Goal: Task Accomplishment & Management: Manage account settings

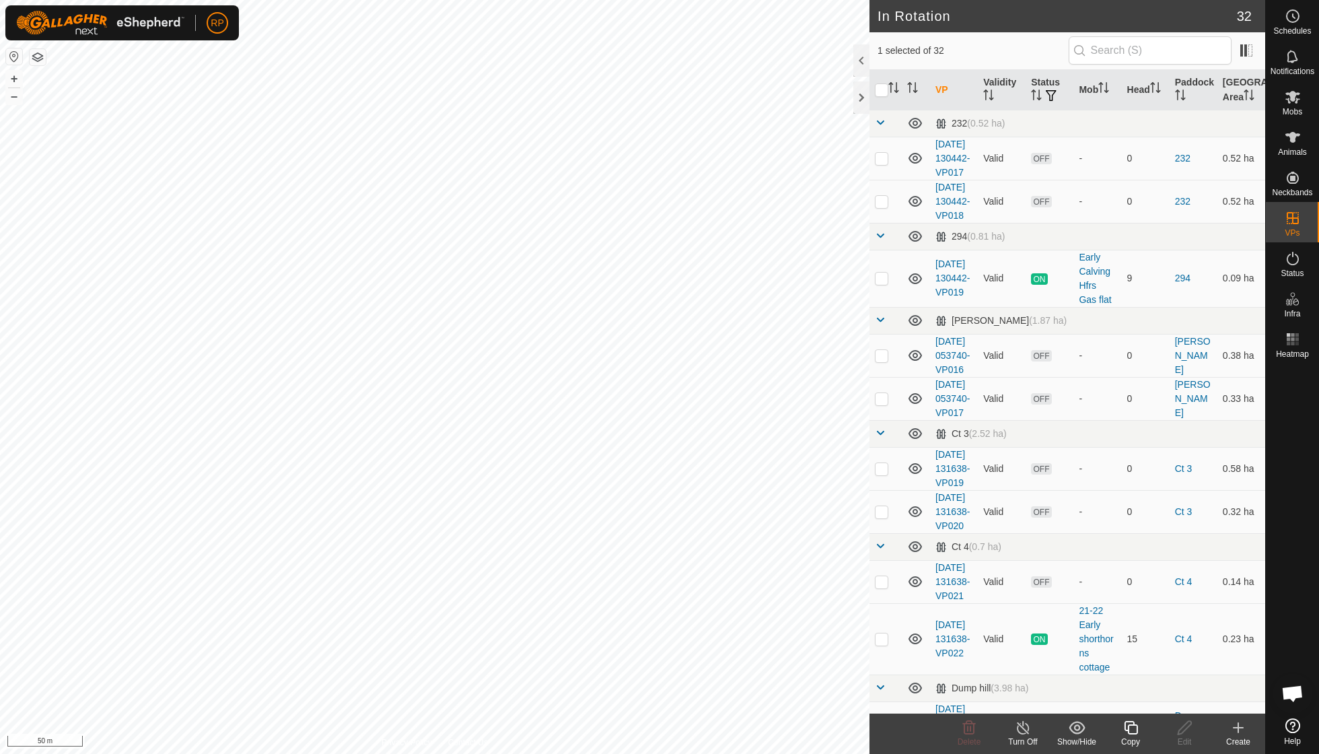
click at [1129, 735] on icon at bounding box center [1131, 728] width 17 height 16
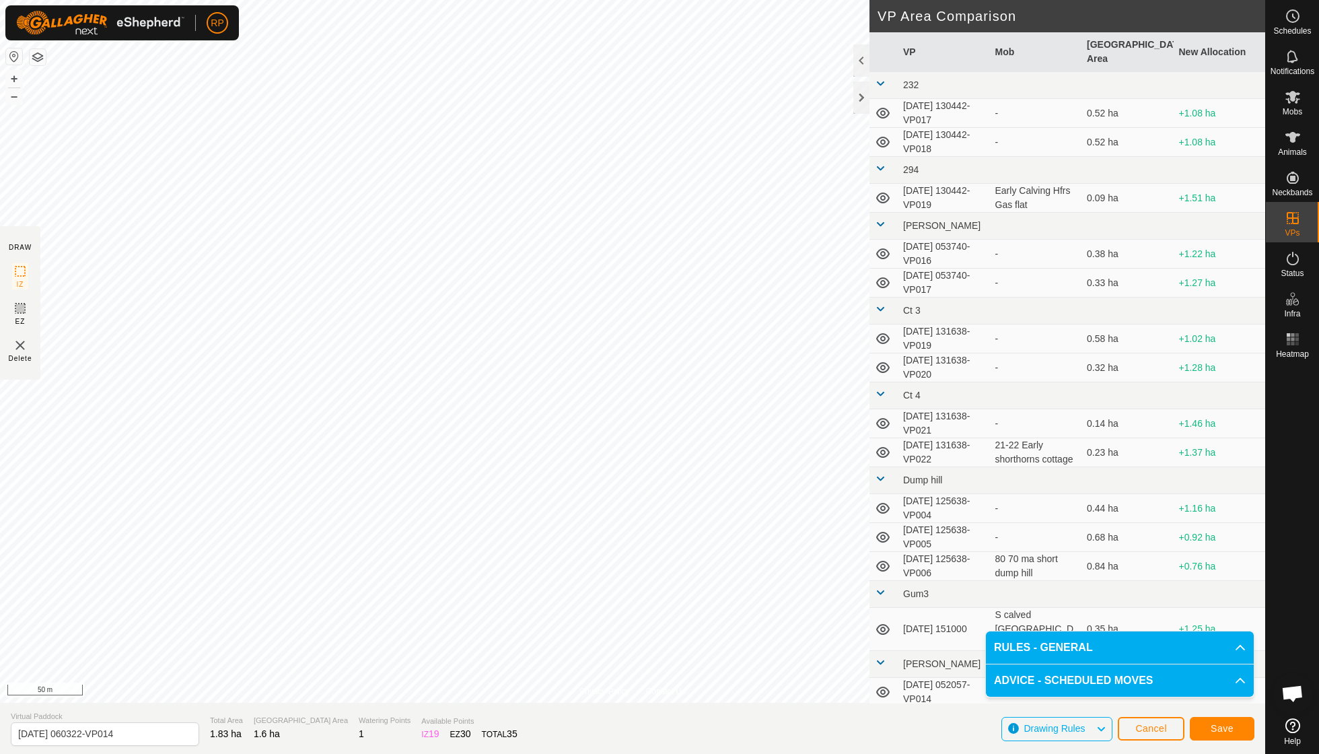
click at [1224, 728] on span "Save" at bounding box center [1222, 728] width 23 height 11
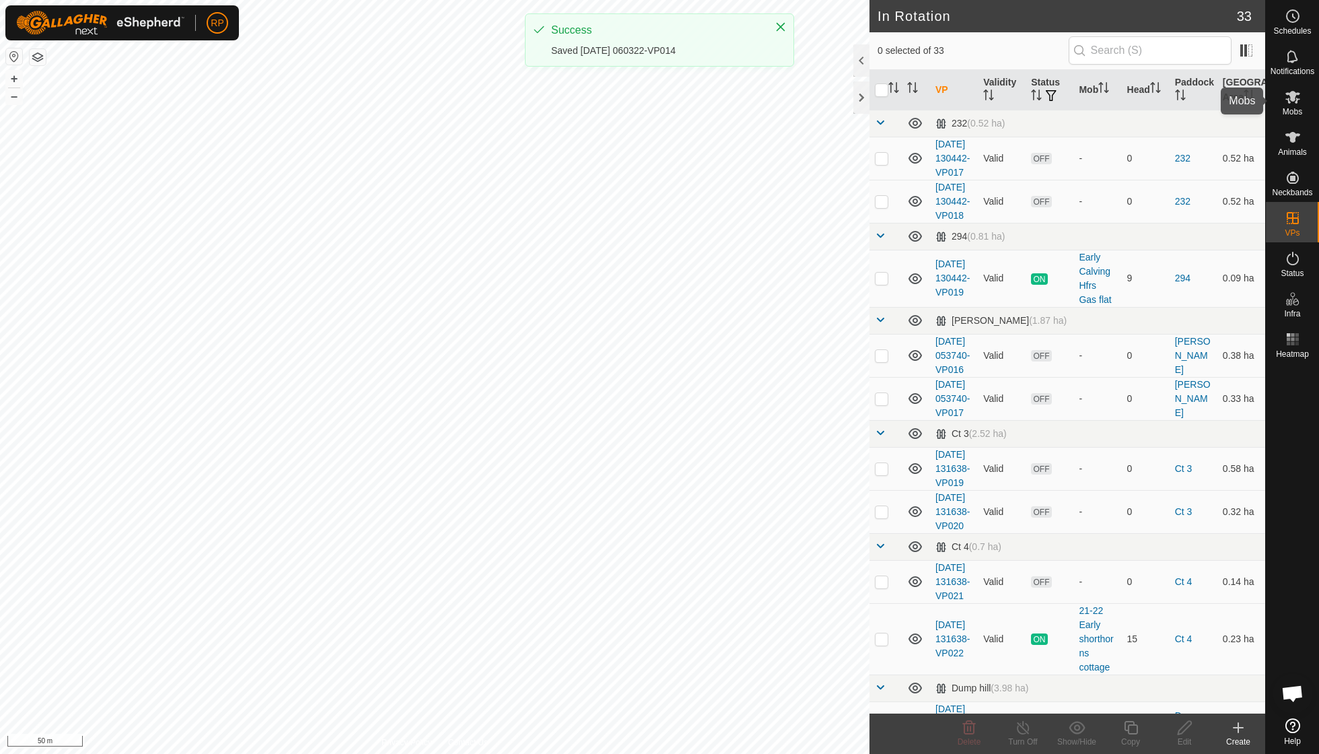
click at [1293, 108] on span "Mobs" at bounding box center [1293, 112] width 20 height 8
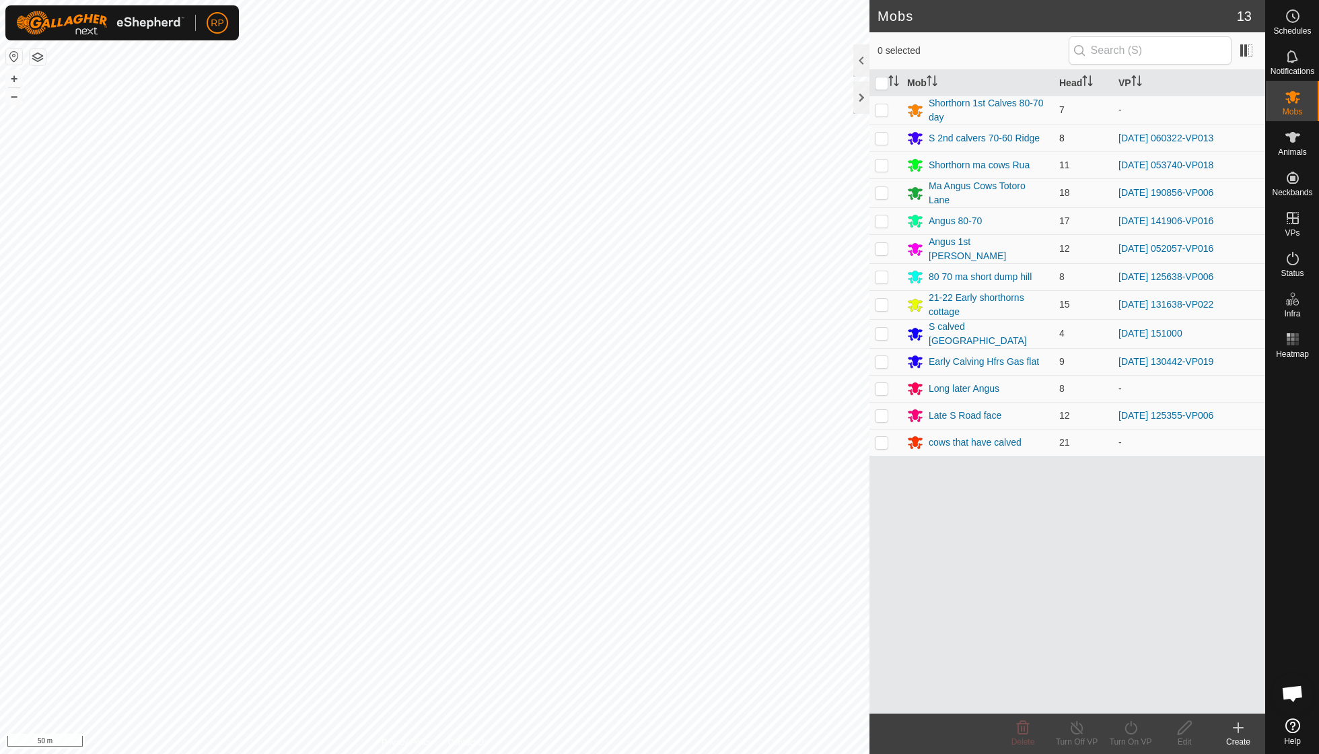
click at [883, 135] on p-checkbox at bounding box center [881, 138] width 13 height 11
checkbox input "true"
click at [1129, 731] on icon at bounding box center [1131, 728] width 17 height 16
click at [1127, 700] on link "Now" at bounding box center [1171, 697] width 133 height 27
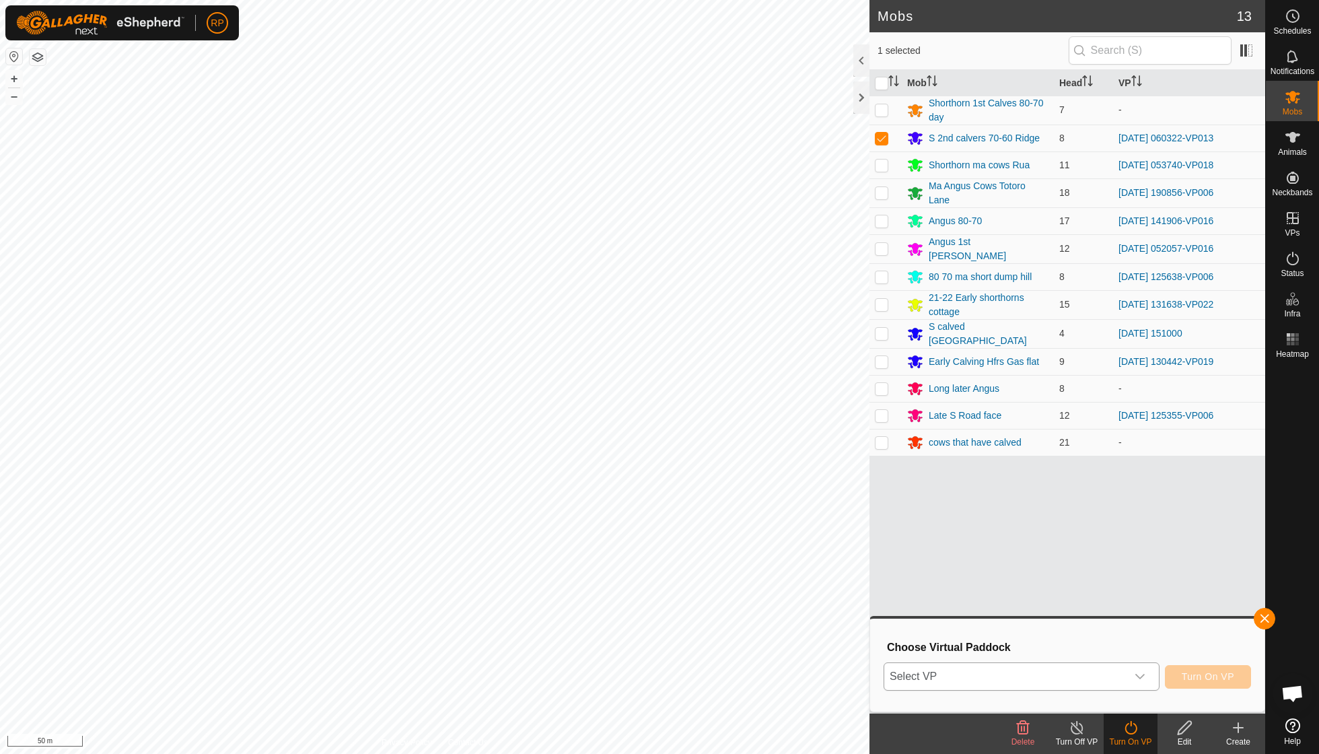
click at [1142, 674] on icon "dropdown trigger" at bounding box center [1139, 676] width 9 height 5
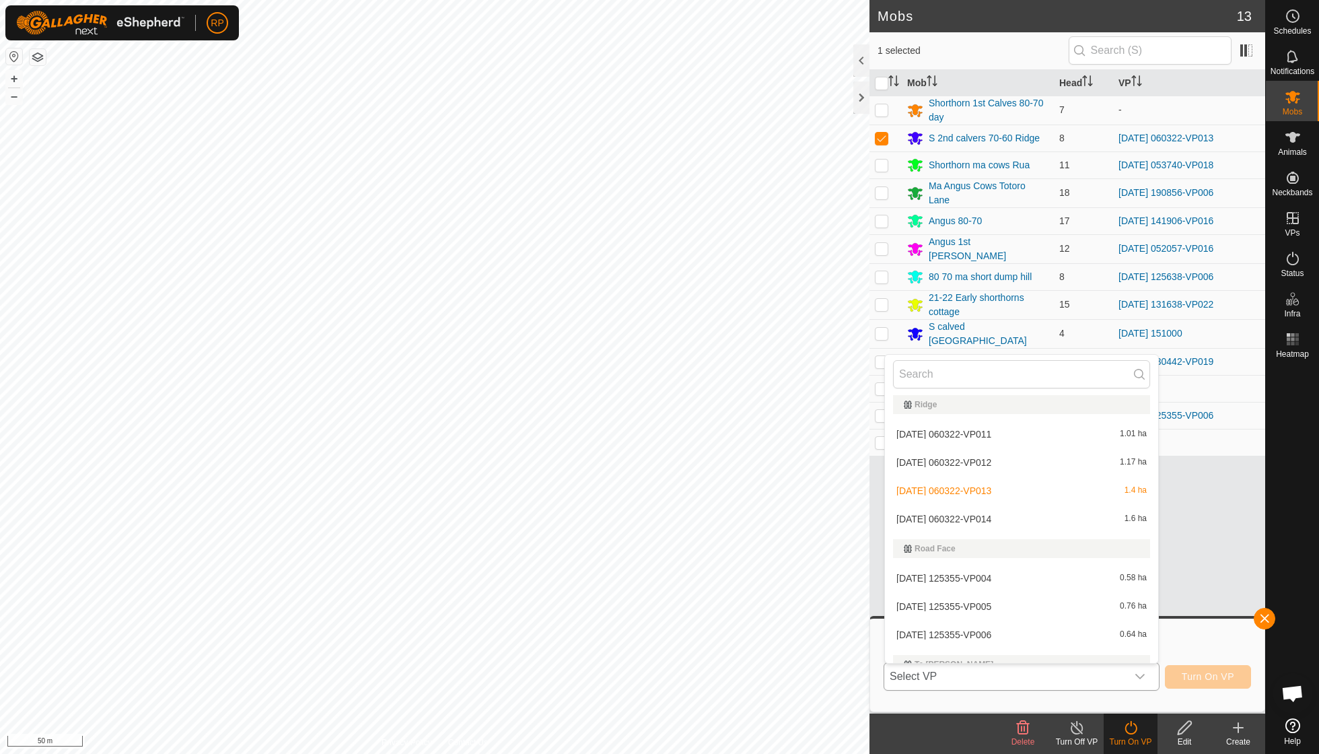
scroll to position [1056, 0]
click at [991, 501] on li "[DATE] 060322-VP014 1.6 ha" at bounding box center [1021, 514] width 273 height 27
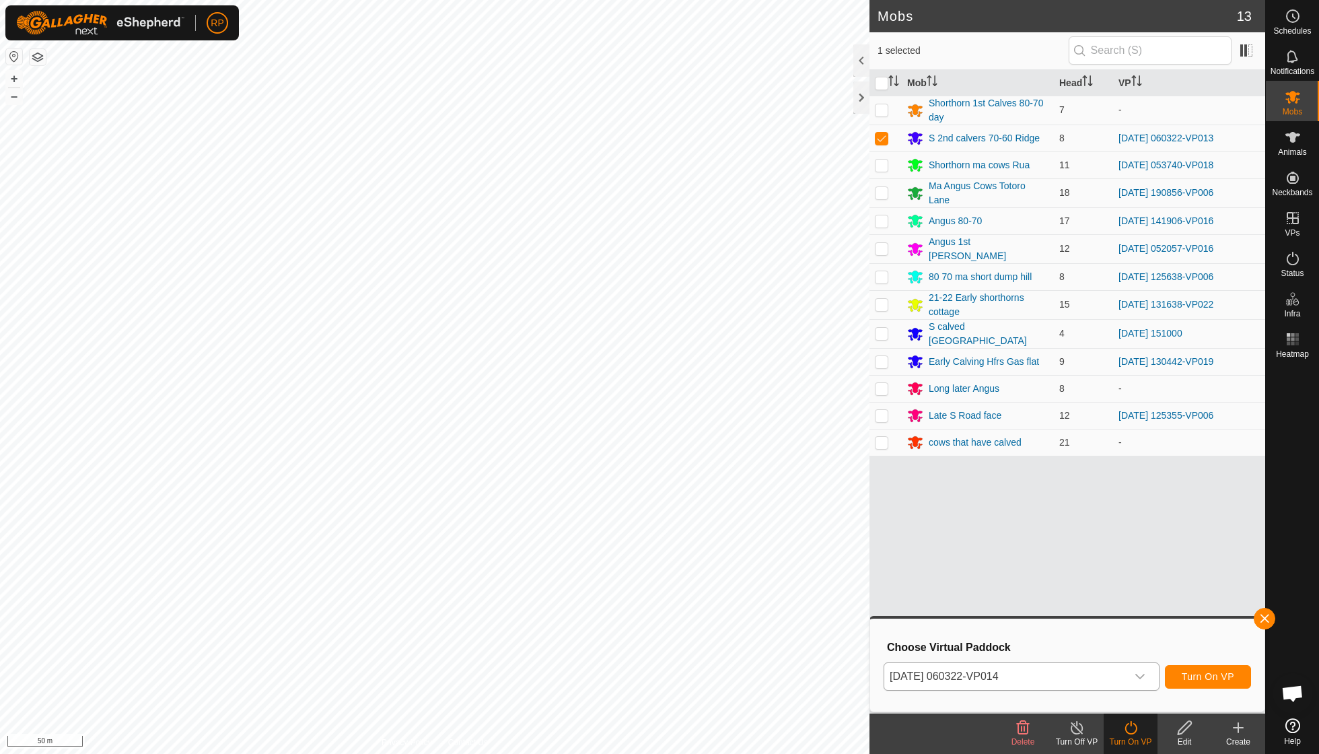
click at [1207, 679] on span "Turn On VP" at bounding box center [1208, 676] width 52 height 11
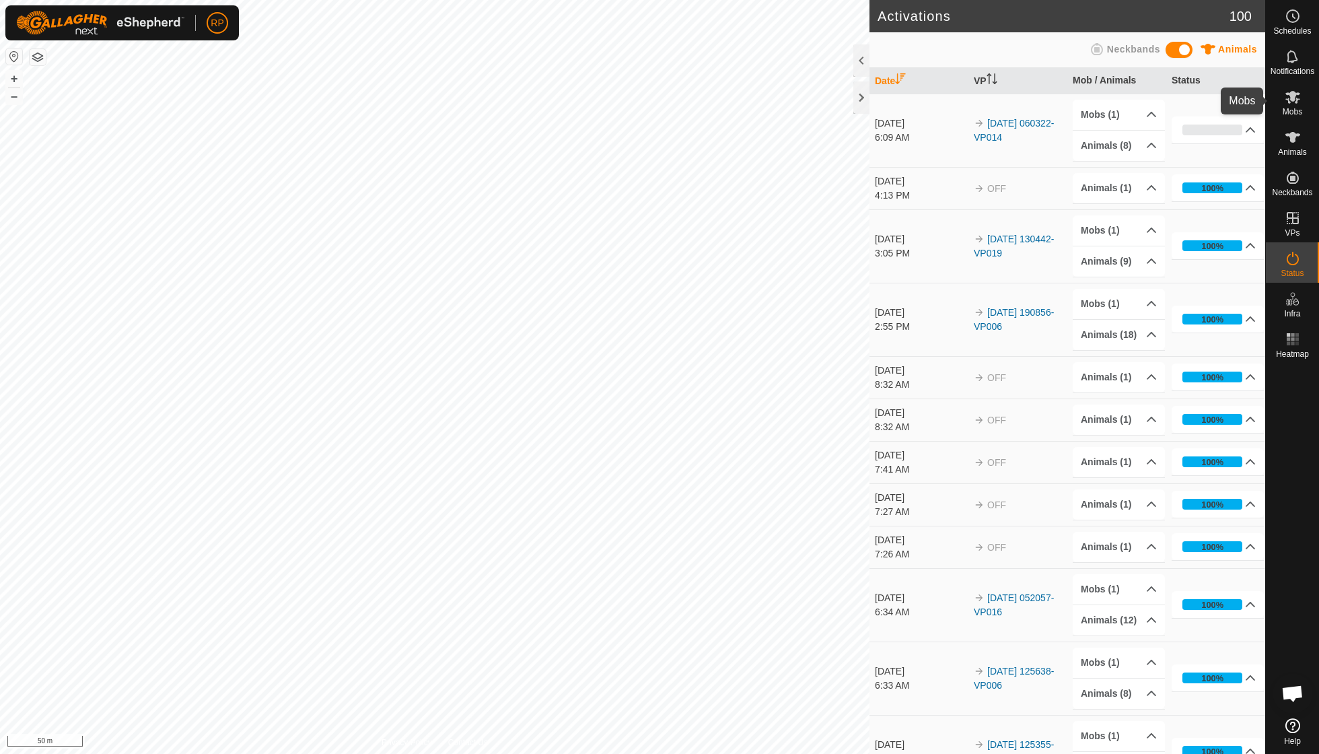
click at [1290, 101] on icon at bounding box center [1293, 97] width 15 height 13
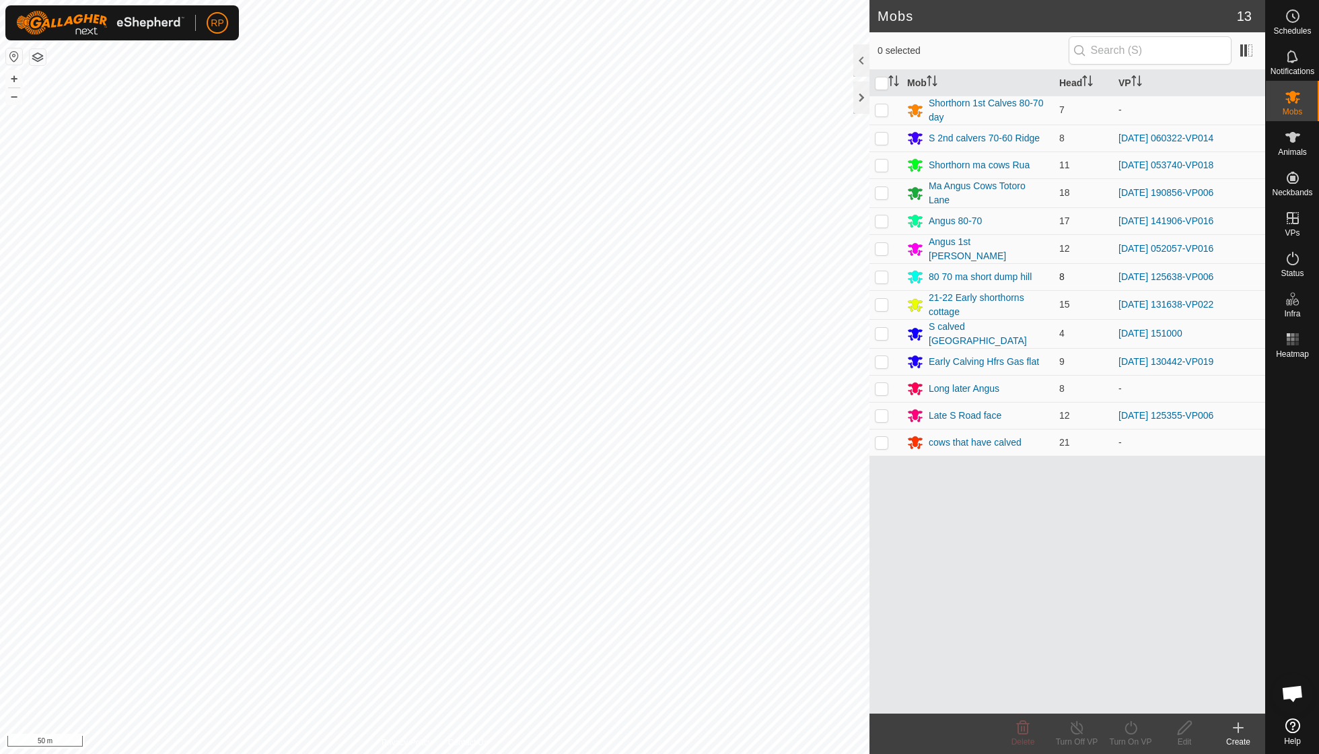
click at [880, 271] on p-checkbox at bounding box center [881, 276] width 13 height 11
checkbox input "true"
click at [1080, 730] on icon at bounding box center [1077, 728] width 17 height 16
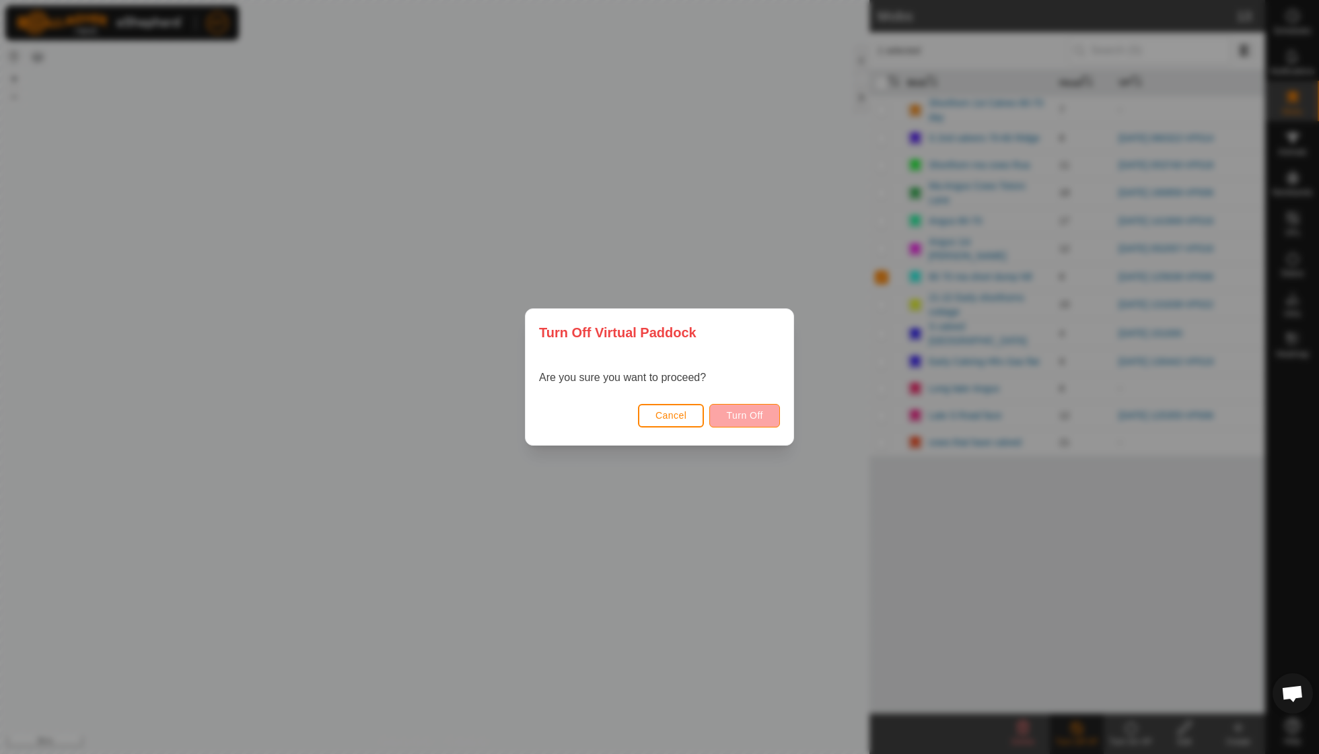
click at [755, 417] on span "Turn Off" at bounding box center [744, 415] width 37 height 11
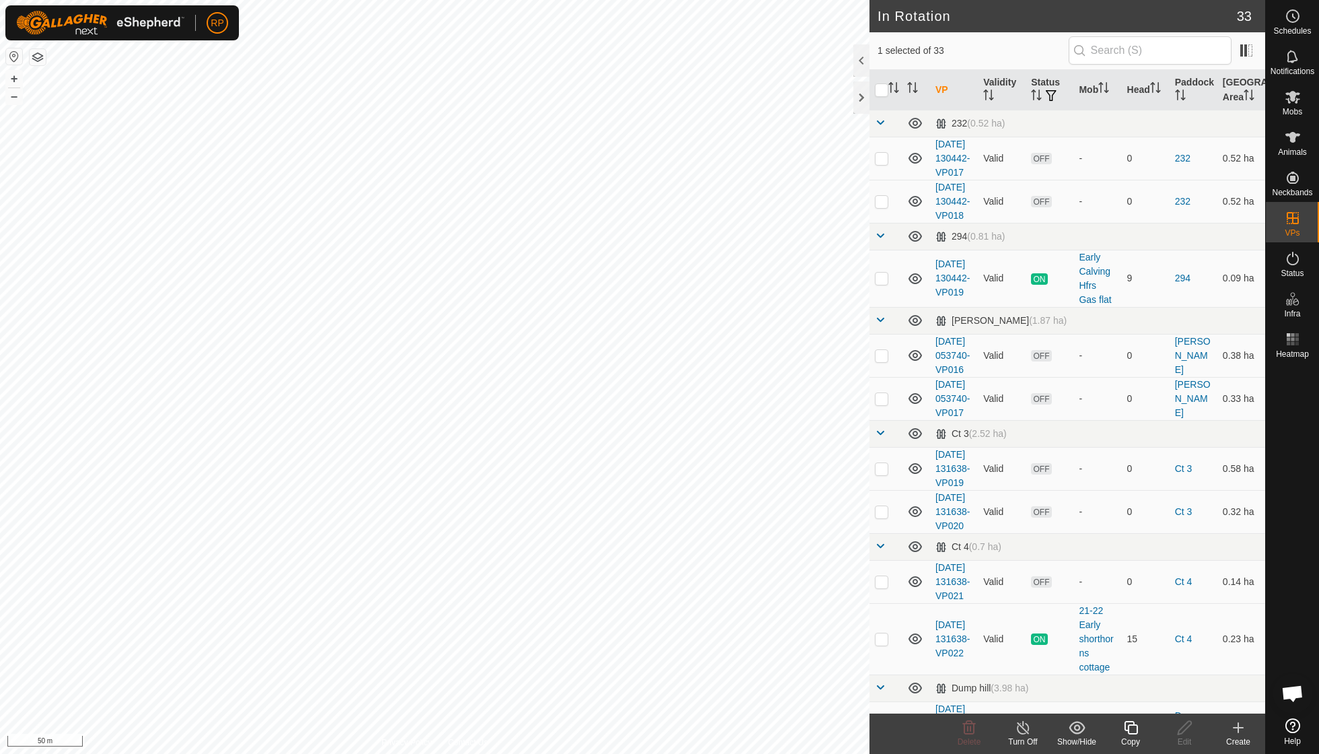
click at [1019, 728] on icon at bounding box center [1023, 728] width 17 height 16
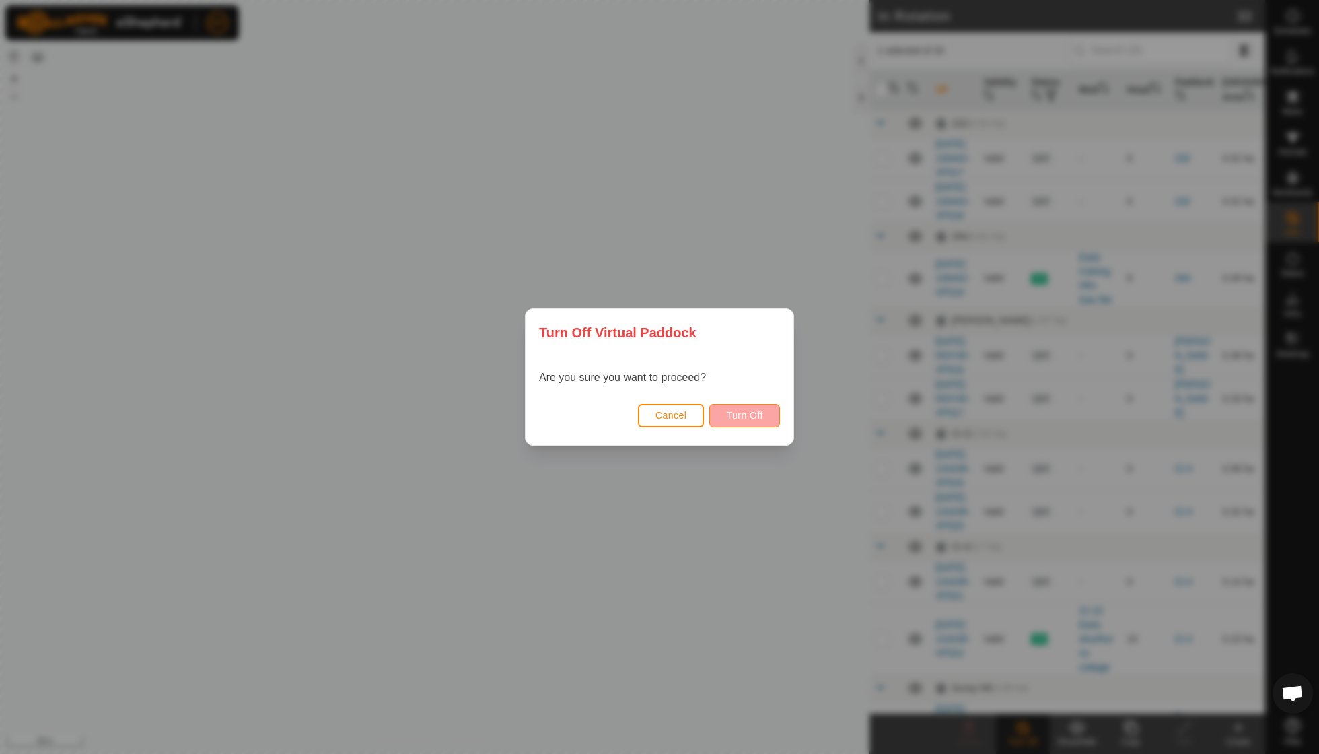
click at [746, 420] on span "Turn Off" at bounding box center [744, 415] width 37 height 11
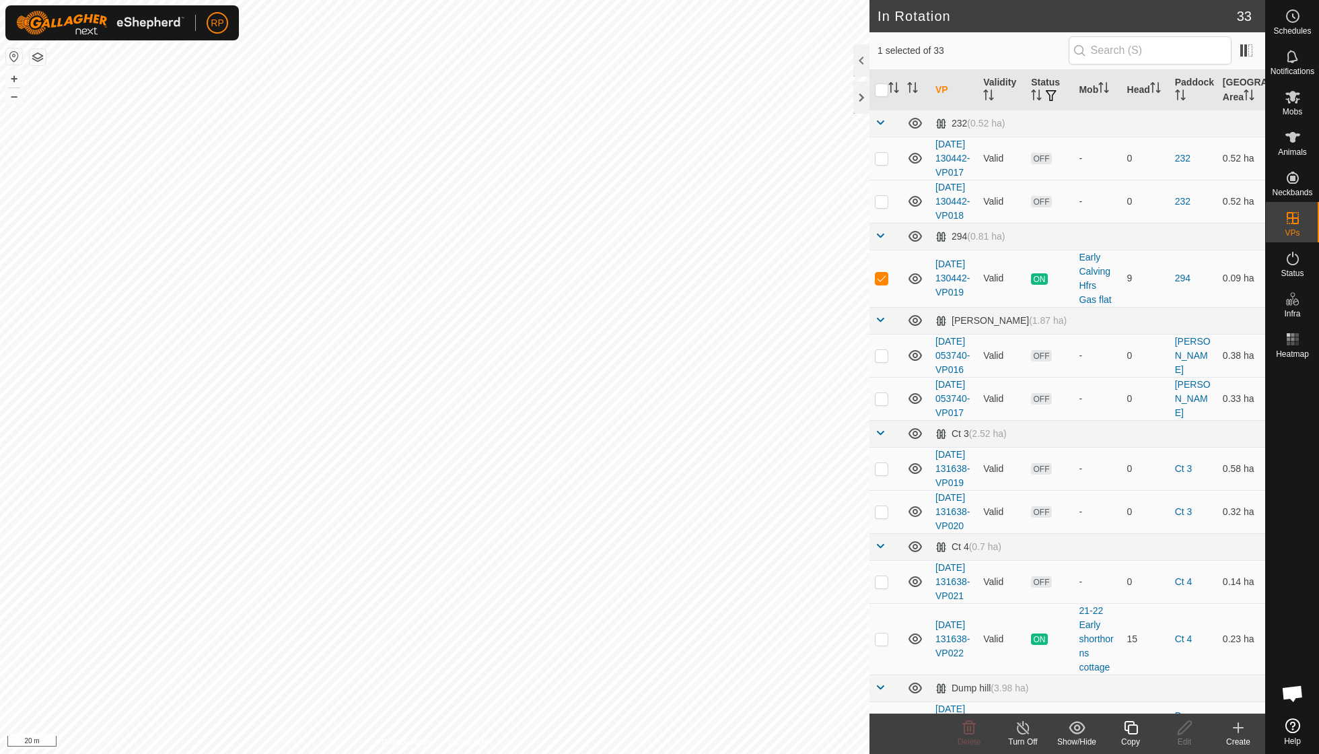
click at [1134, 731] on icon at bounding box center [1131, 728] width 17 height 16
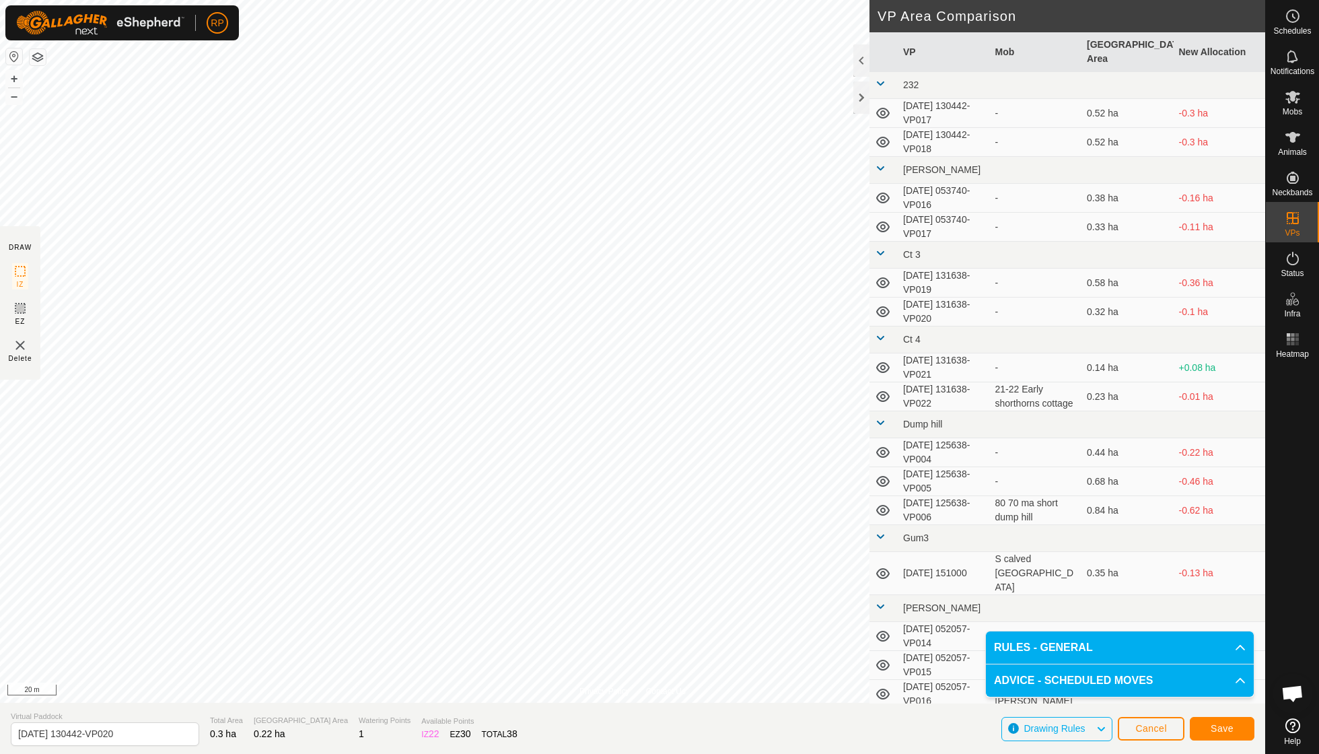
click at [1220, 728] on span "Save" at bounding box center [1222, 728] width 23 height 11
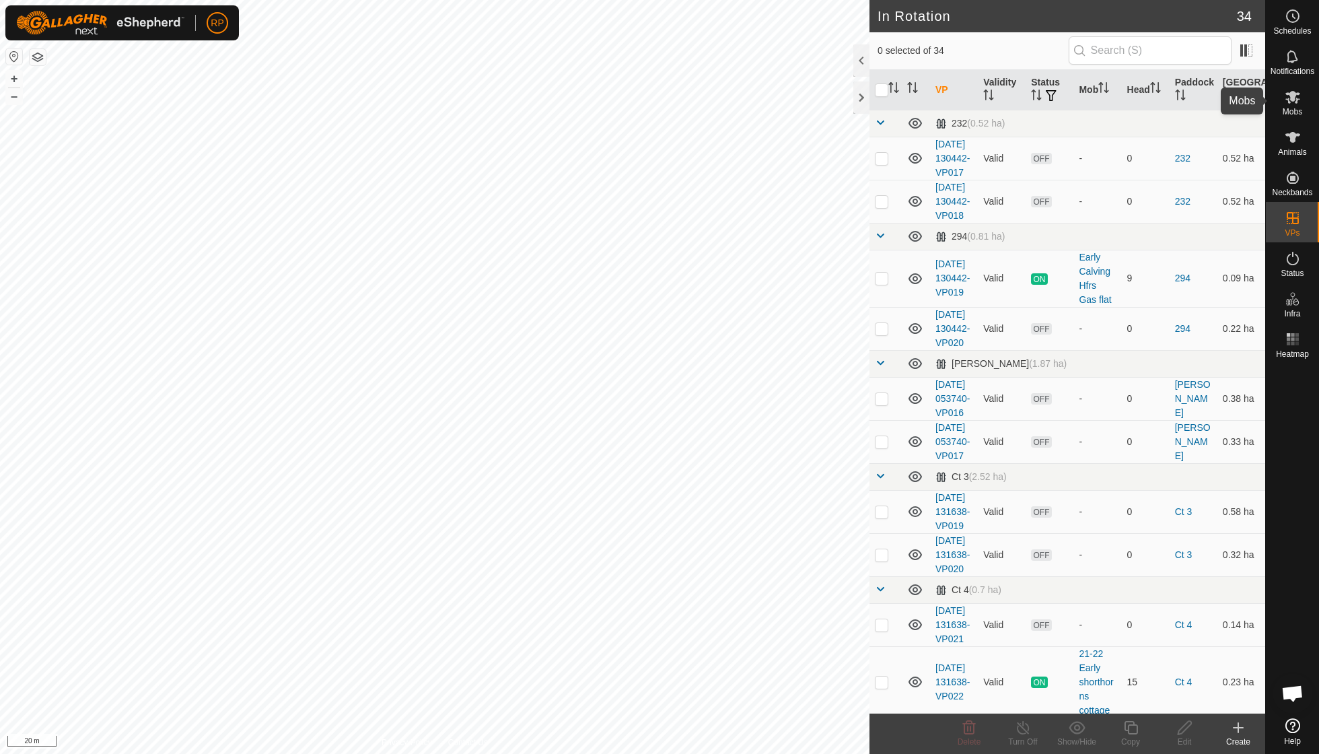
click at [1288, 105] on es-mob-svg-icon at bounding box center [1293, 97] width 24 height 22
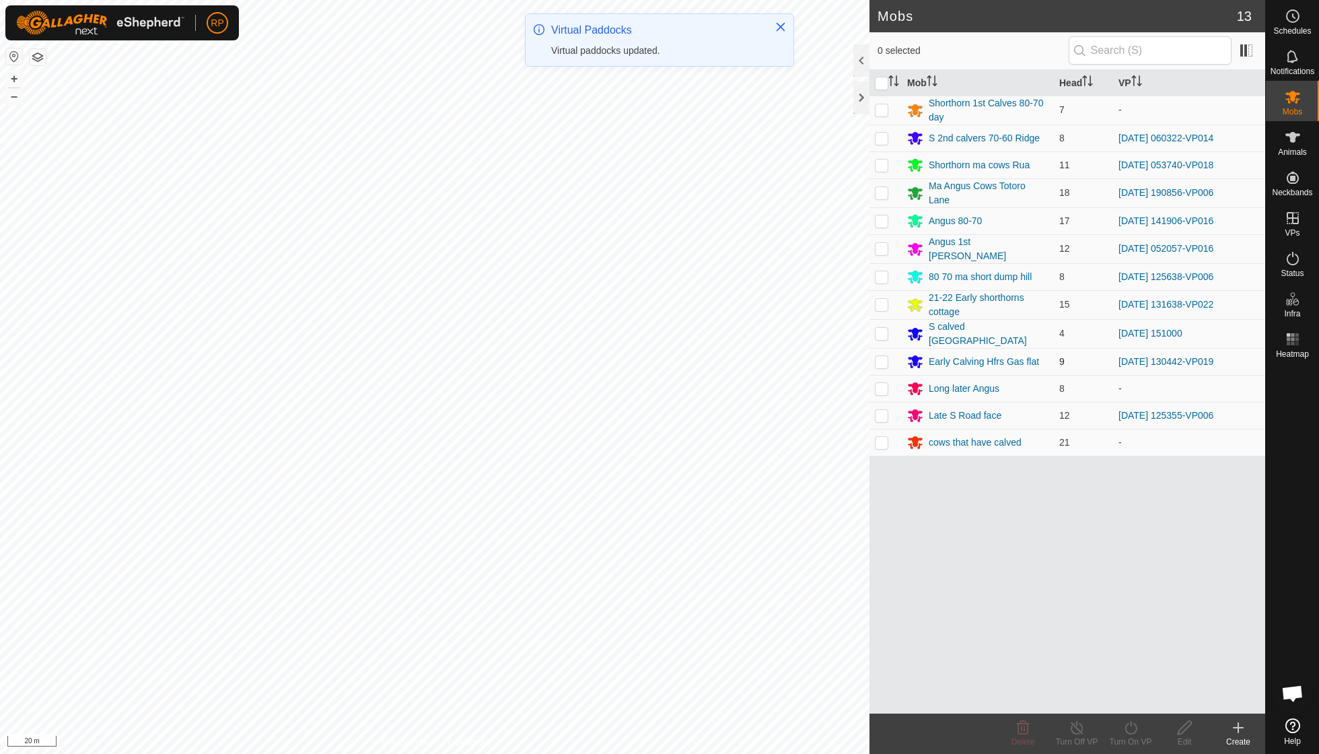
click at [882, 356] on p-checkbox at bounding box center [881, 361] width 13 height 11
checkbox input "true"
click at [1132, 726] on icon at bounding box center [1131, 728] width 17 height 16
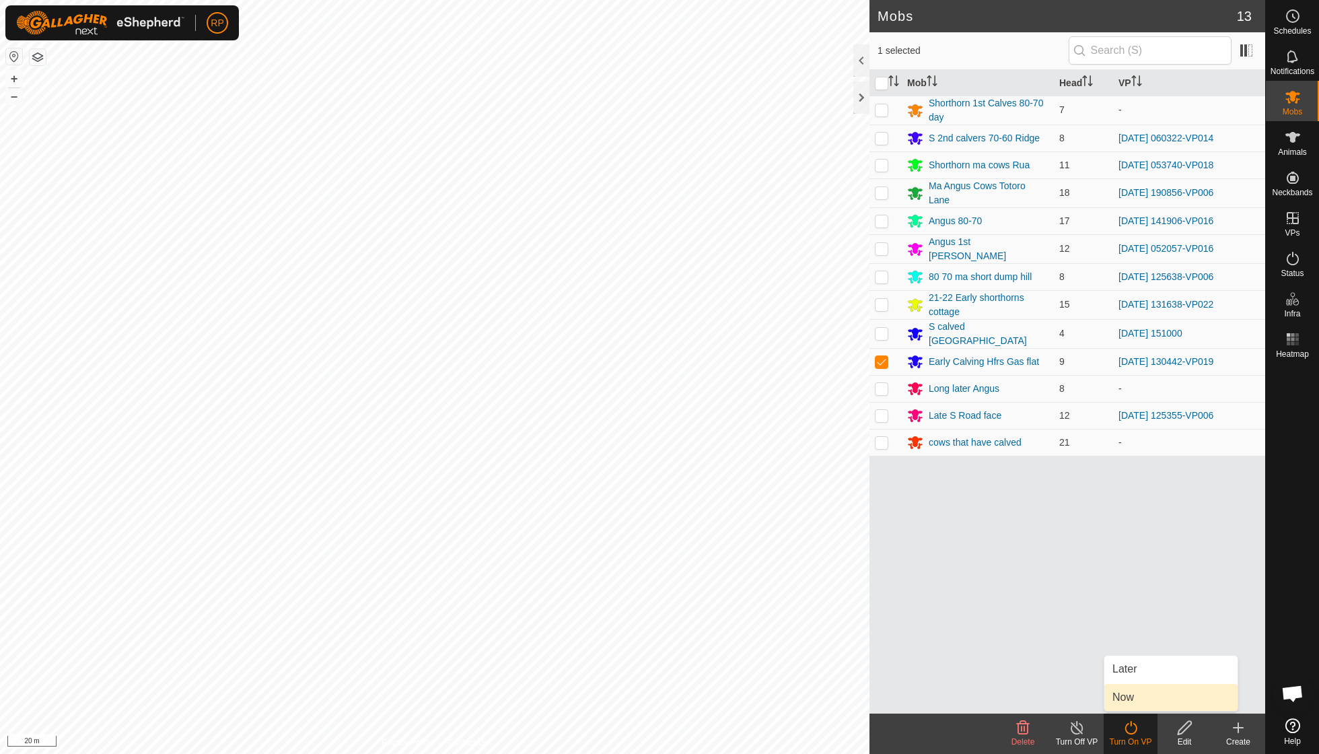
click at [1131, 700] on link "Now" at bounding box center [1171, 697] width 133 height 27
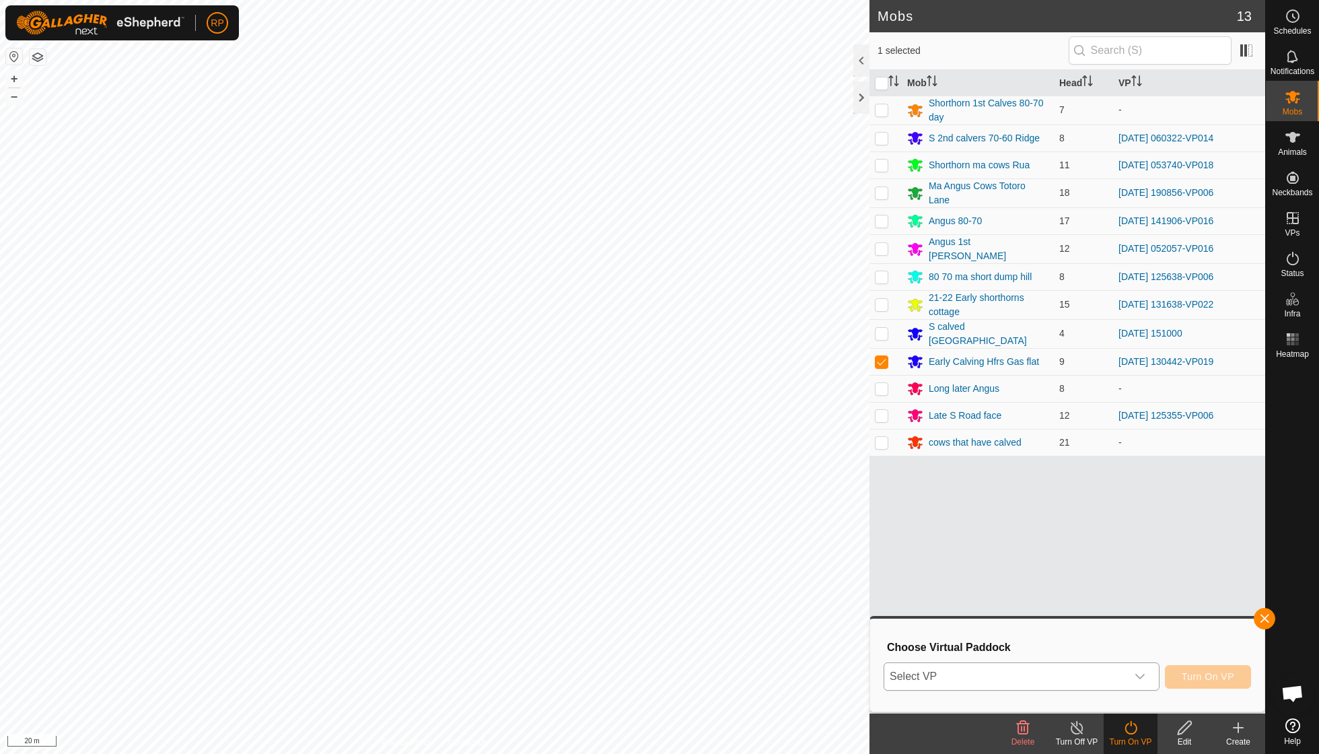
click at [1142, 671] on icon "dropdown trigger" at bounding box center [1140, 676] width 11 height 11
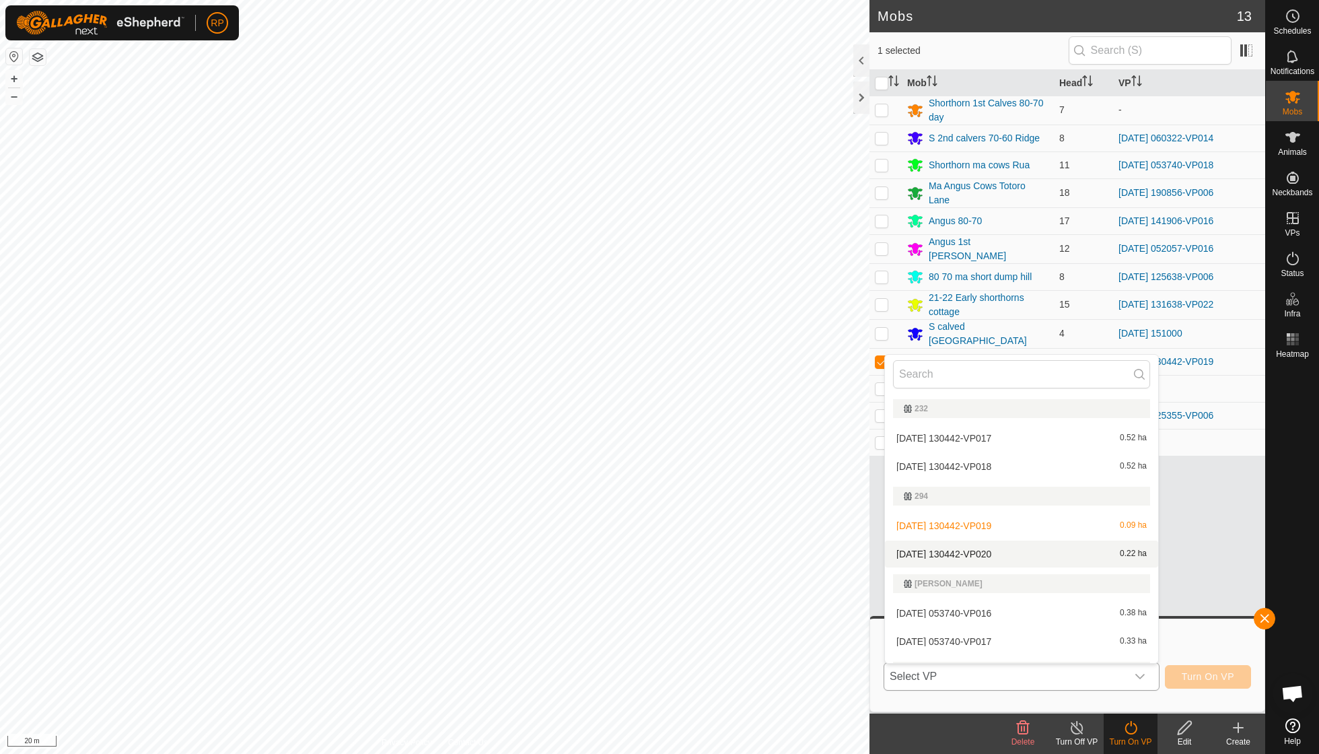
click at [996, 550] on li "[DATE] 130442-VP020 0.22 ha" at bounding box center [1021, 553] width 273 height 27
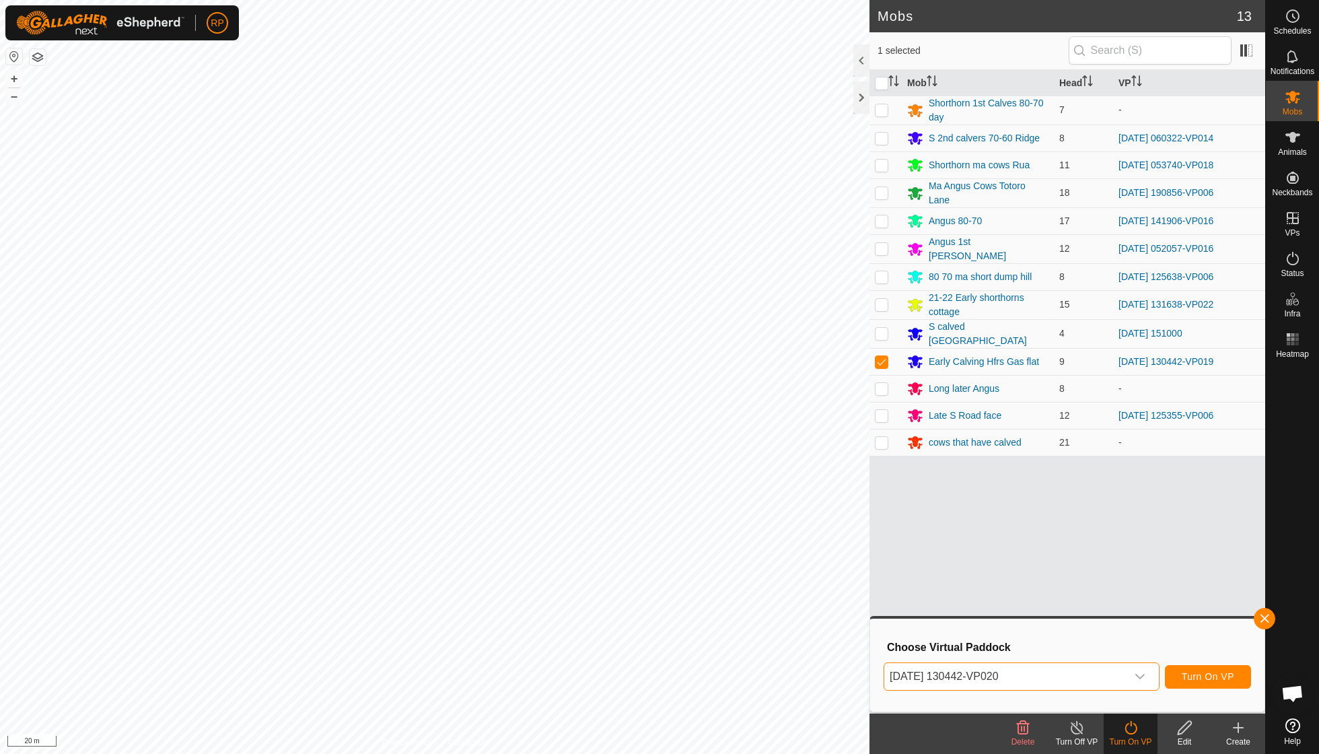
click at [1204, 678] on span "Turn On VP" at bounding box center [1208, 676] width 52 height 11
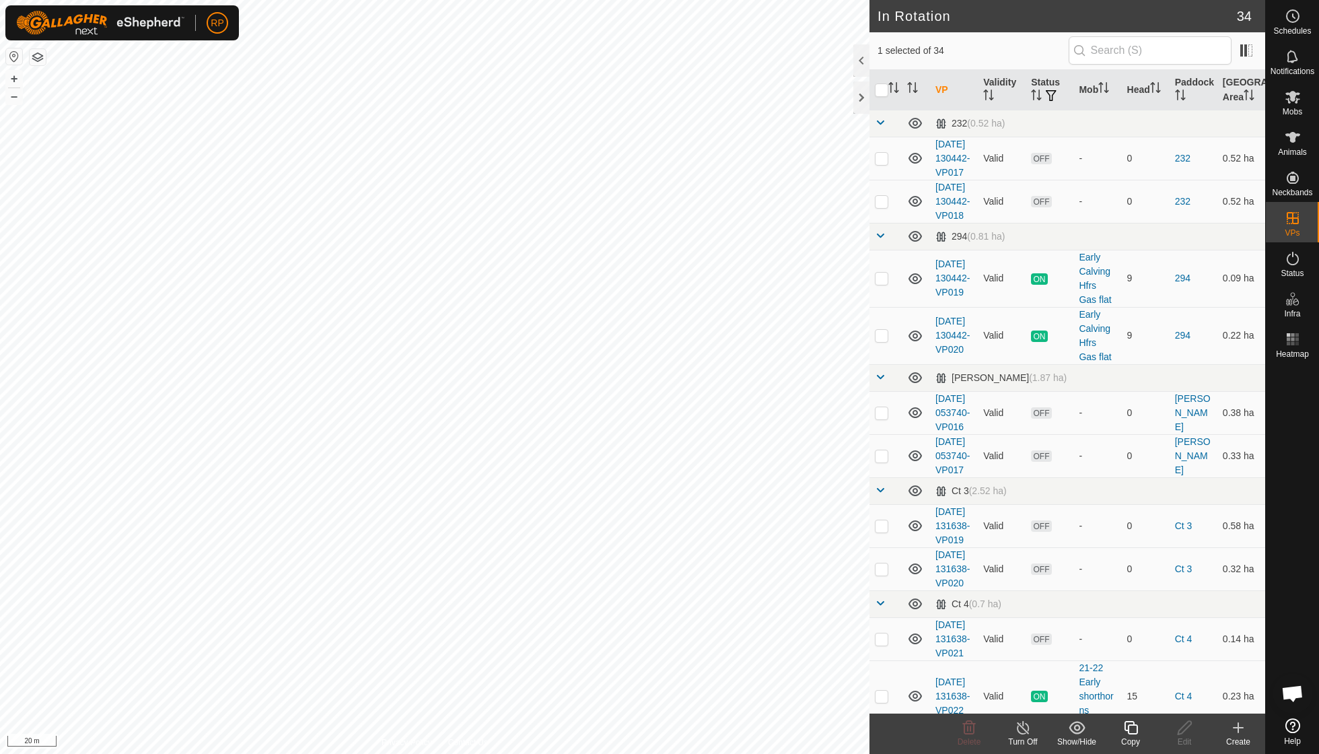
click at [1131, 730] on icon at bounding box center [1131, 728] width 17 height 16
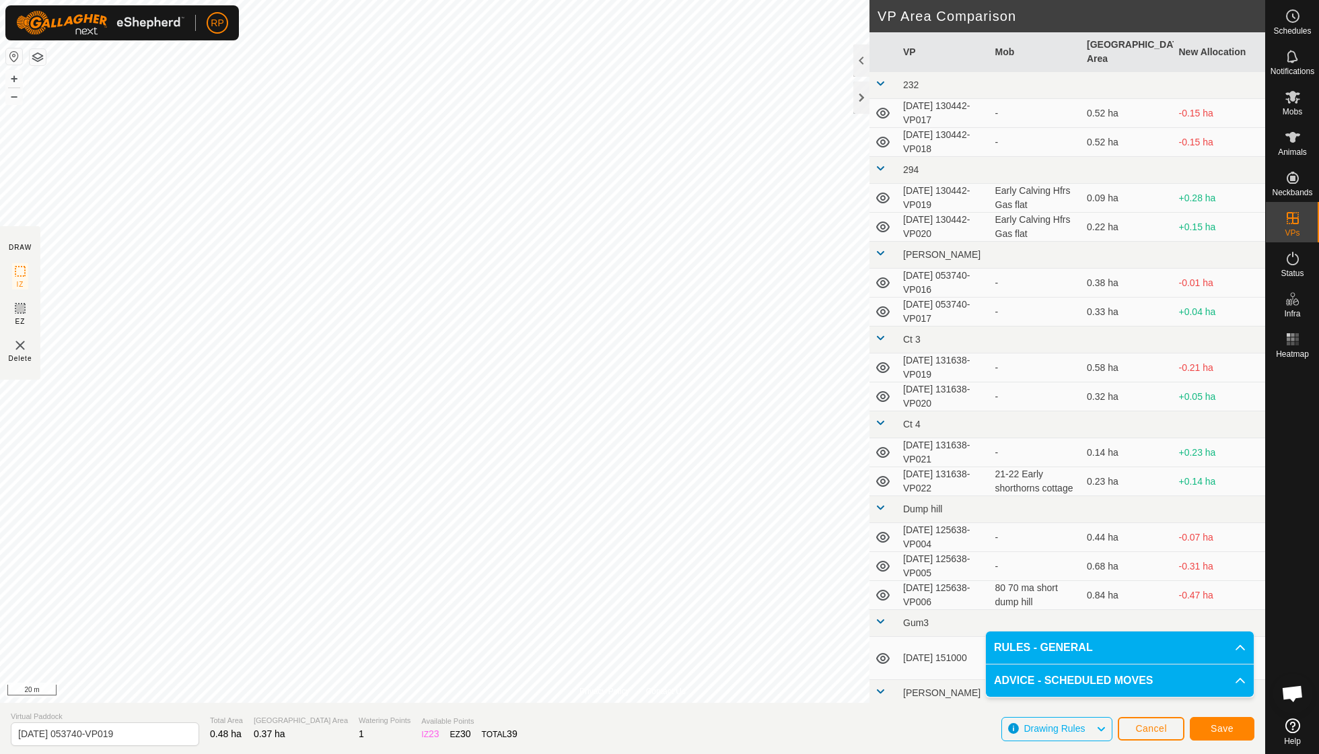
click at [1218, 727] on span "Save" at bounding box center [1222, 728] width 23 height 11
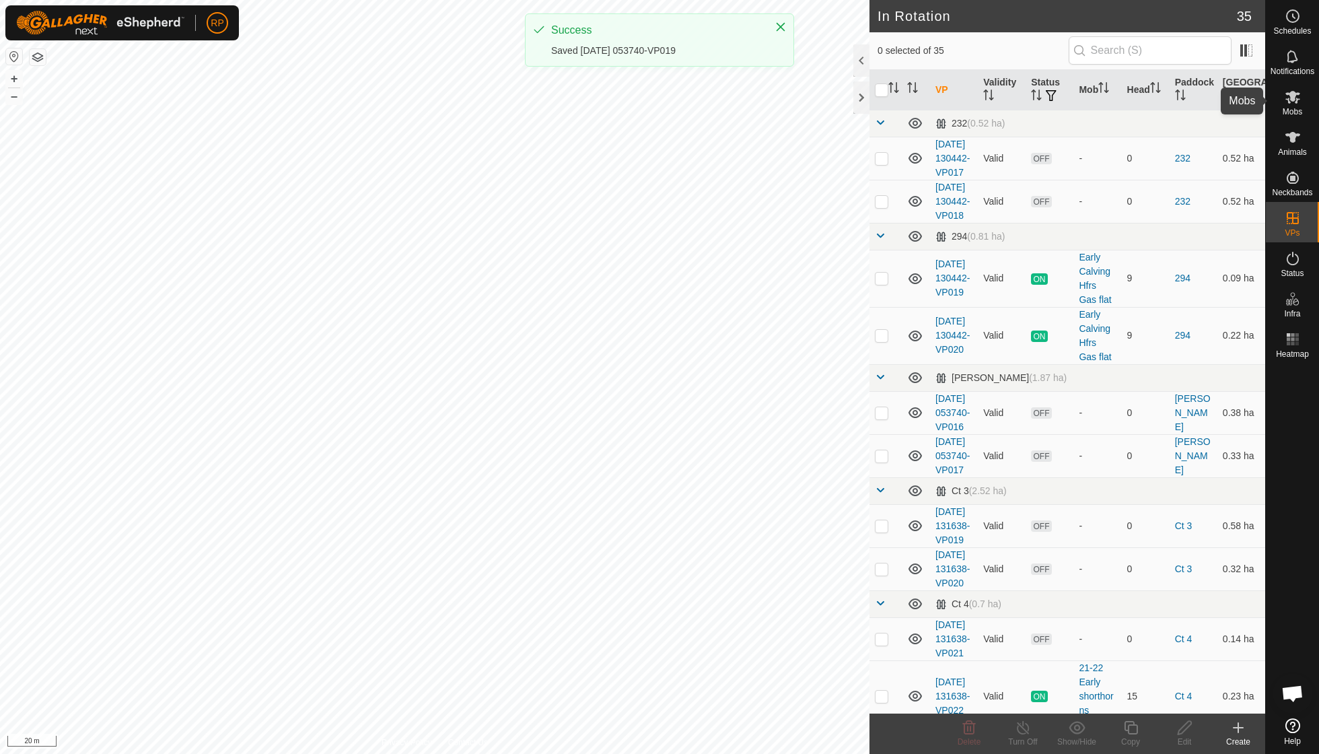
click at [1290, 104] on icon at bounding box center [1293, 97] width 16 height 16
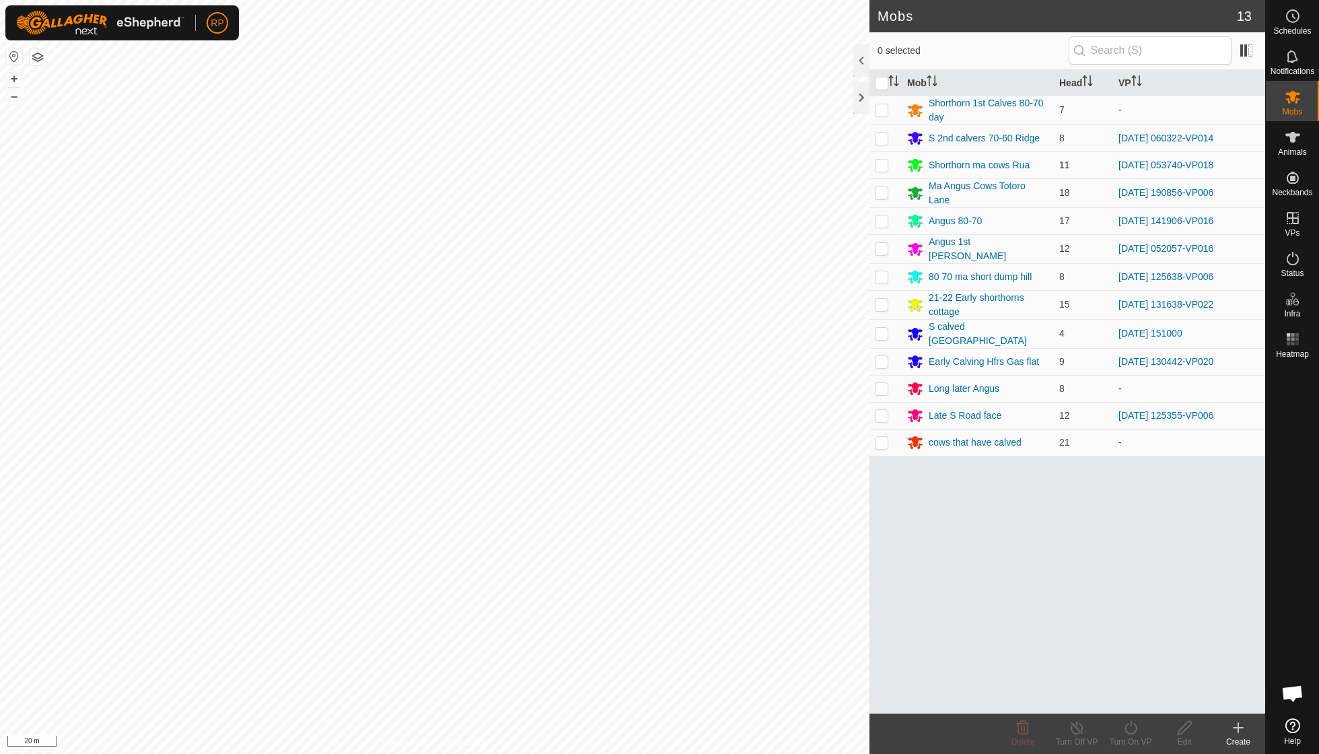
click at [884, 166] on p-checkbox at bounding box center [881, 165] width 13 height 11
checkbox input "true"
click at [1129, 730] on icon at bounding box center [1131, 728] width 17 height 16
click at [1131, 705] on span "Now" at bounding box center [1124, 697] width 22 height 16
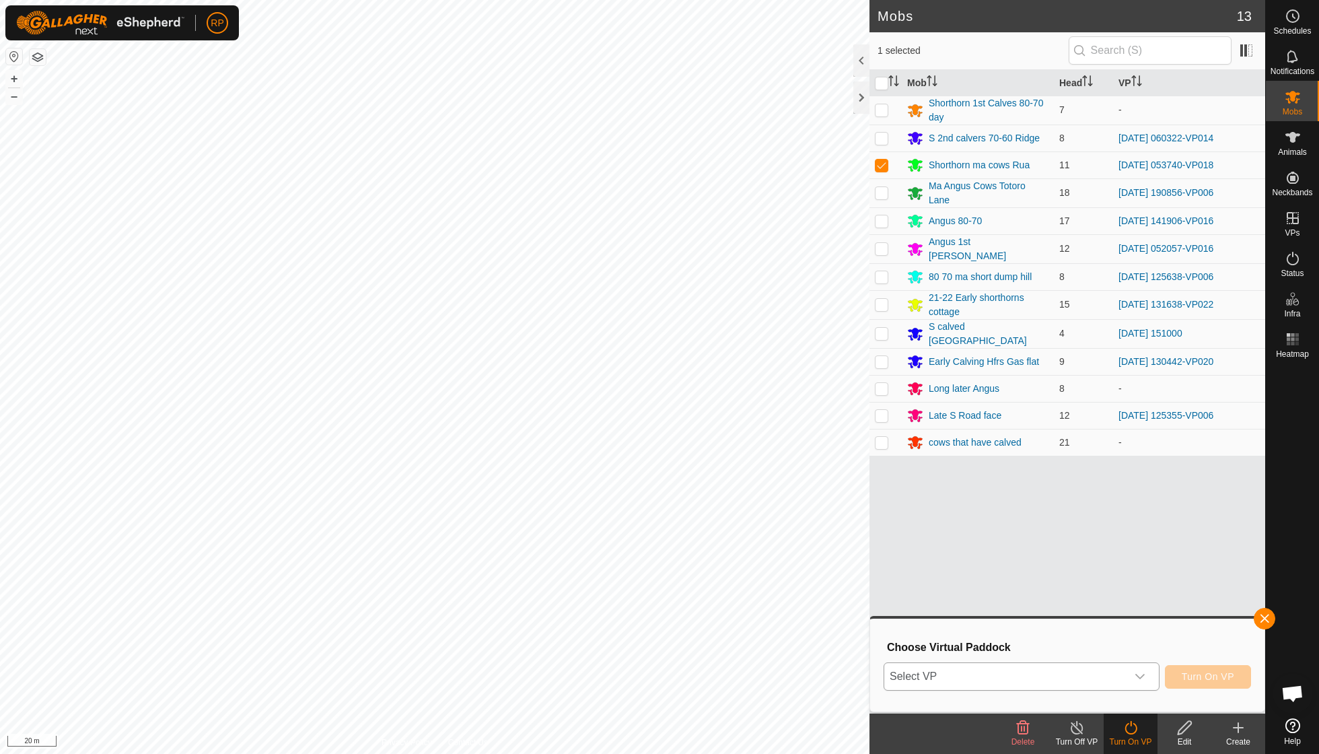
click at [1137, 678] on icon "dropdown trigger" at bounding box center [1140, 676] width 11 height 11
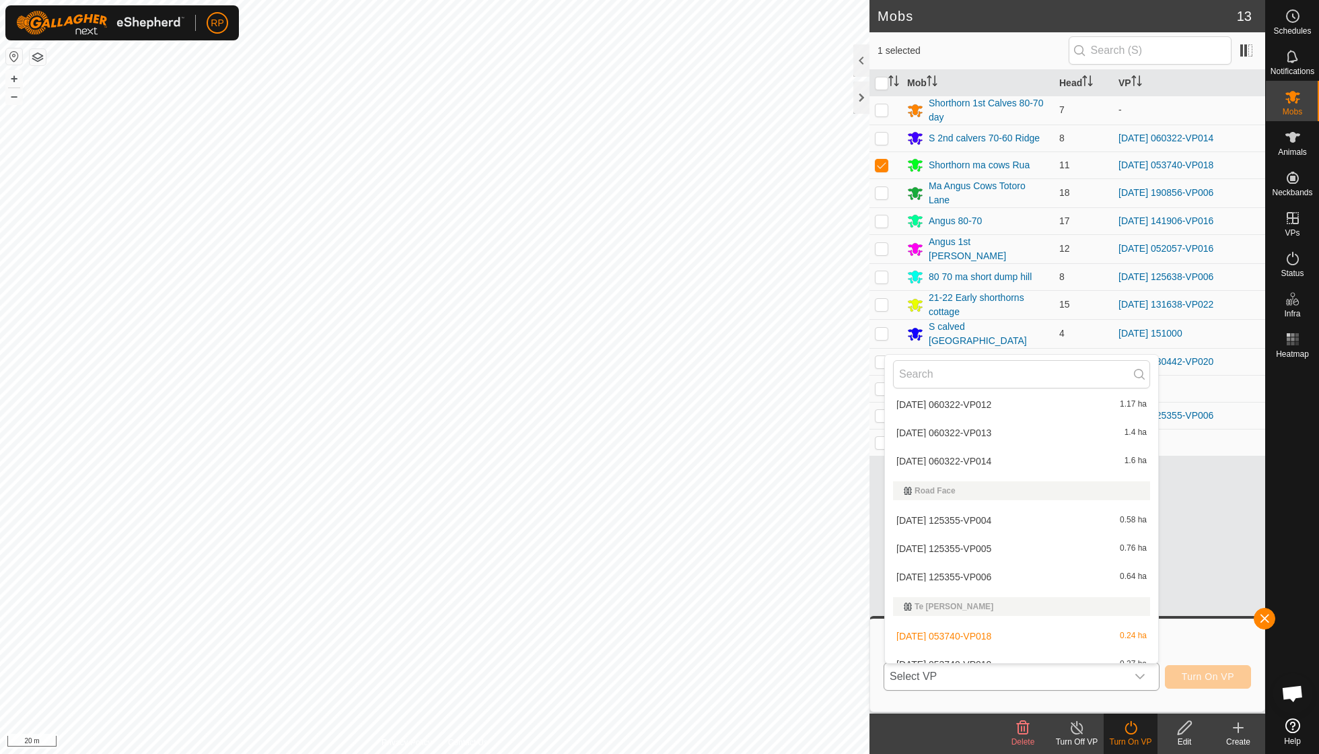
scroll to position [1137, 0]
click at [1016, 652] on li "[DATE] 053740-VP019 0.37 ha" at bounding box center [1021, 665] width 273 height 27
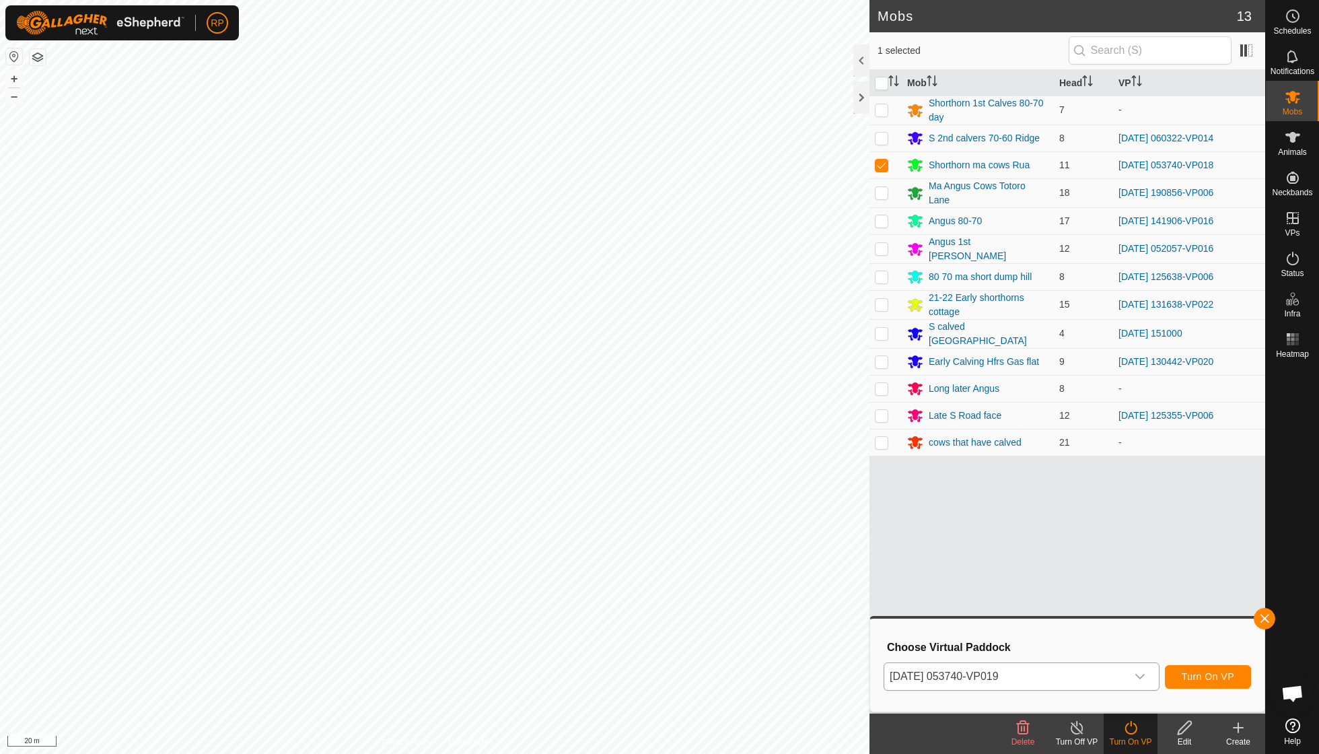
click at [1191, 672] on span "Turn On VP" at bounding box center [1208, 676] width 52 height 11
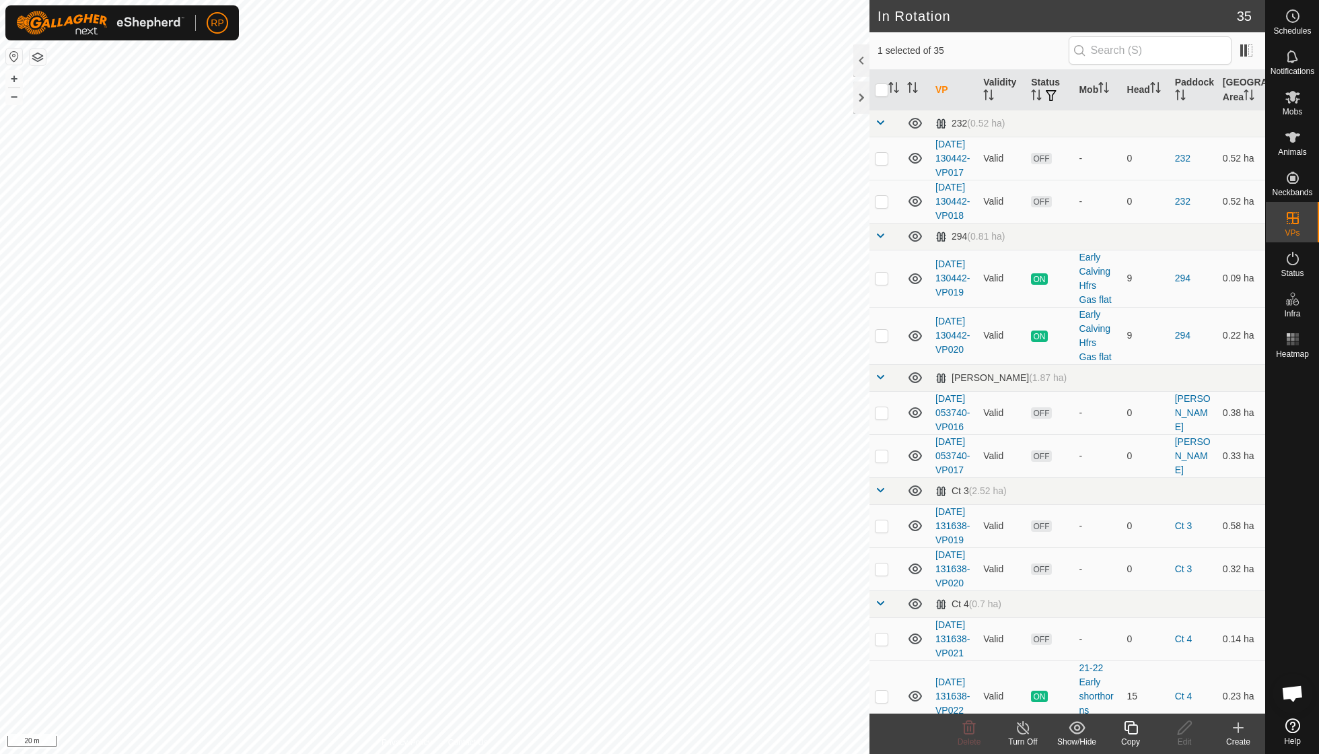
click at [1131, 736] on div "Copy" at bounding box center [1131, 742] width 54 height 12
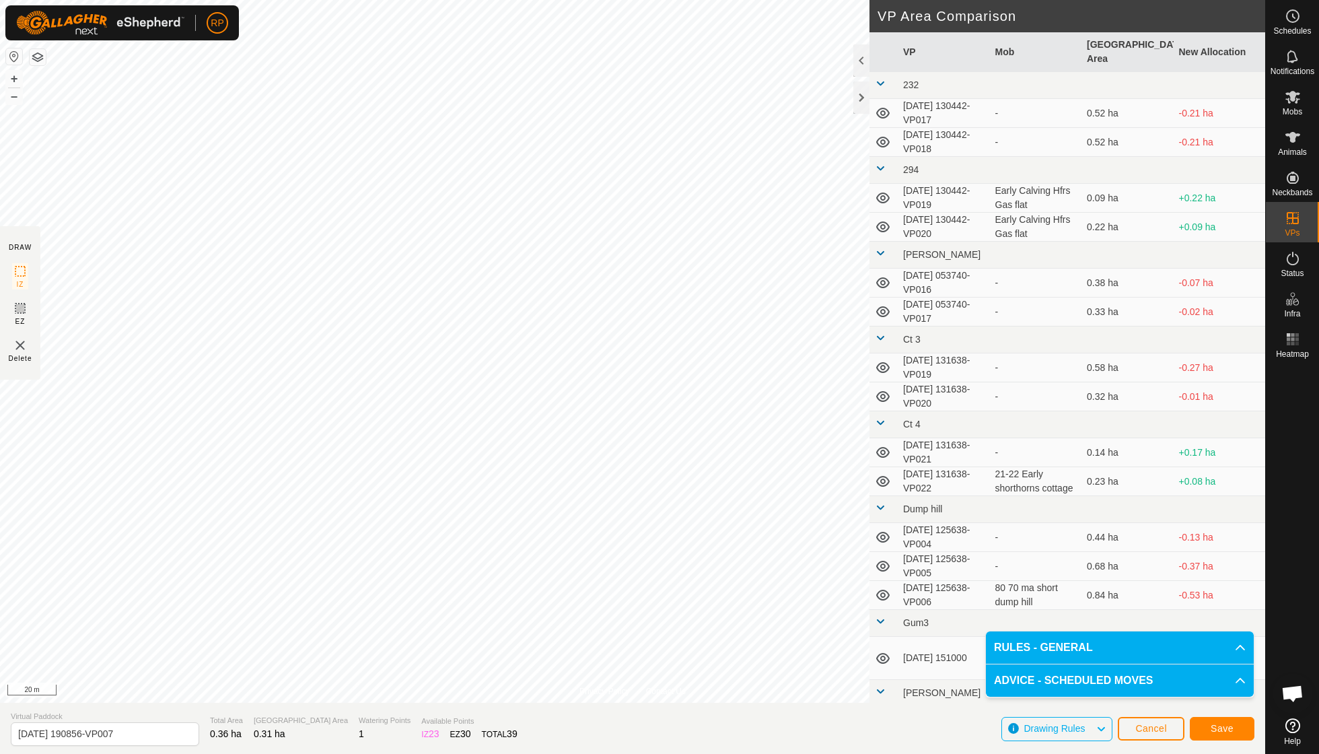
click at [1226, 728] on span "Save" at bounding box center [1222, 728] width 23 height 11
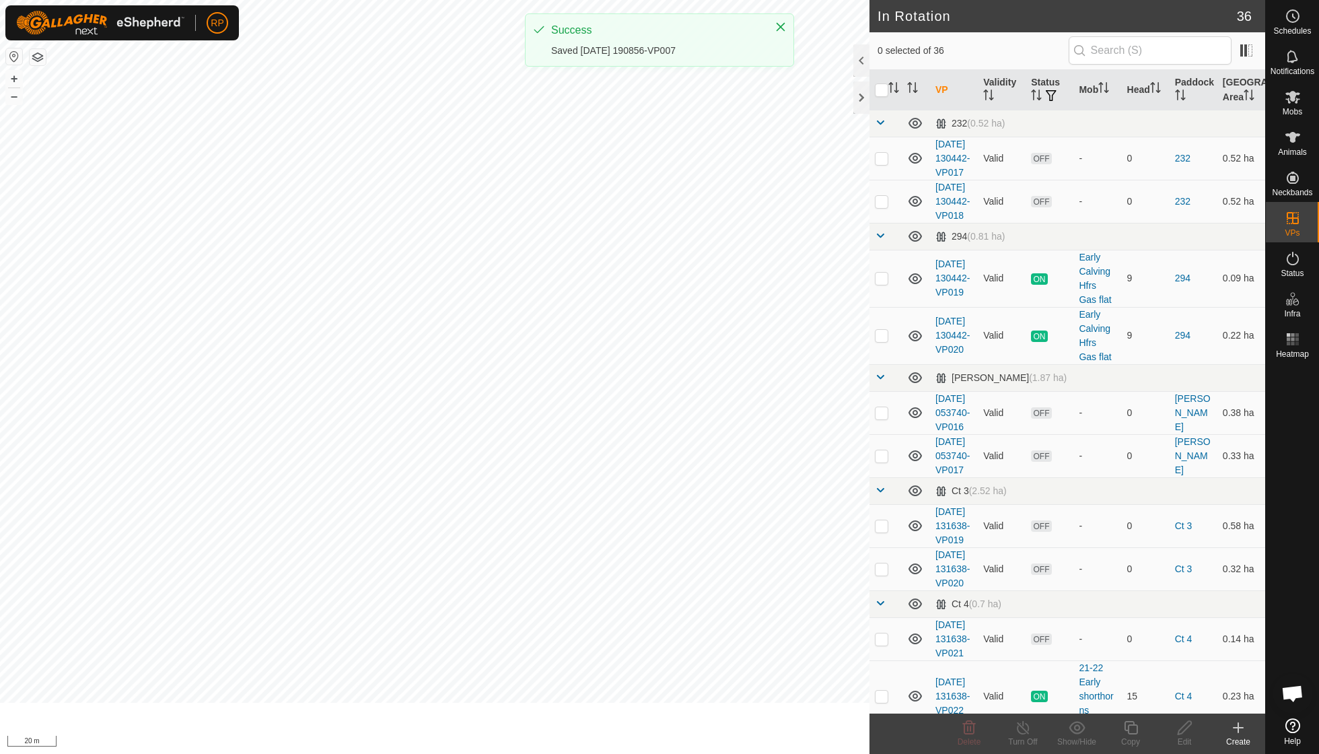
click at [1292, 105] on es-mob-svg-icon at bounding box center [1293, 97] width 24 height 22
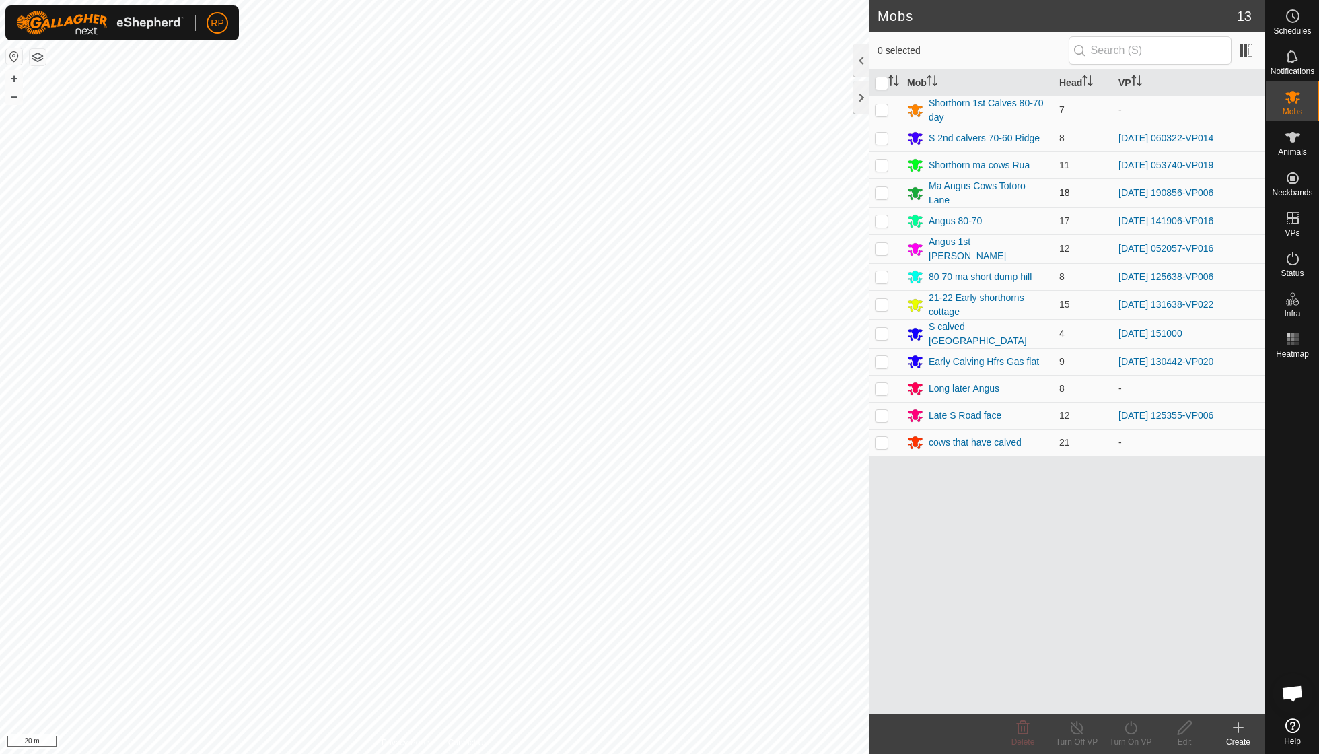
click at [882, 191] on p-checkbox at bounding box center [881, 192] width 13 height 11
checkbox input "true"
click at [1129, 727] on icon at bounding box center [1131, 728] width 17 height 16
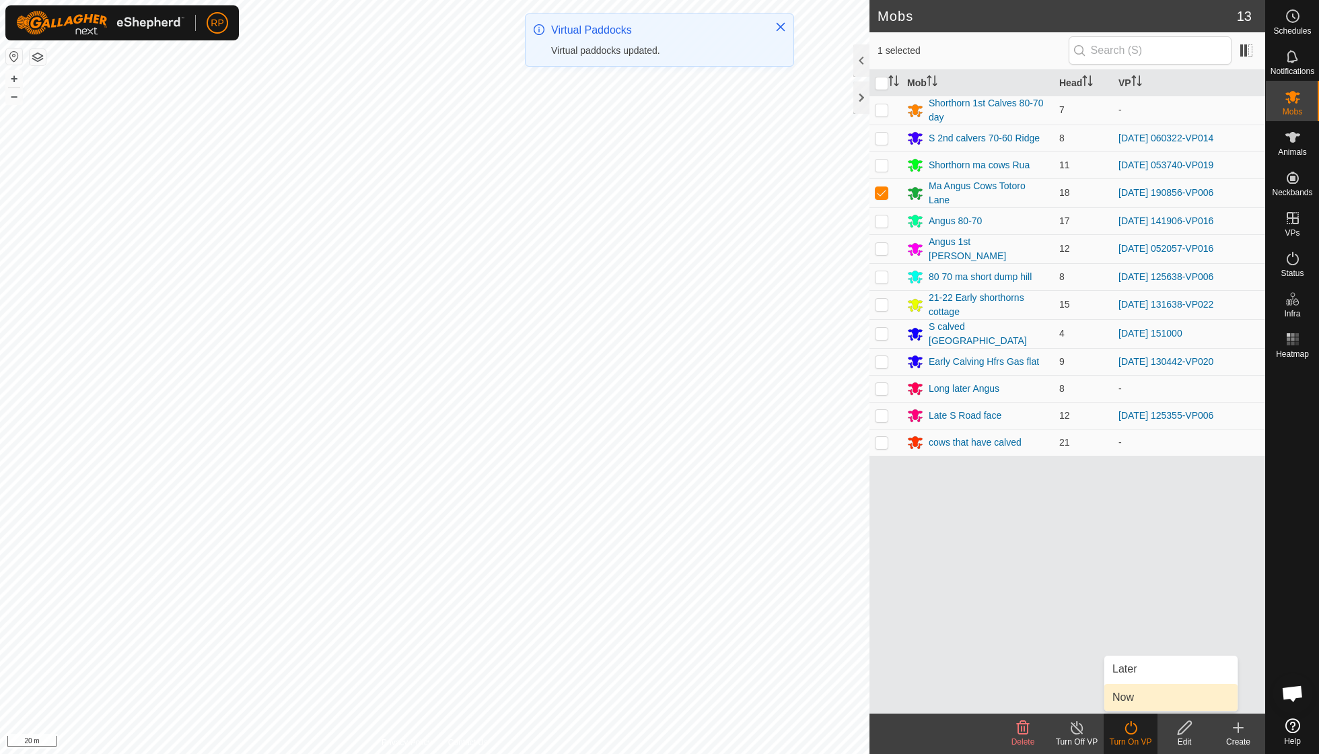
click at [1129, 703] on link "Now" at bounding box center [1171, 697] width 133 height 27
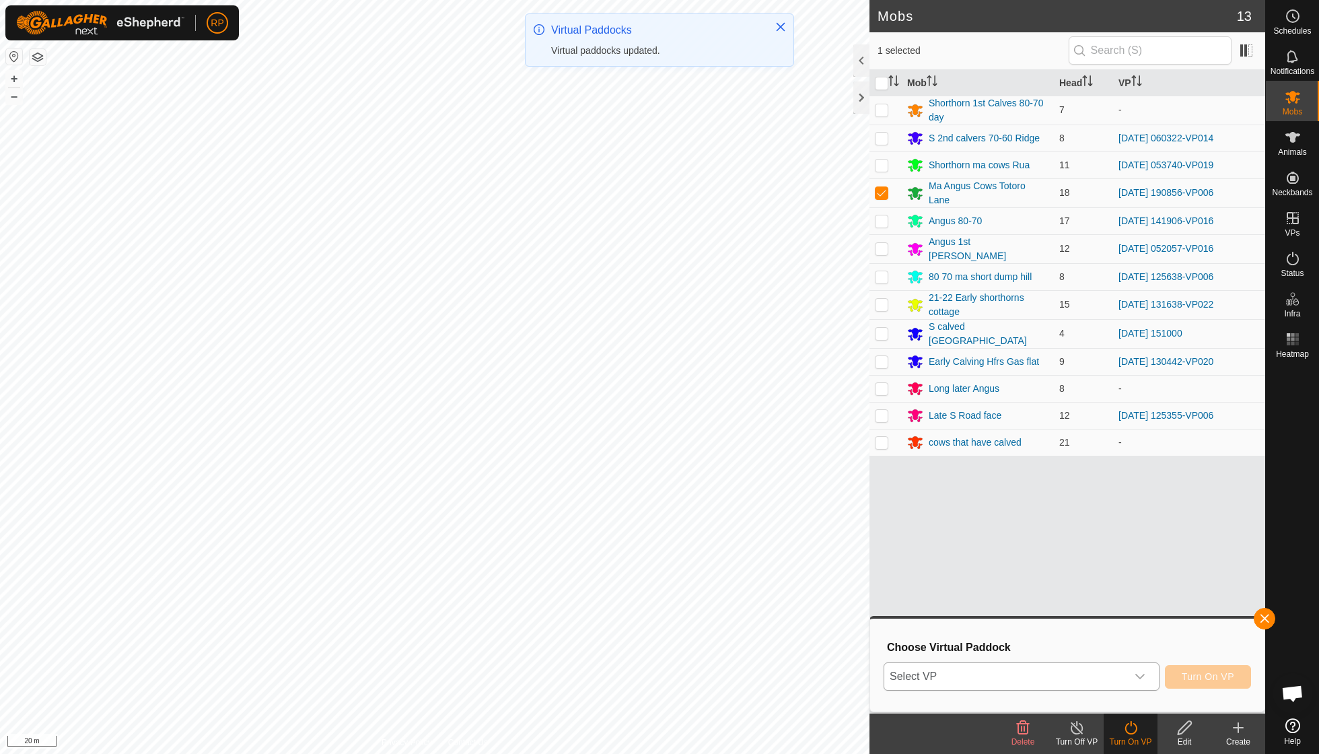
click at [1139, 674] on icon "dropdown trigger" at bounding box center [1140, 676] width 11 height 11
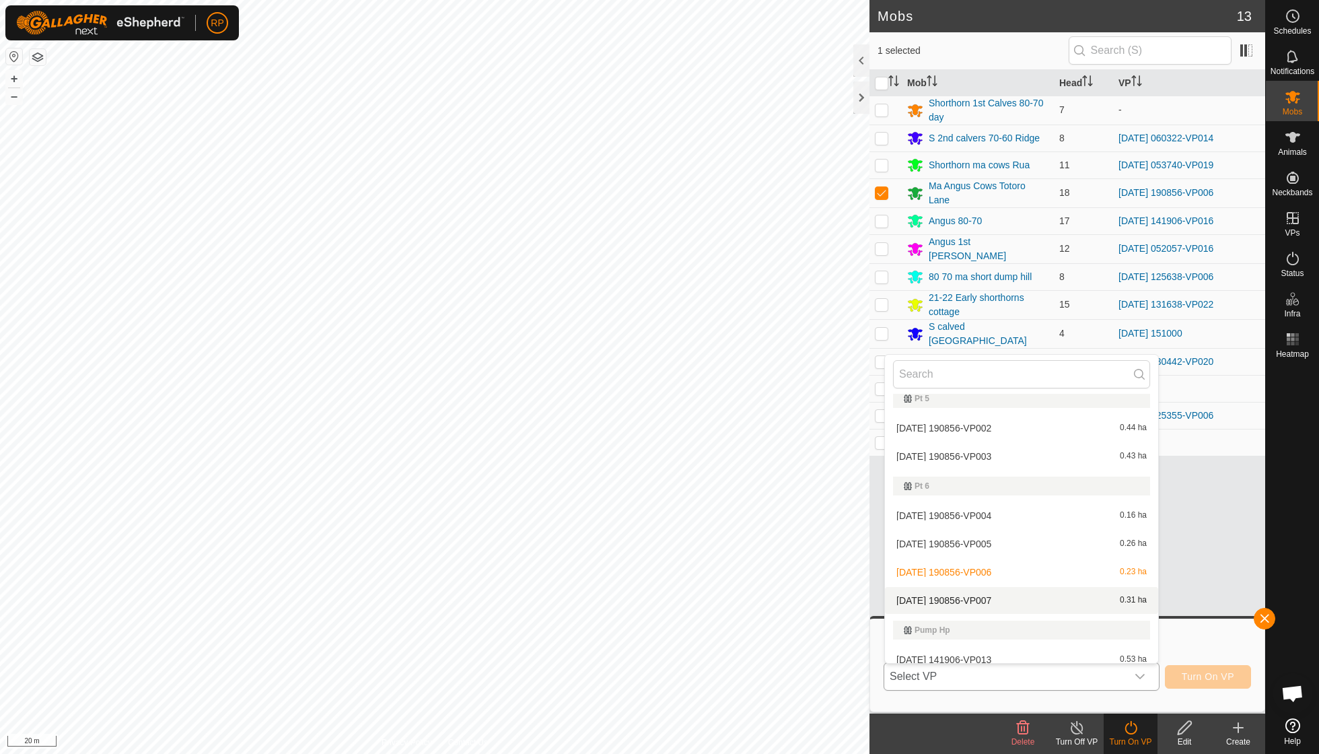
scroll to position [742, 0]
click at [1007, 584] on li "[DATE] 190856-VP007 0.31 ha" at bounding box center [1021, 597] width 273 height 27
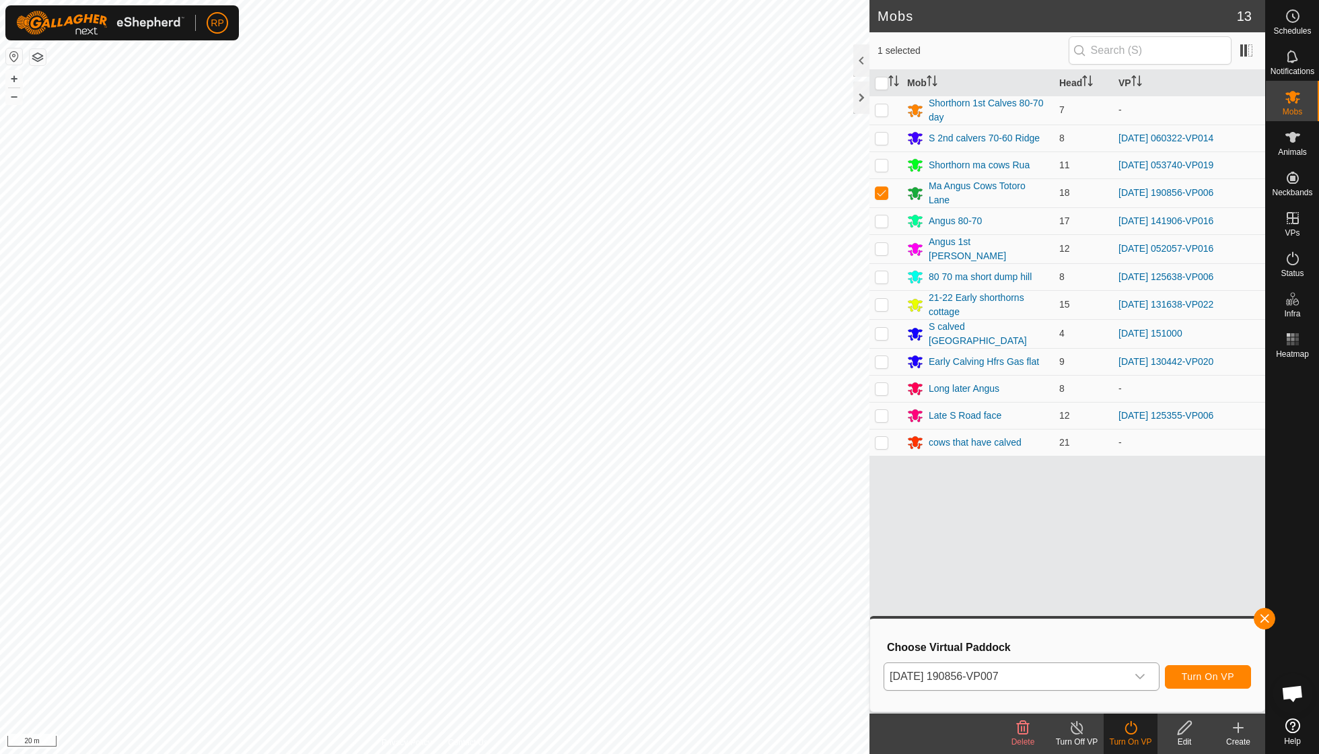
click at [1199, 677] on span "Turn On VP" at bounding box center [1208, 676] width 52 height 11
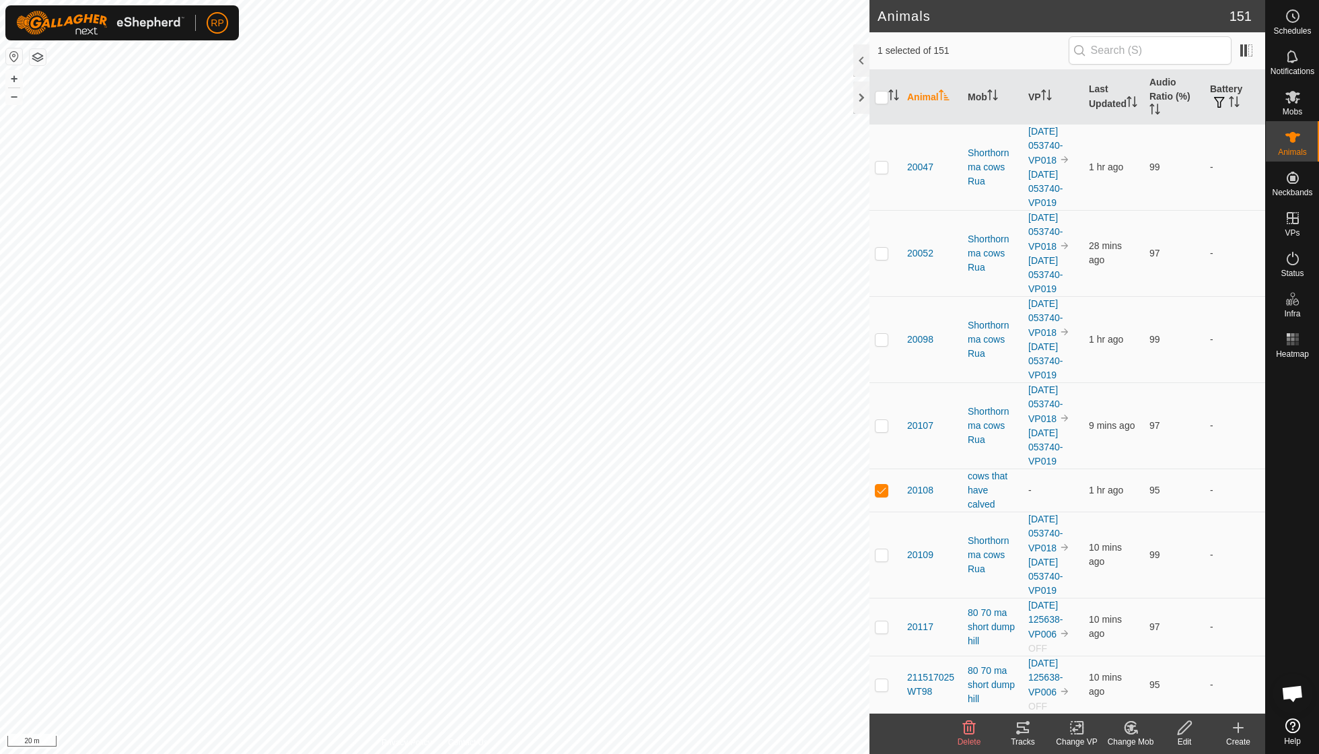
click at [1132, 731] on icon at bounding box center [1131, 728] width 17 height 16
click at [1143, 668] on link "Choose Mob..." at bounding box center [1171, 669] width 133 height 27
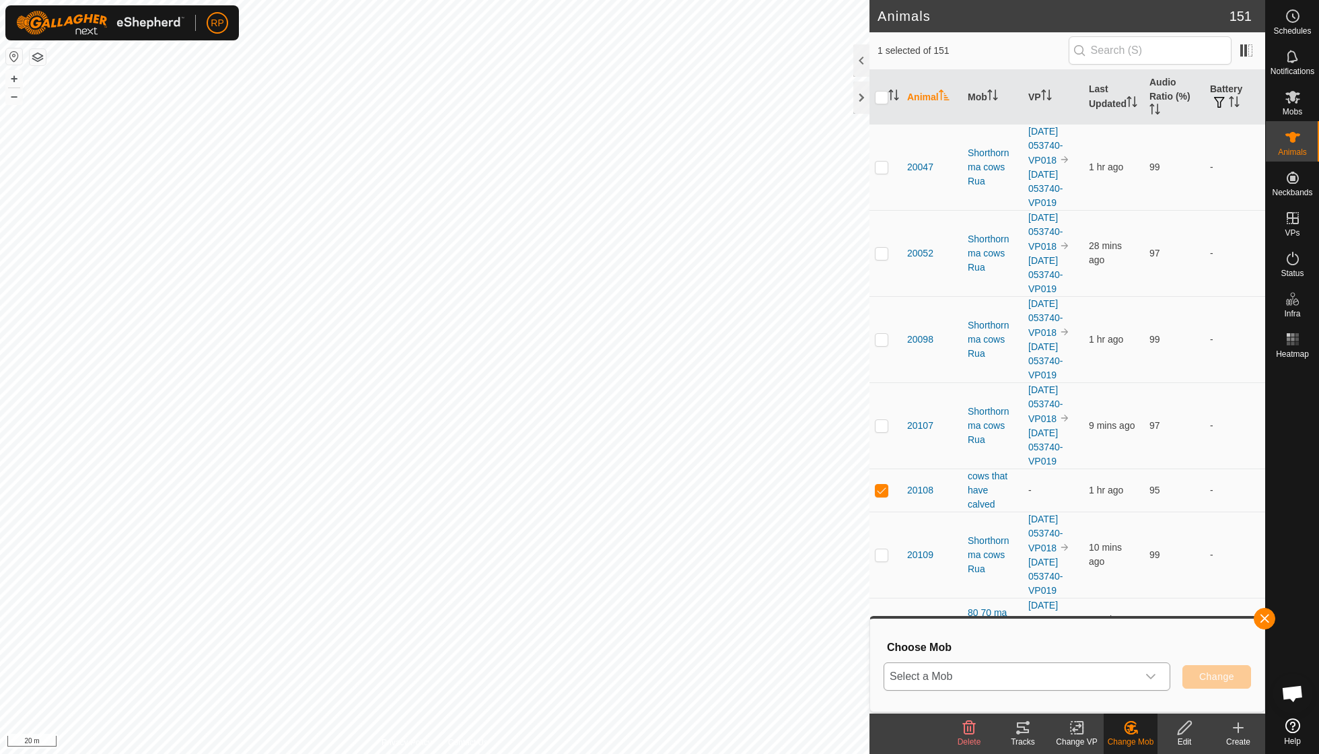
click at [1155, 678] on icon "dropdown trigger" at bounding box center [1151, 676] width 11 height 11
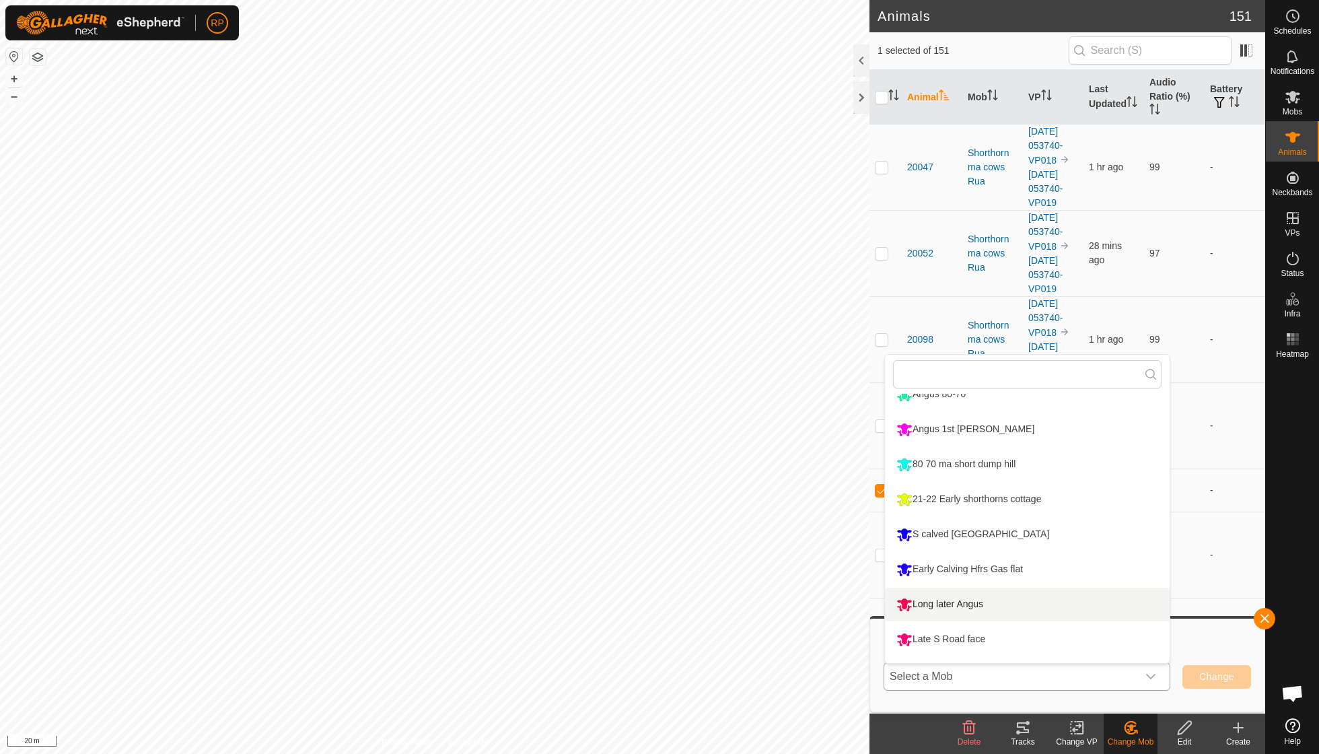
scroll to position [162, 0]
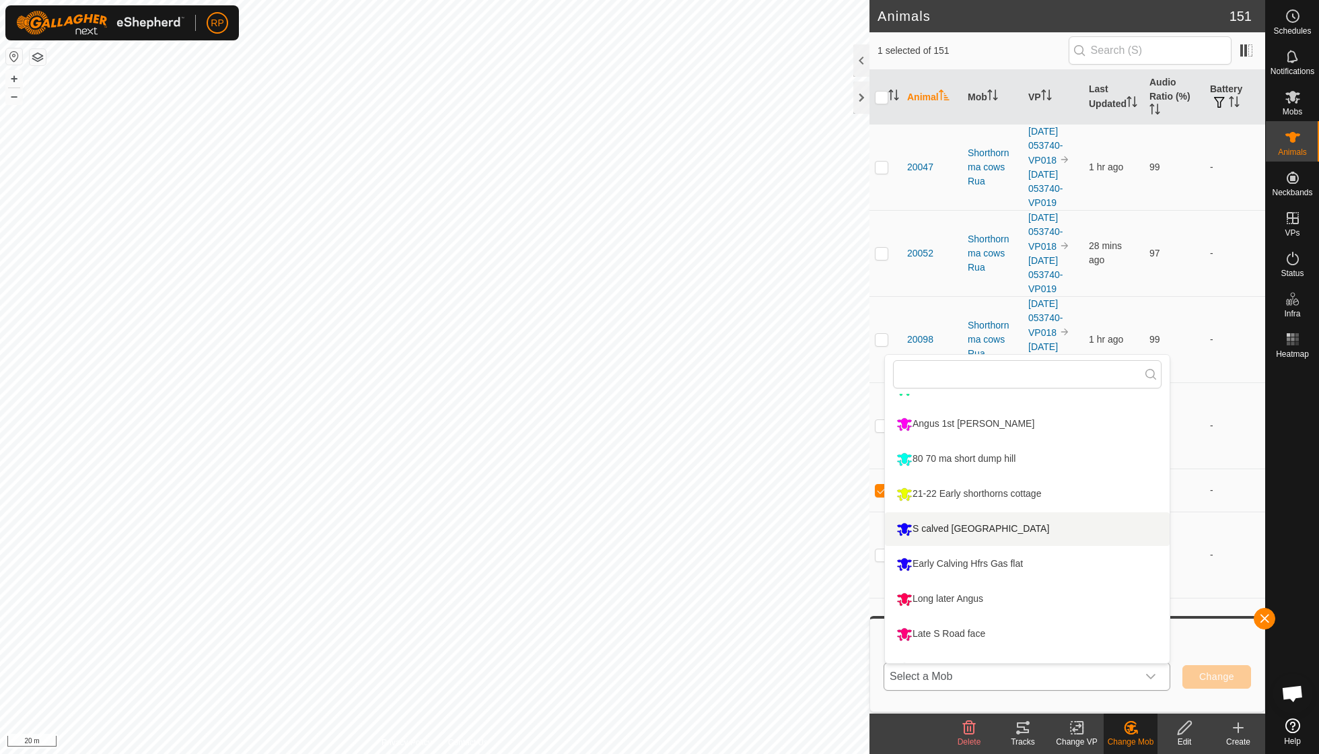
click at [1003, 528] on li "S calved [GEOGRAPHIC_DATA]" at bounding box center [1027, 529] width 285 height 34
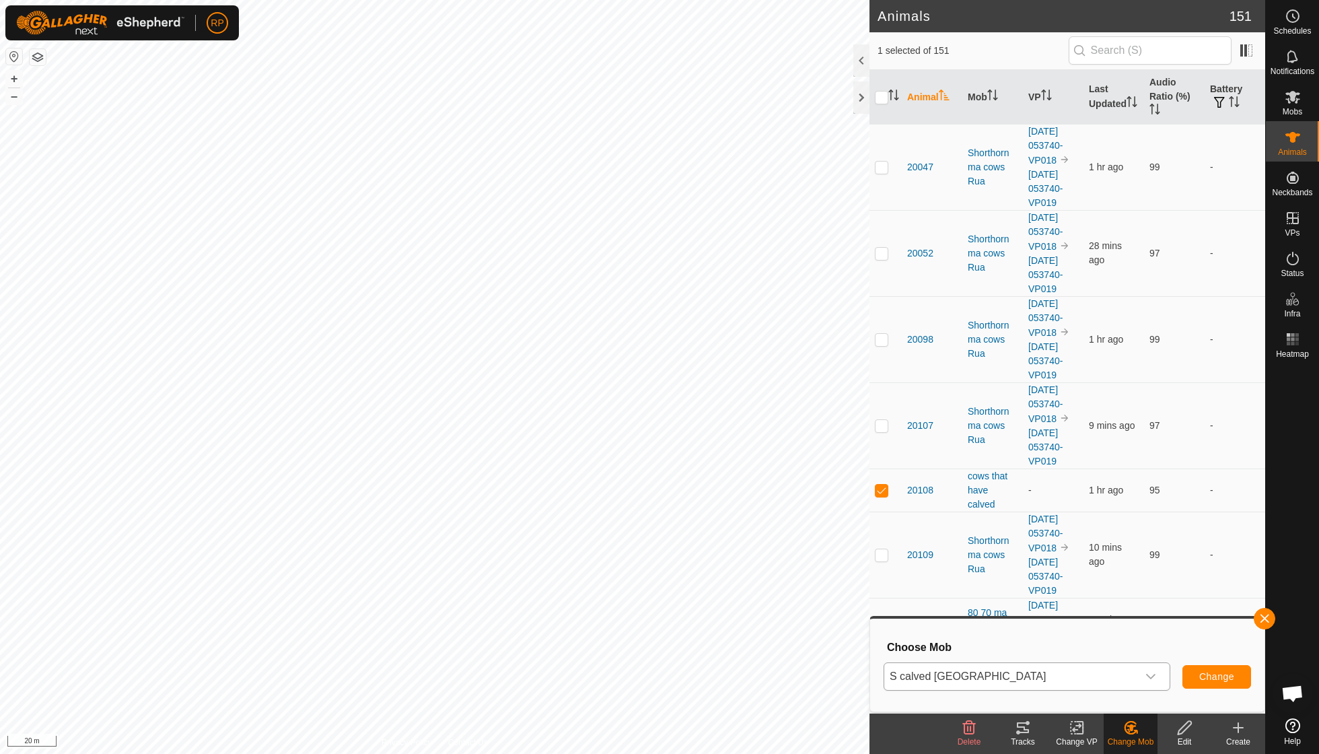
click at [1218, 672] on span "Change" at bounding box center [1216, 676] width 35 height 11
checkbox input "false"
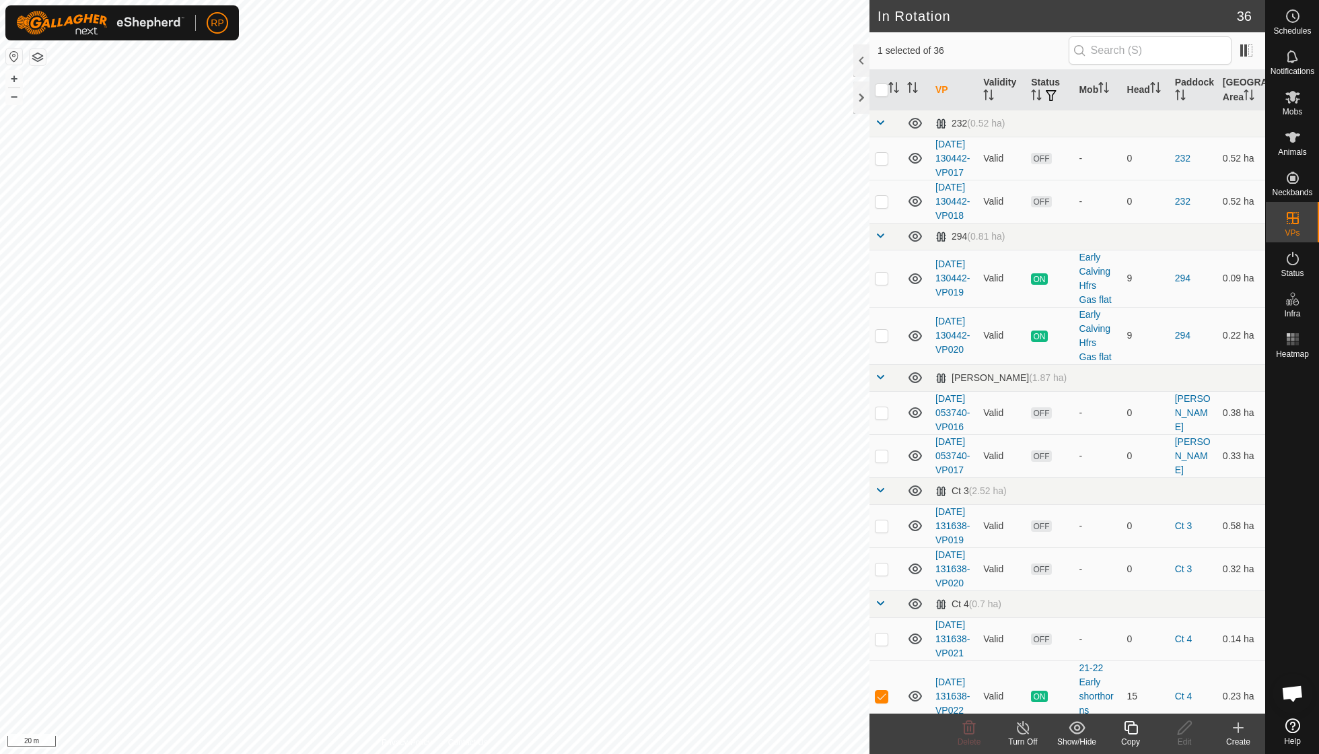
click at [1140, 730] on copy-svg-icon at bounding box center [1131, 728] width 54 height 16
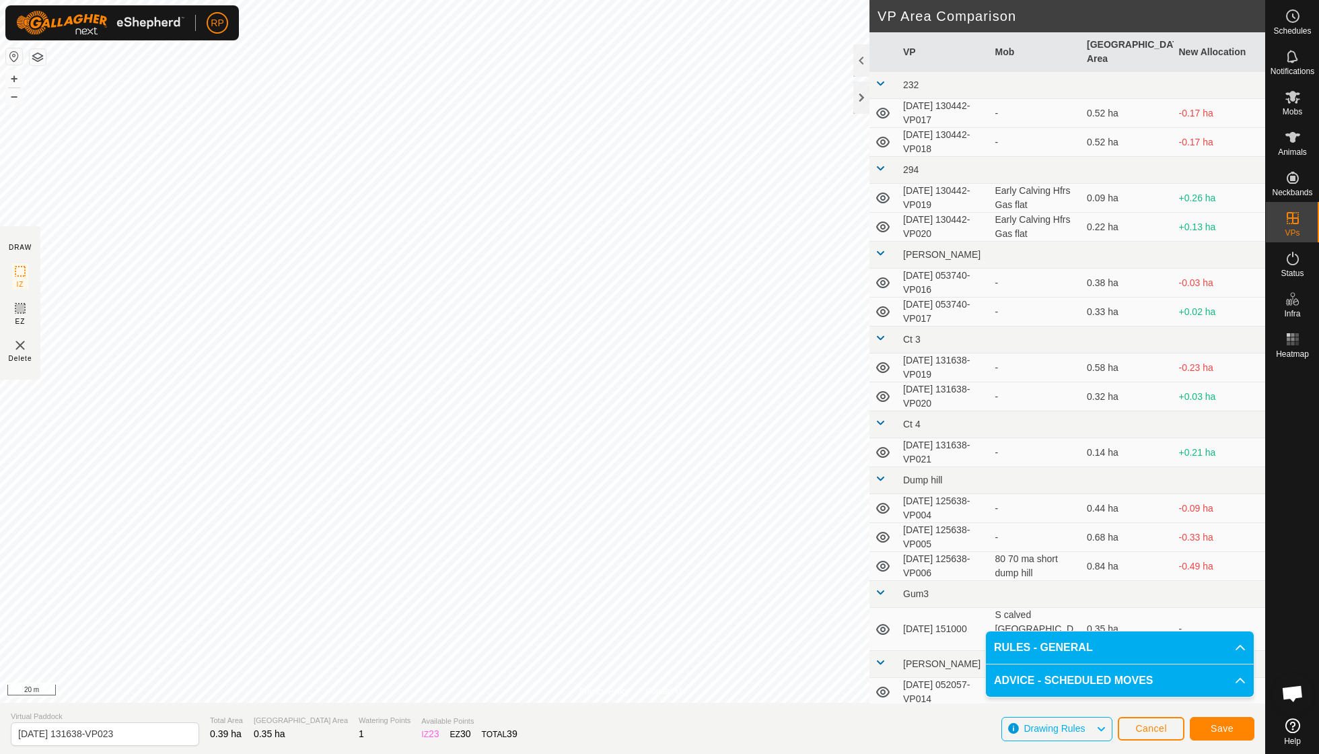
click at [1220, 731] on span "Save" at bounding box center [1222, 728] width 23 height 11
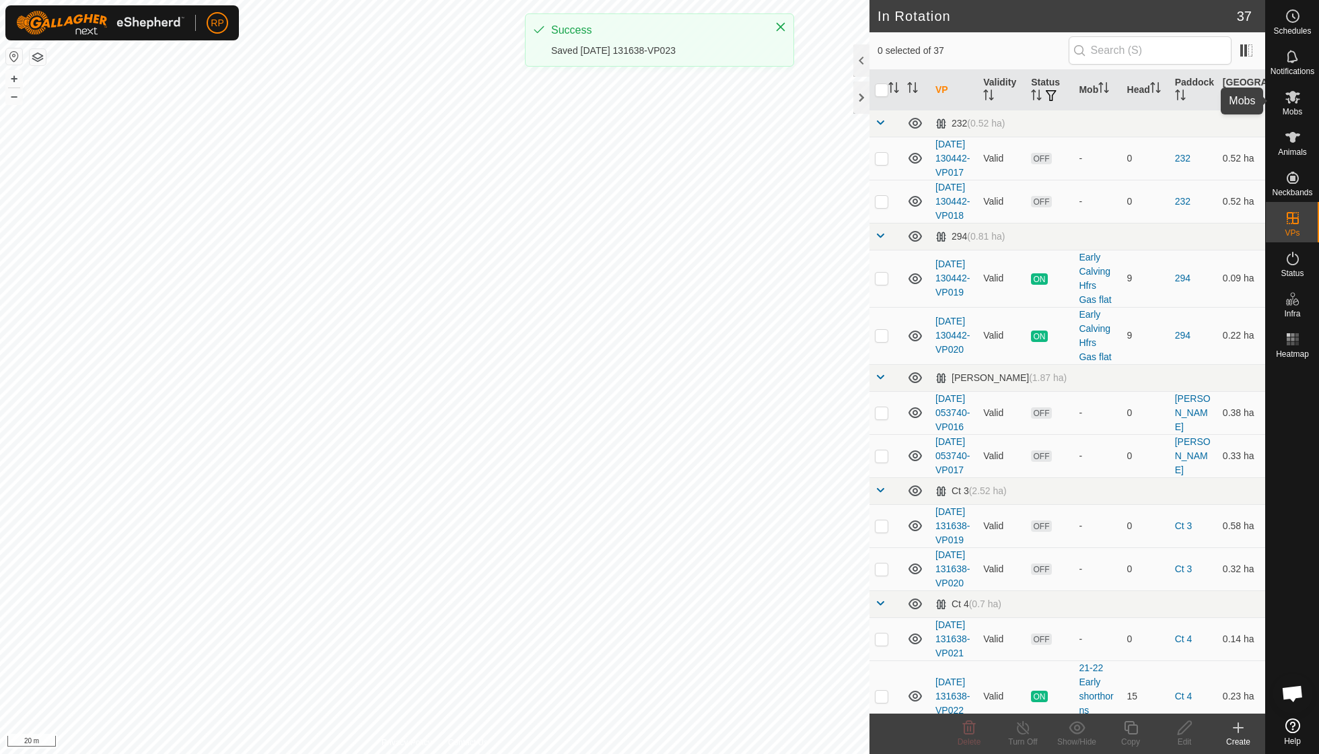
click at [1287, 101] on icon at bounding box center [1293, 97] width 16 height 16
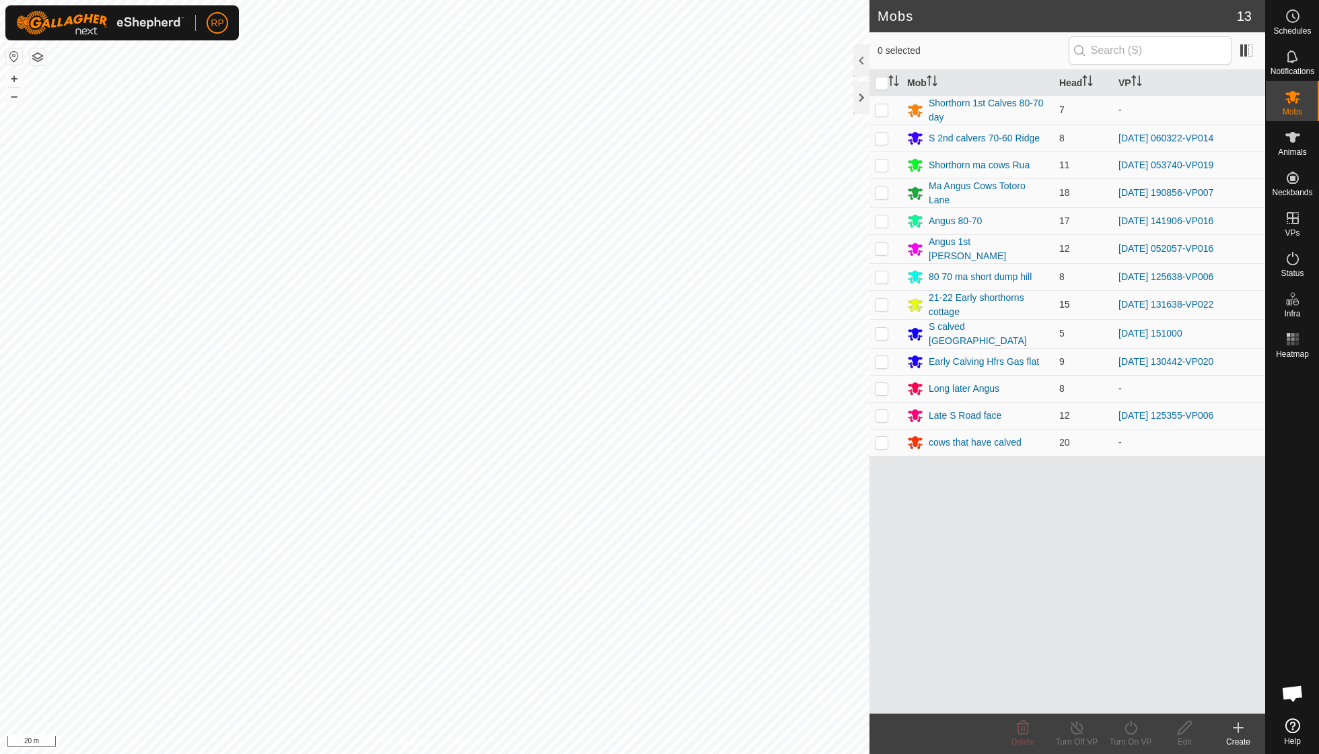
click at [882, 302] on p-checkbox at bounding box center [881, 304] width 13 height 11
checkbox input "true"
click at [1134, 730] on icon at bounding box center [1131, 728] width 17 height 16
click at [1131, 691] on link "Now" at bounding box center [1171, 697] width 133 height 27
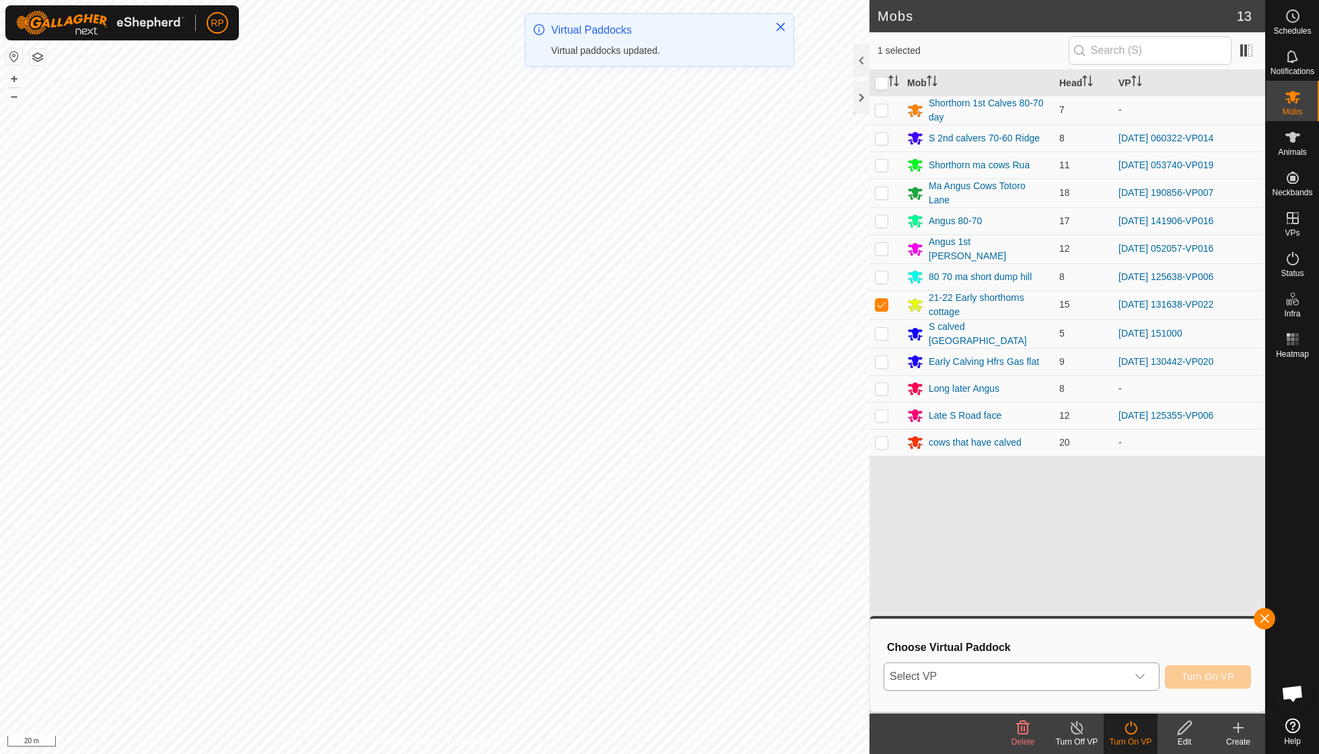
click at [1139, 669] on div "dropdown trigger" at bounding box center [1140, 676] width 27 height 27
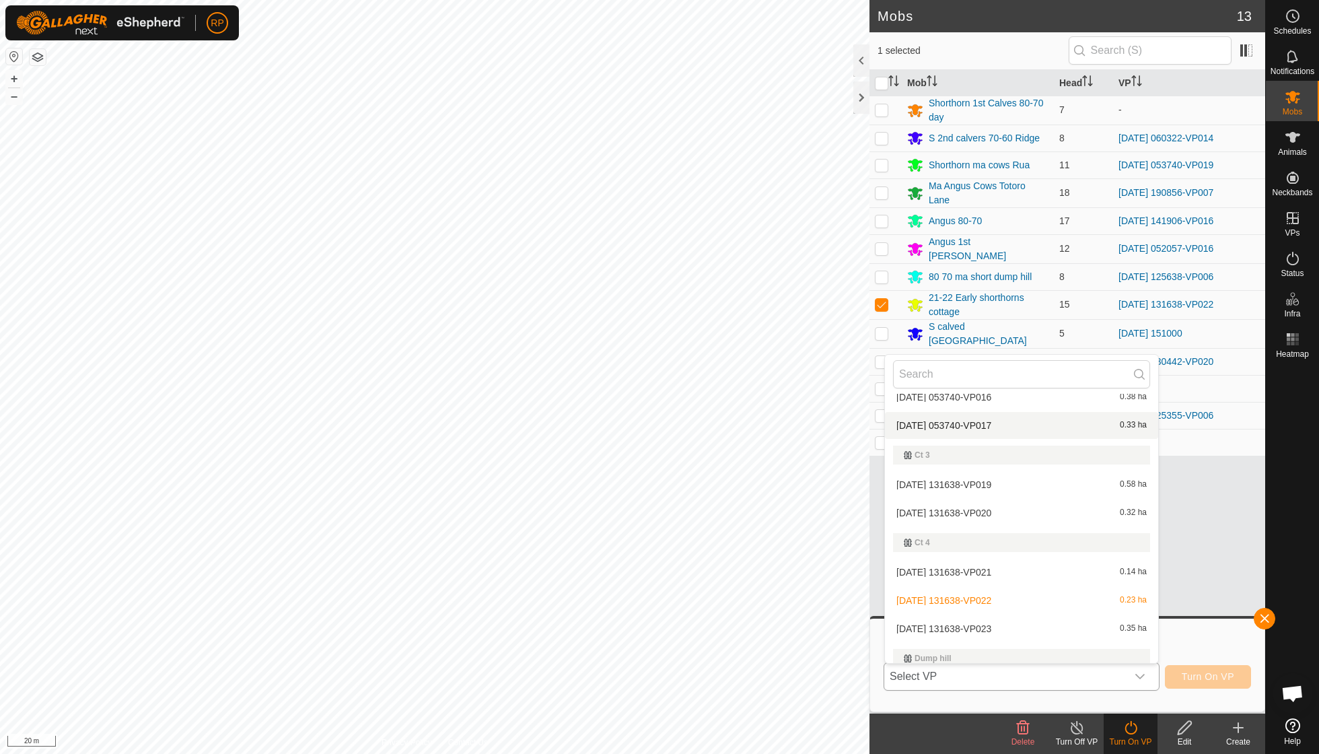
scroll to position [226, 0]
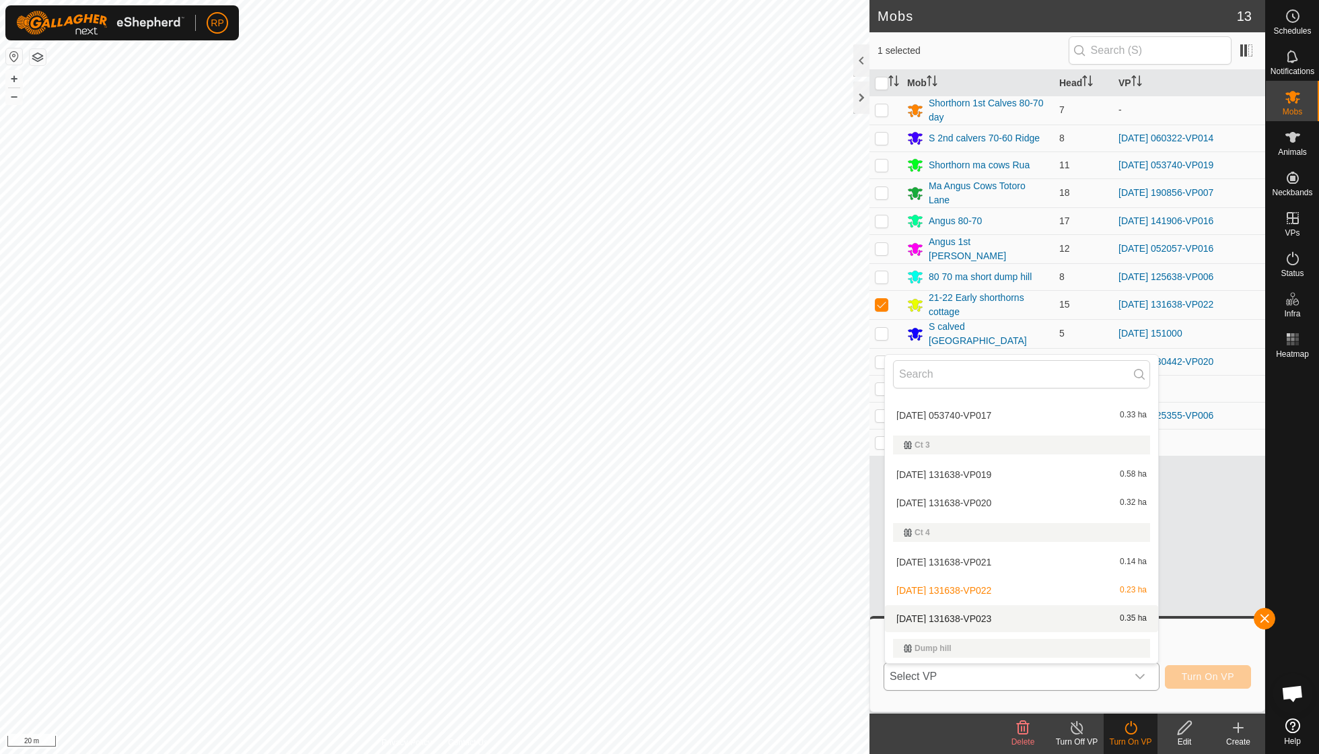
click at [1008, 614] on li "[DATE] 131638-VP023 0.35 ha" at bounding box center [1021, 618] width 273 height 27
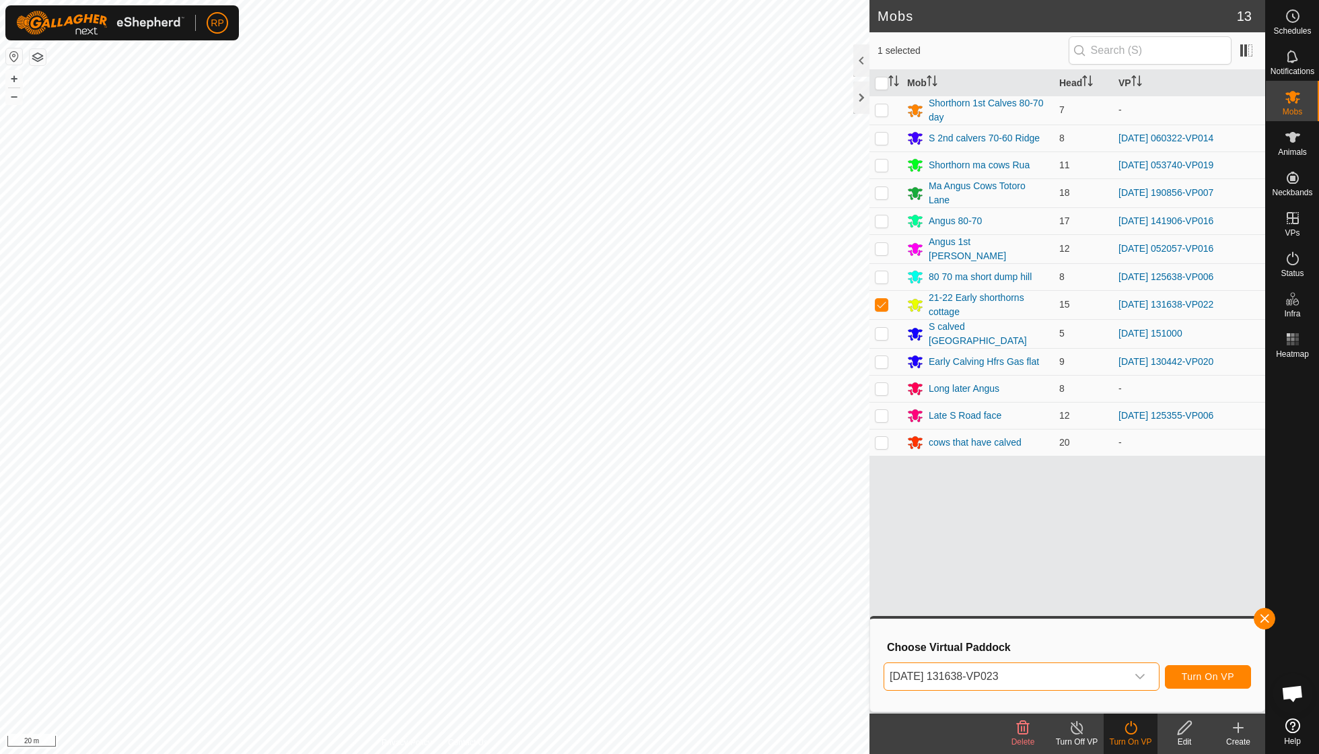
click at [1183, 673] on span "Turn On VP" at bounding box center [1208, 676] width 52 height 11
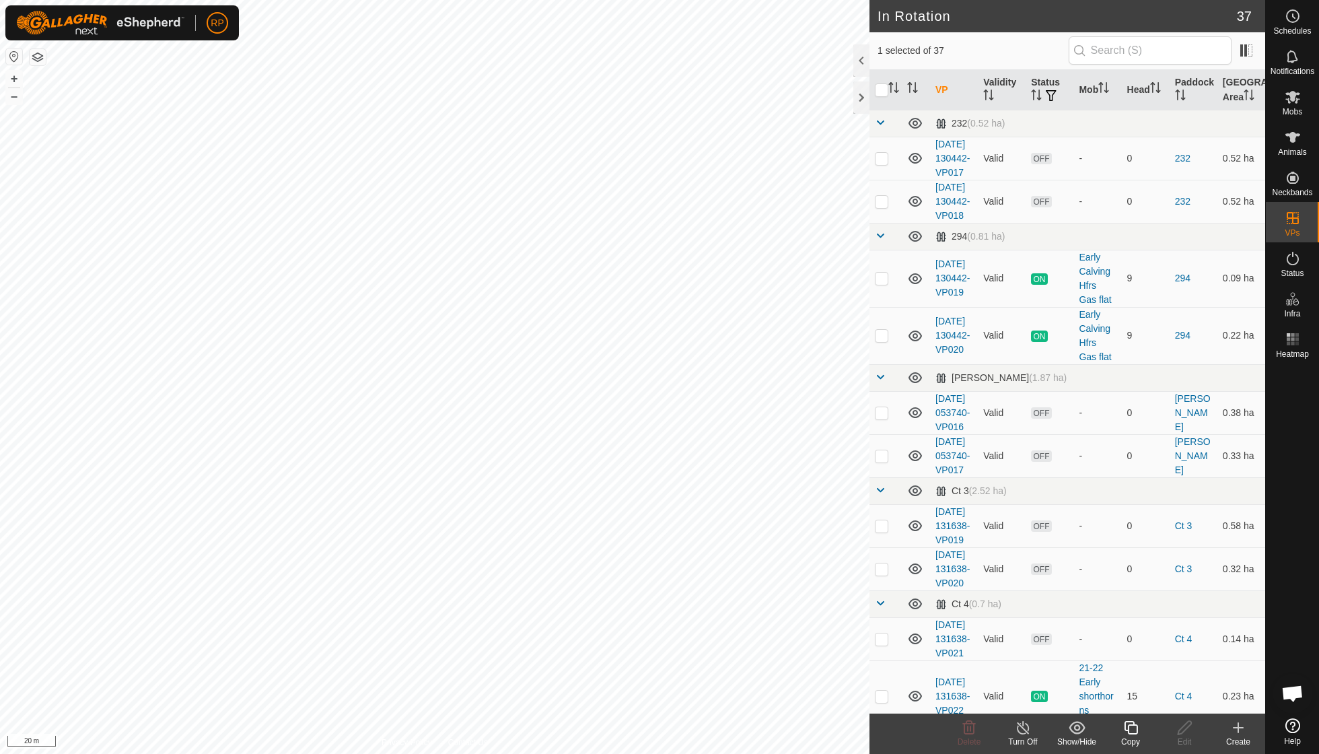
click at [1137, 736] on div "Copy" at bounding box center [1131, 742] width 54 height 12
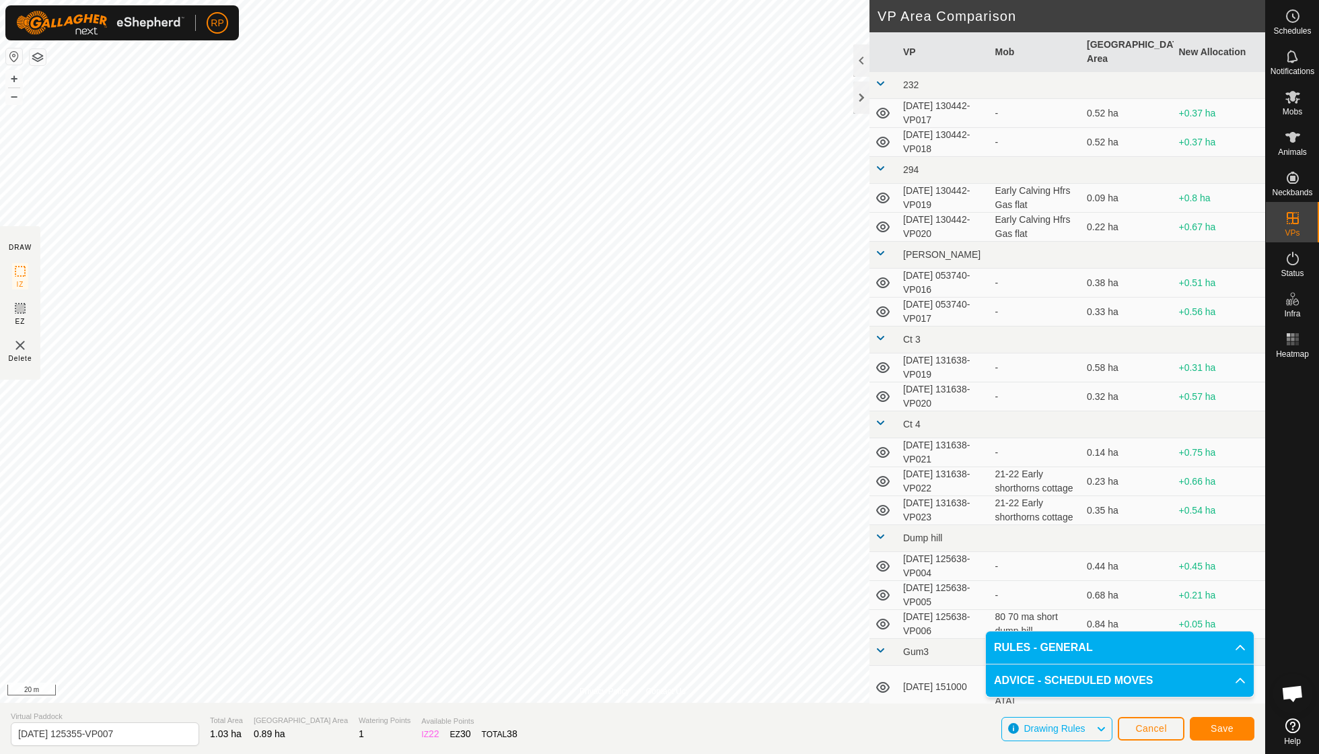
click at [1221, 726] on span "Save" at bounding box center [1222, 728] width 23 height 11
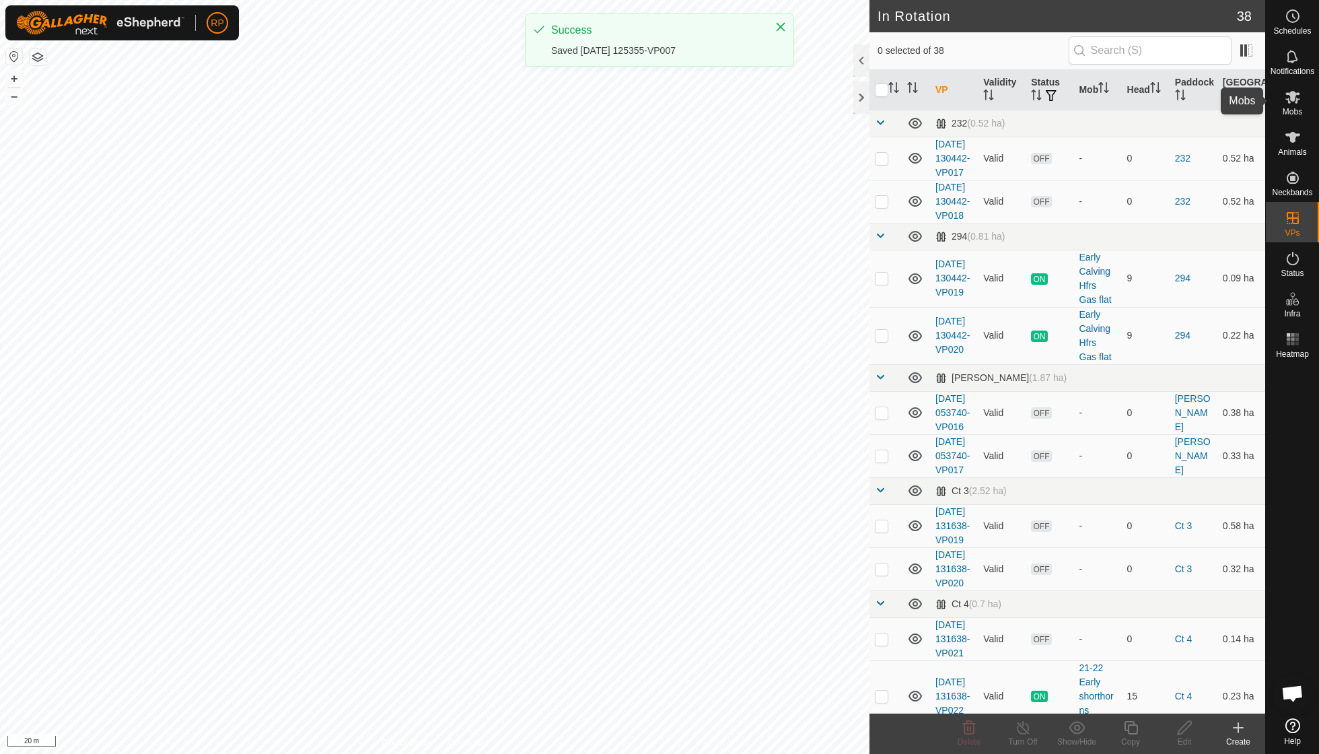
click at [1286, 106] on es-mob-svg-icon at bounding box center [1293, 97] width 24 height 22
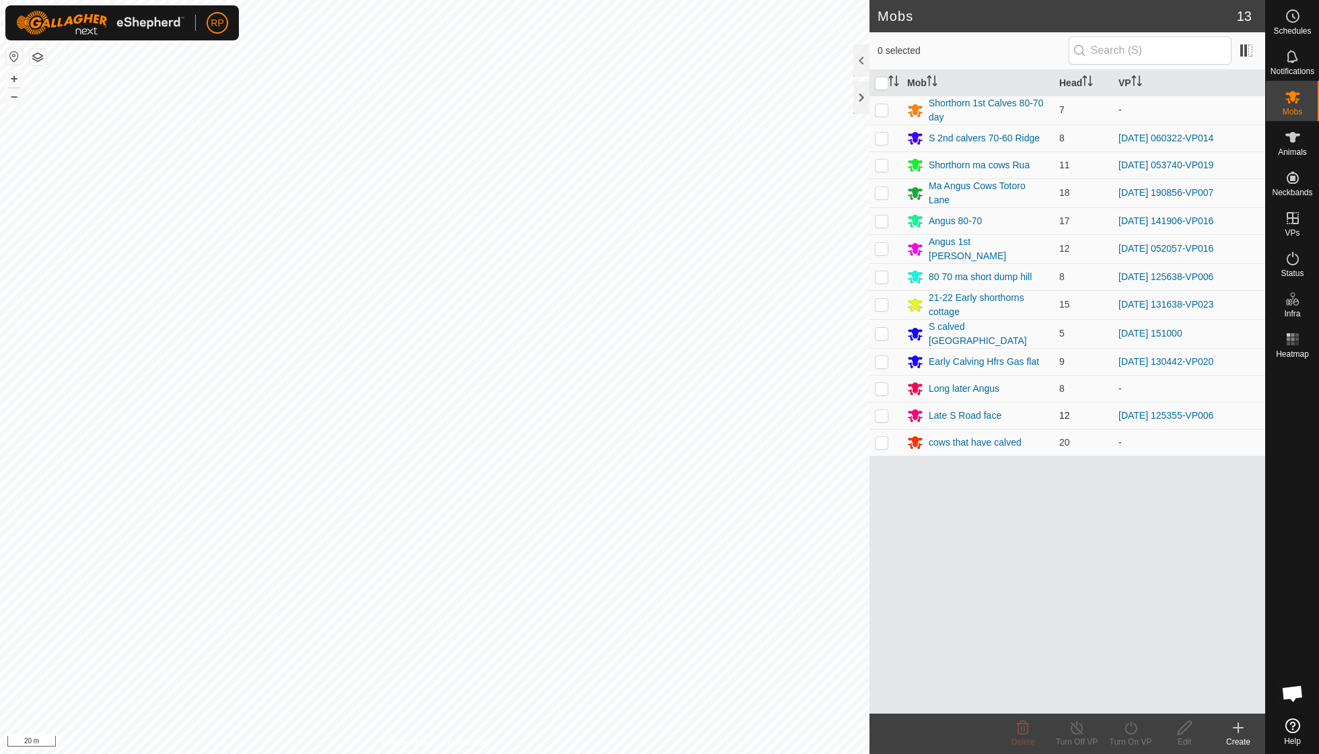
click at [884, 412] on p-checkbox at bounding box center [881, 415] width 13 height 11
checkbox input "true"
click at [1127, 728] on icon at bounding box center [1131, 728] width 17 height 16
click at [1132, 692] on link "Now" at bounding box center [1171, 697] width 133 height 27
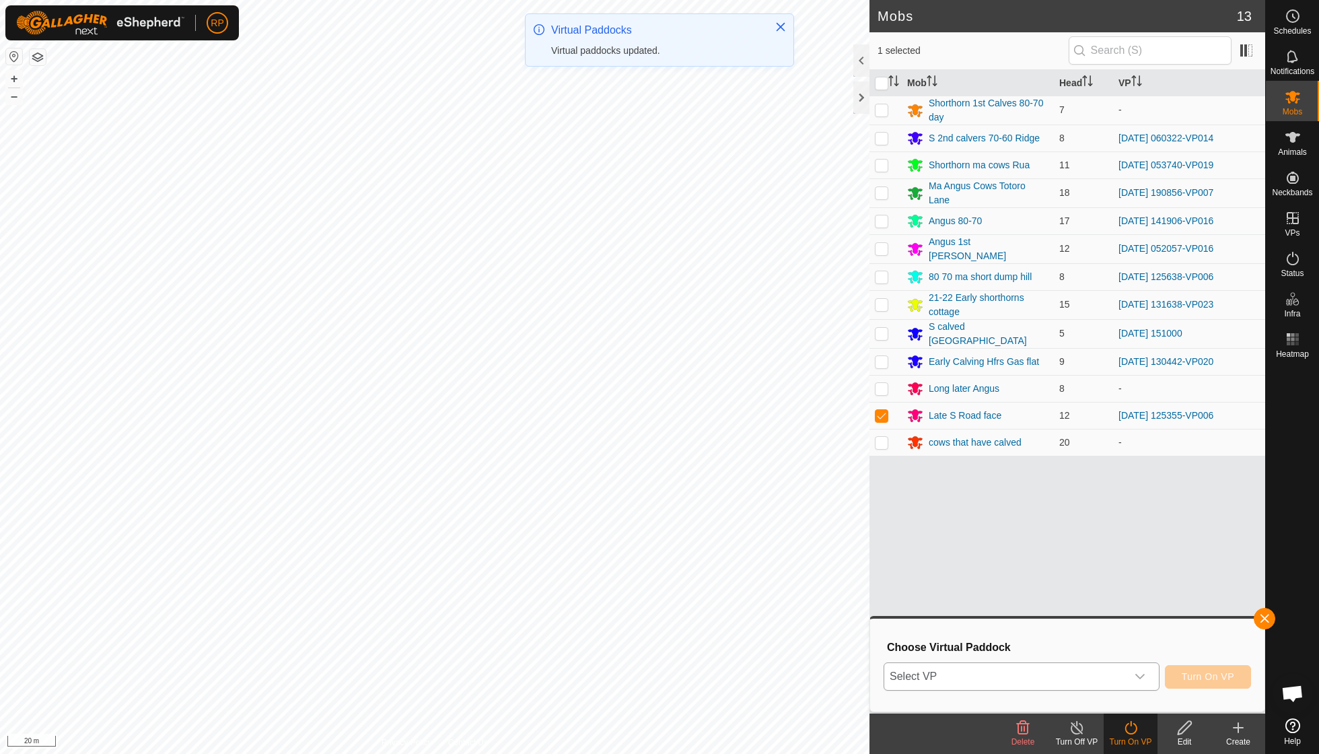
click at [1137, 670] on div "dropdown trigger" at bounding box center [1140, 676] width 27 height 27
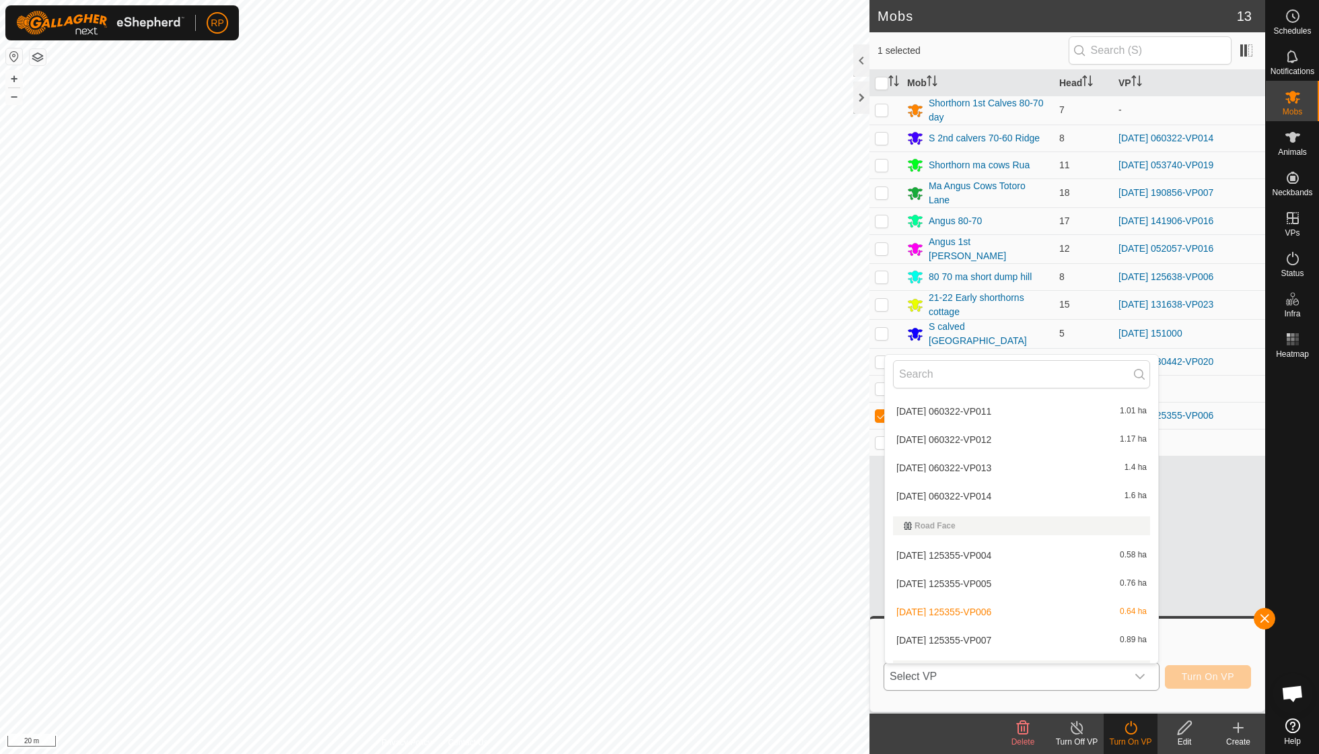
scroll to position [1169, 0]
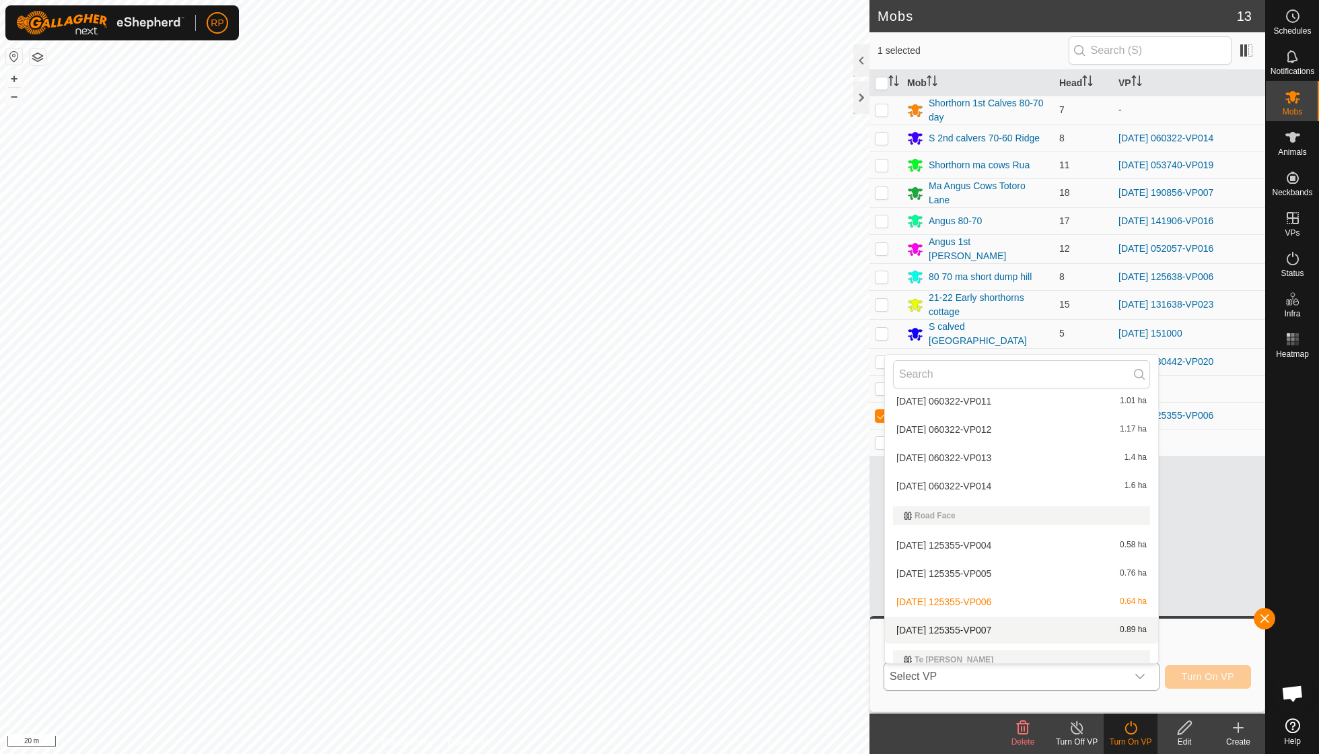
click at [988, 617] on li "[DATE] 125355-VP007 0.89 ha" at bounding box center [1021, 630] width 273 height 27
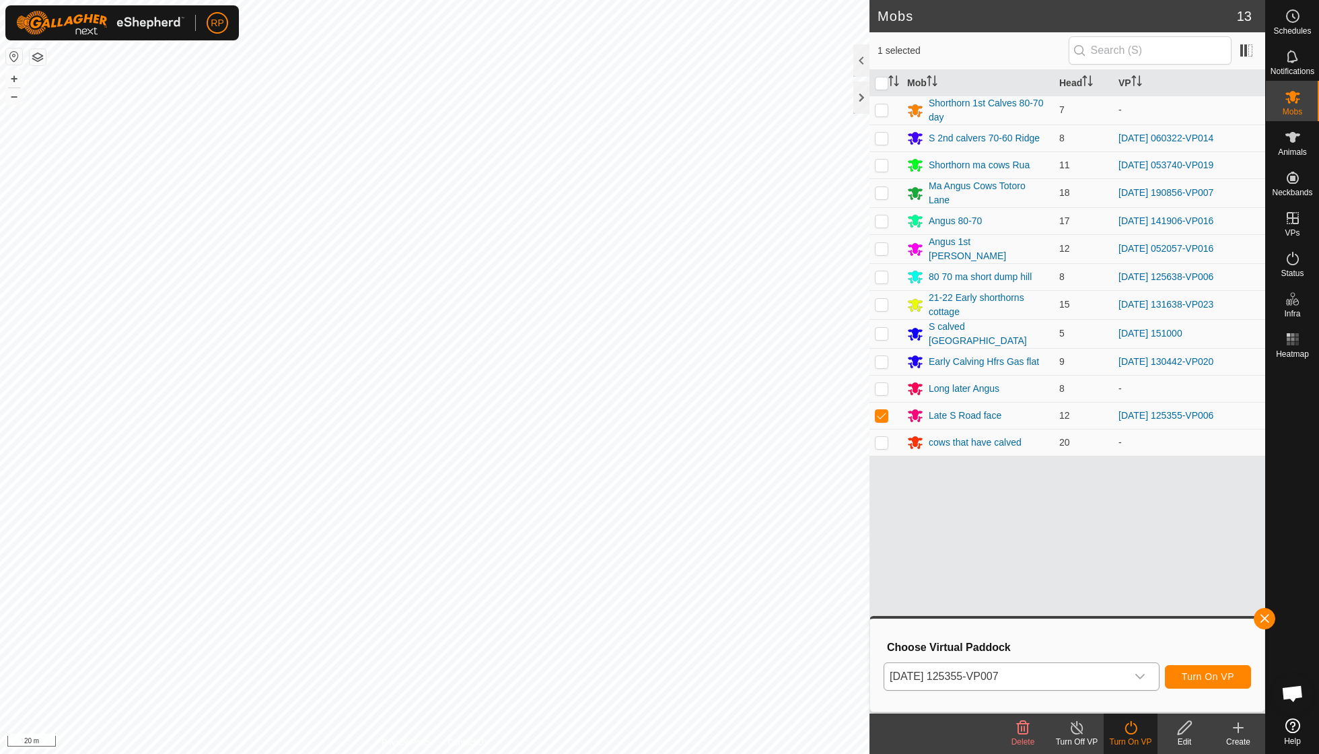
click at [1199, 674] on span "Turn On VP" at bounding box center [1208, 676] width 52 height 11
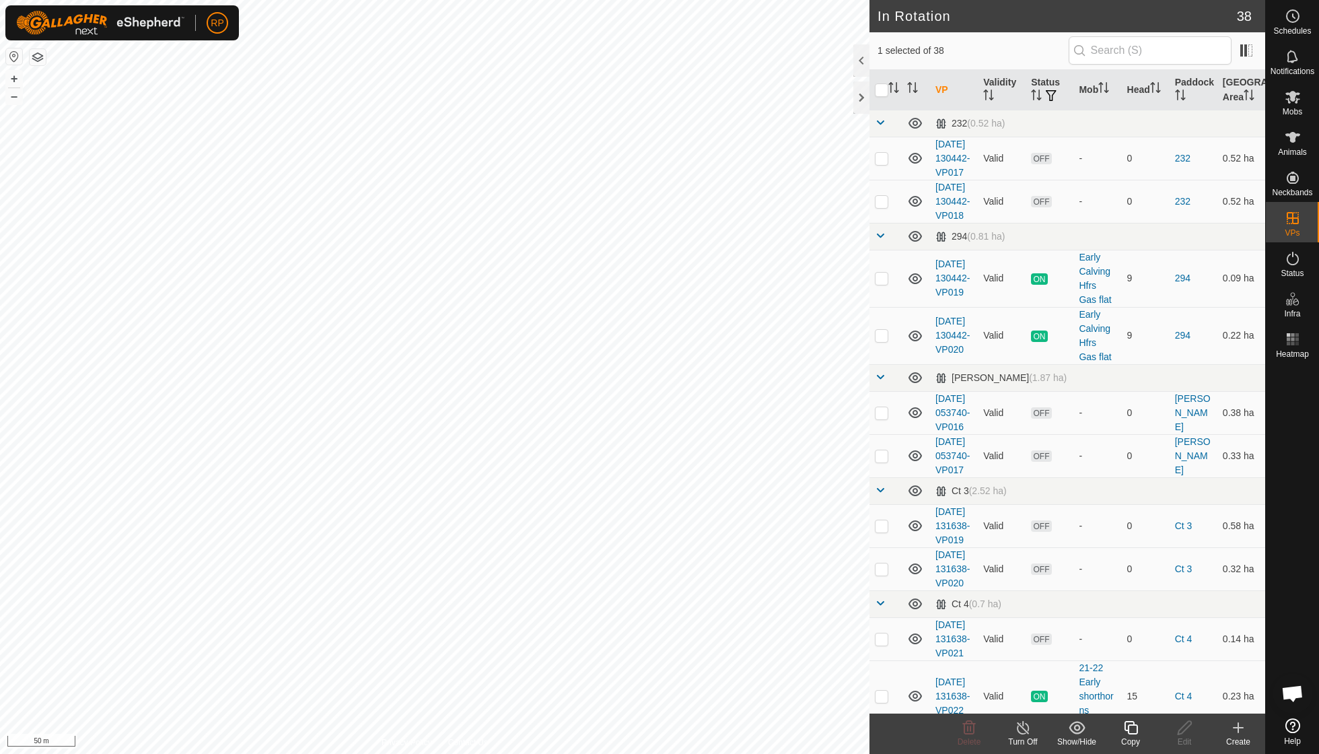
click at [1127, 731] on icon at bounding box center [1131, 728] width 17 height 16
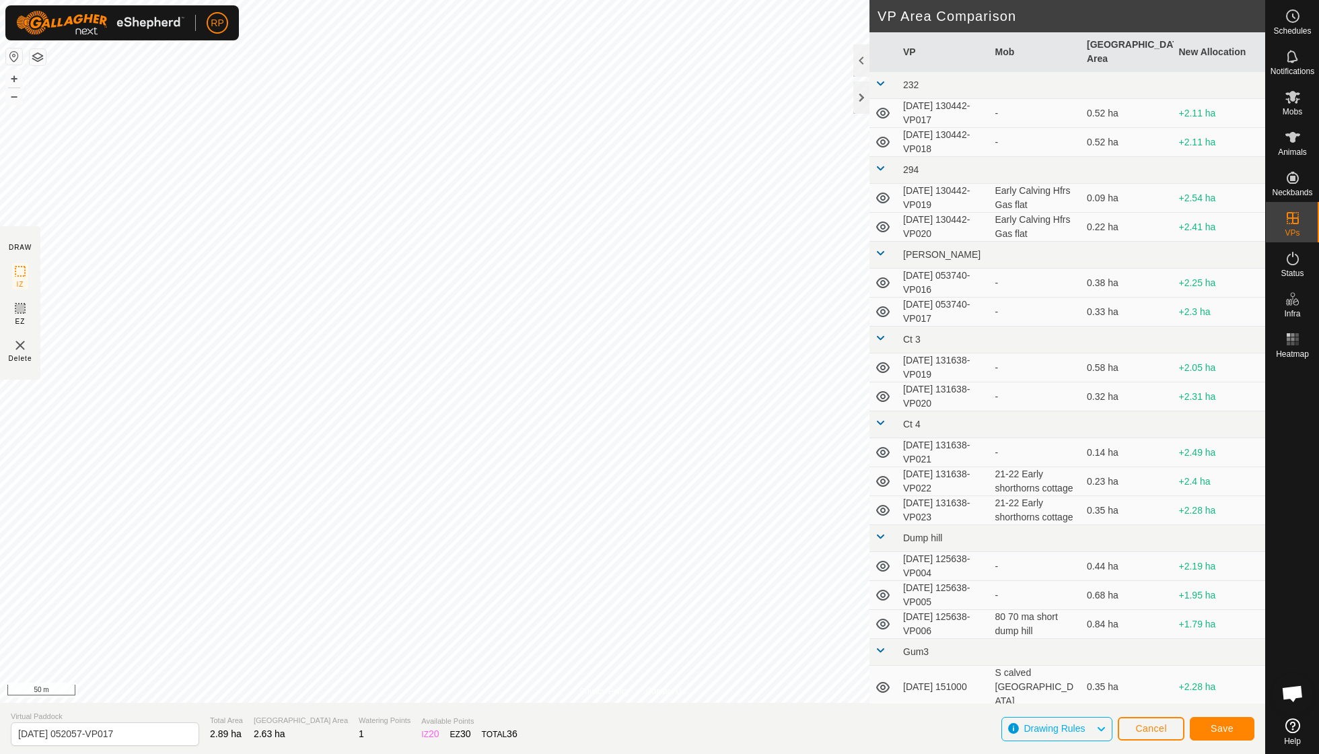
click at [1215, 728] on span "Save" at bounding box center [1222, 728] width 23 height 11
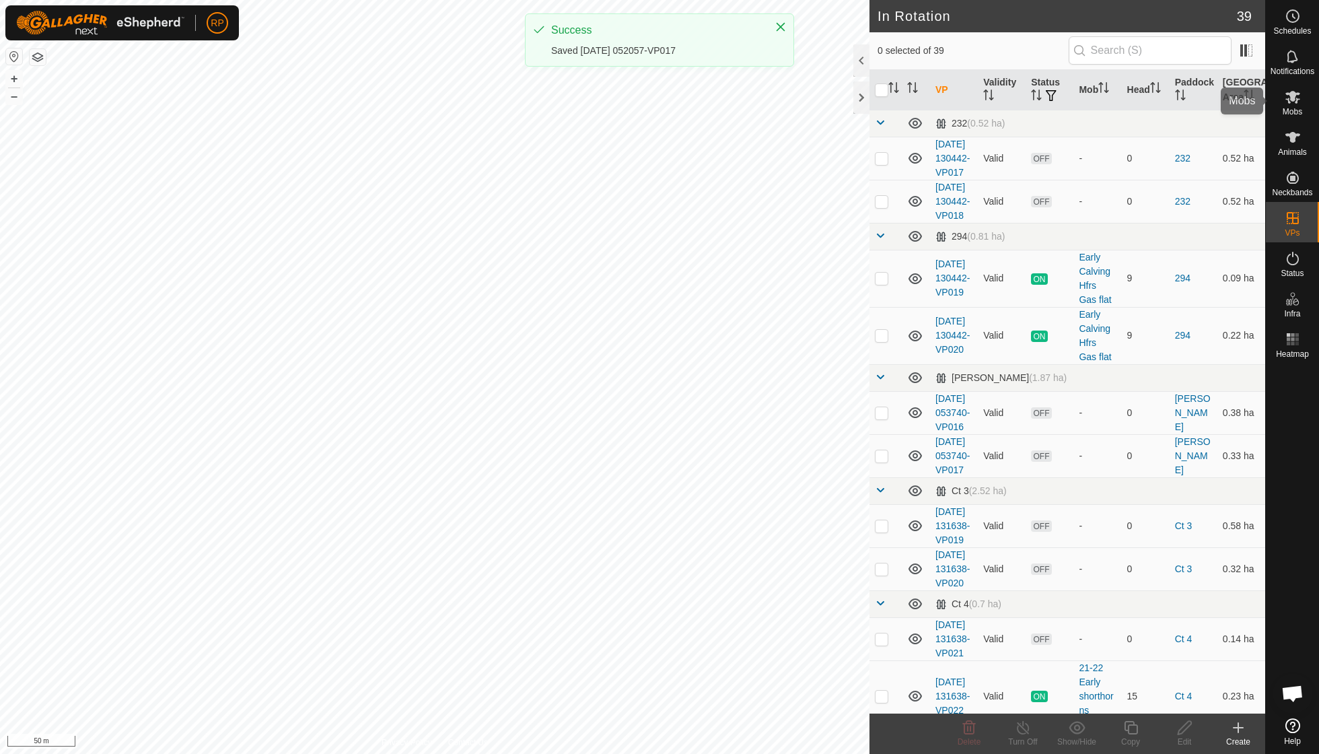
click at [1291, 108] on span "Mobs" at bounding box center [1293, 112] width 20 height 8
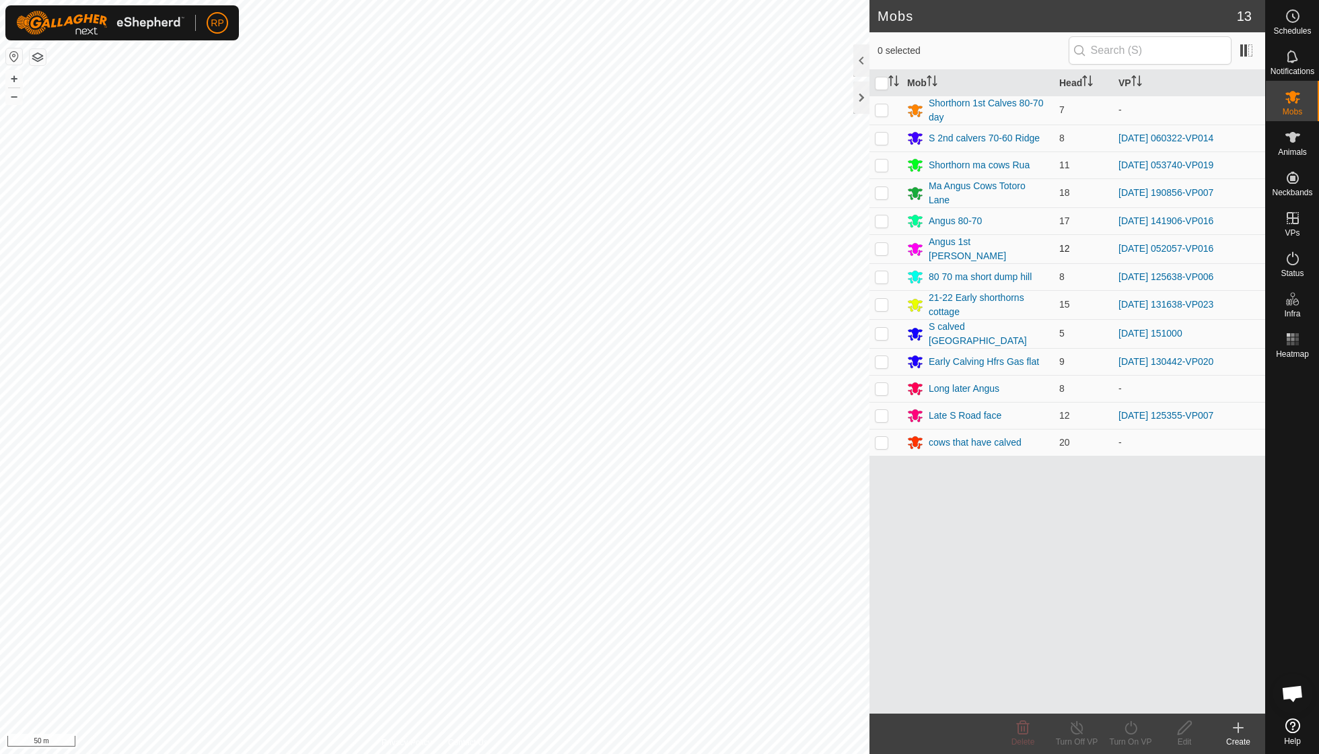
click at [880, 245] on p-checkbox at bounding box center [881, 248] width 13 height 11
checkbox input "true"
click at [1128, 730] on icon at bounding box center [1131, 728] width 17 height 16
click at [1129, 705] on link "Now" at bounding box center [1171, 697] width 133 height 27
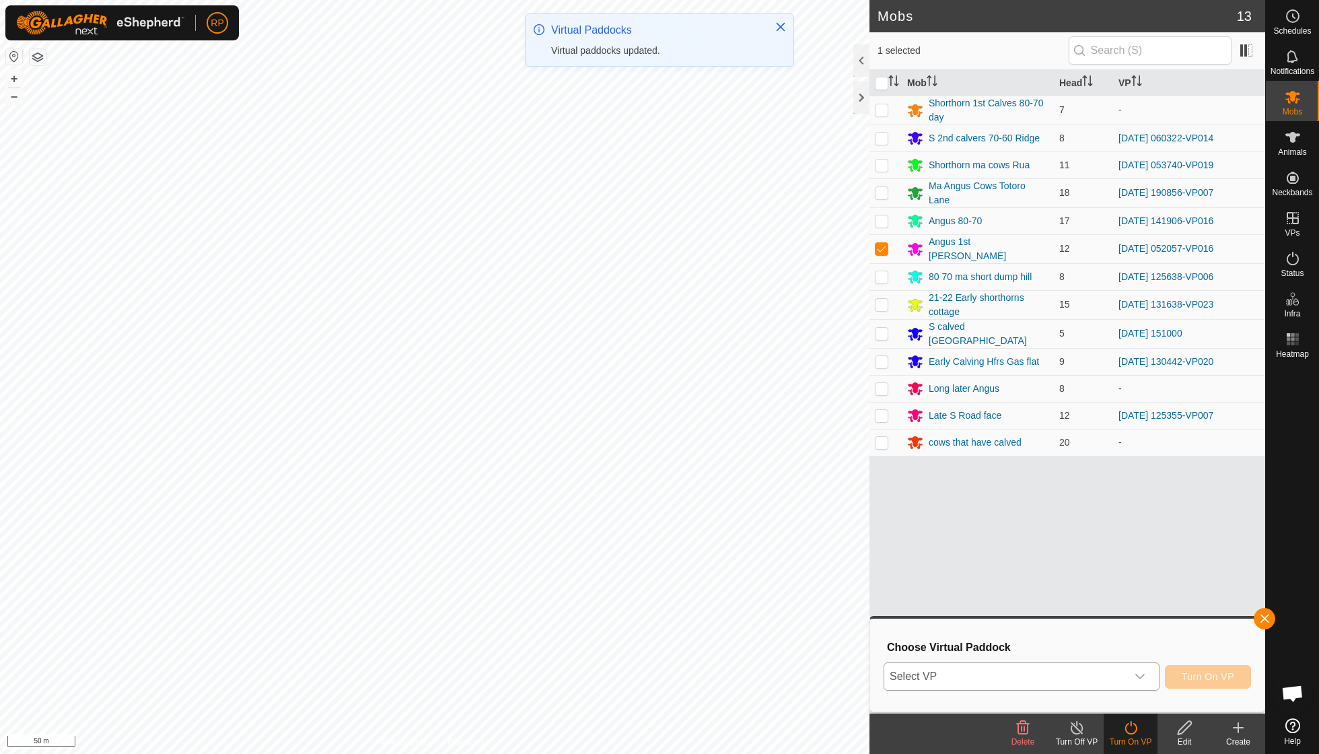
click at [1140, 676] on icon "dropdown trigger" at bounding box center [1140, 676] width 11 height 11
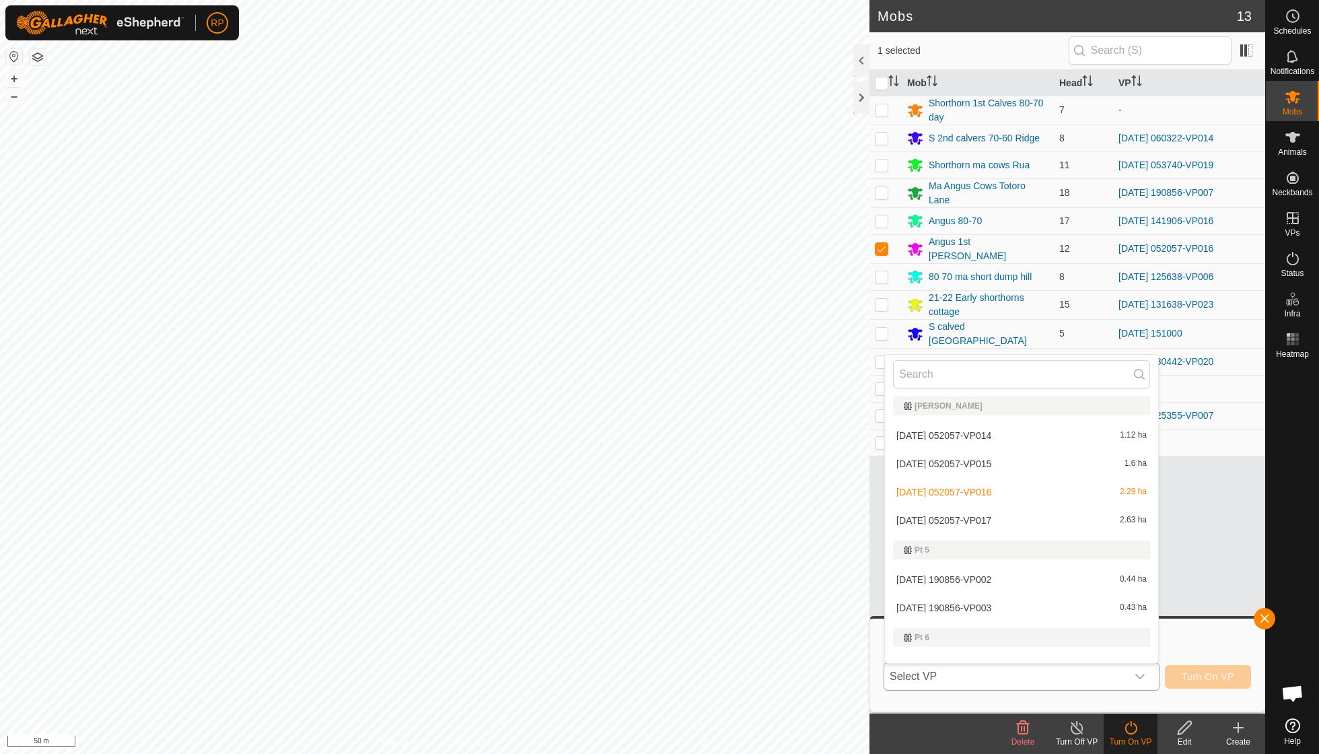
scroll to position [644, 0]
click at [993, 512] on li "[DATE] 052057-VP017 2.63 ha" at bounding box center [1021, 519] width 273 height 27
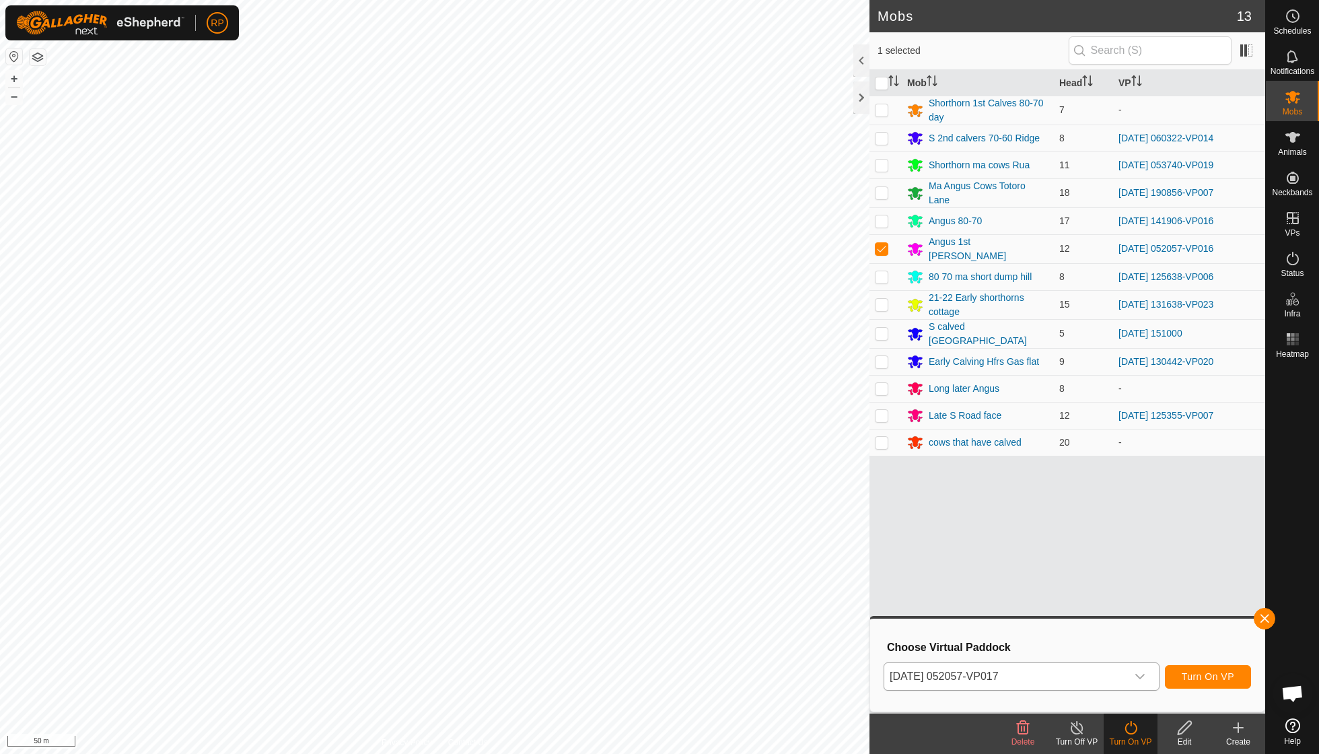
click at [1191, 676] on span "Turn On VP" at bounding box center [1208, 676] width 52 height 11
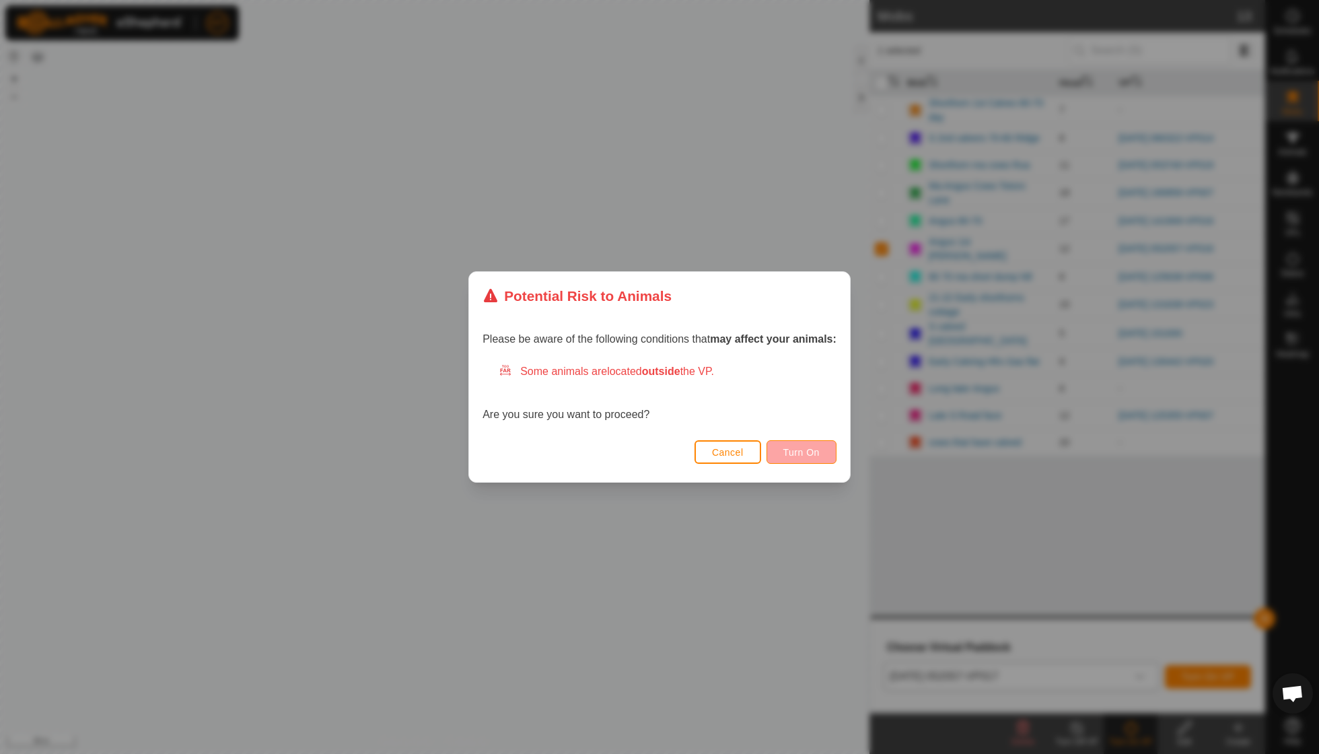
click at [810, 453] on span "Turn On" at bounding box center [801, 452] width 36 height 11
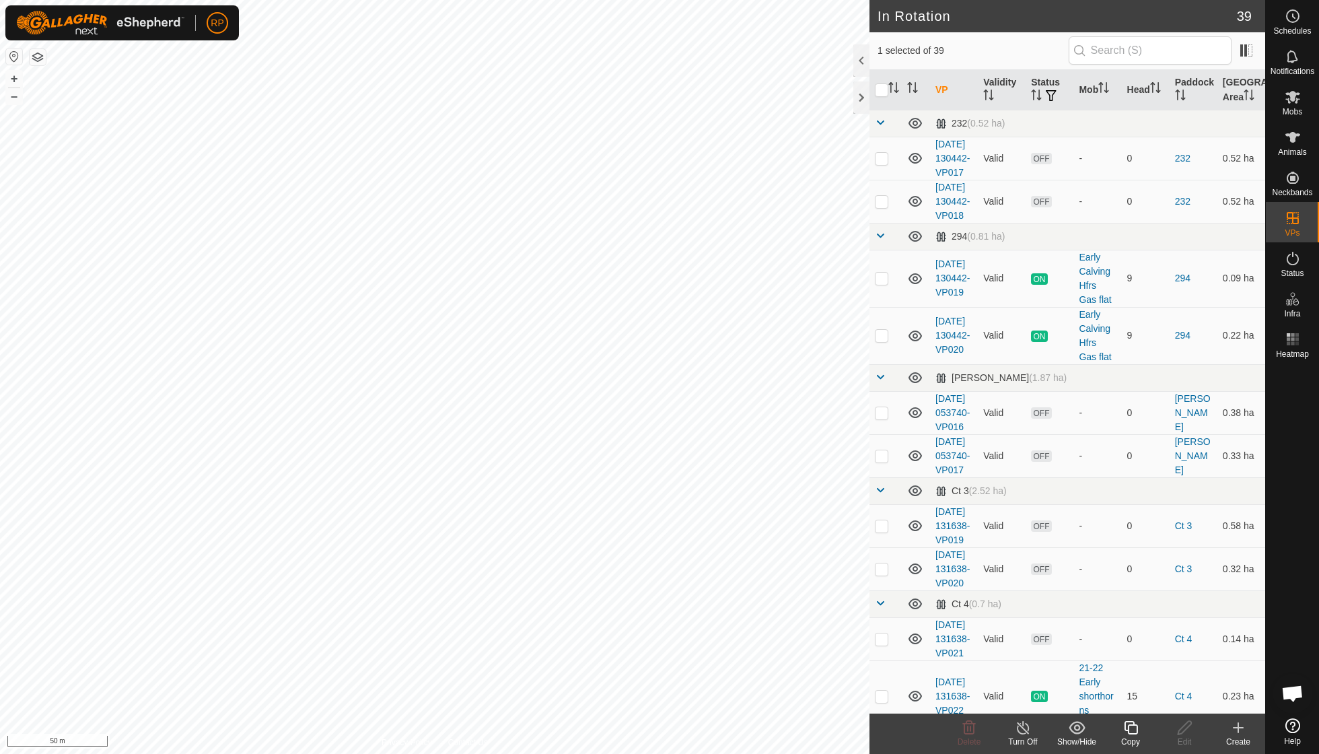
click at [1132, 722] on icon at bounding box center [1130, 727] width 13 height 13
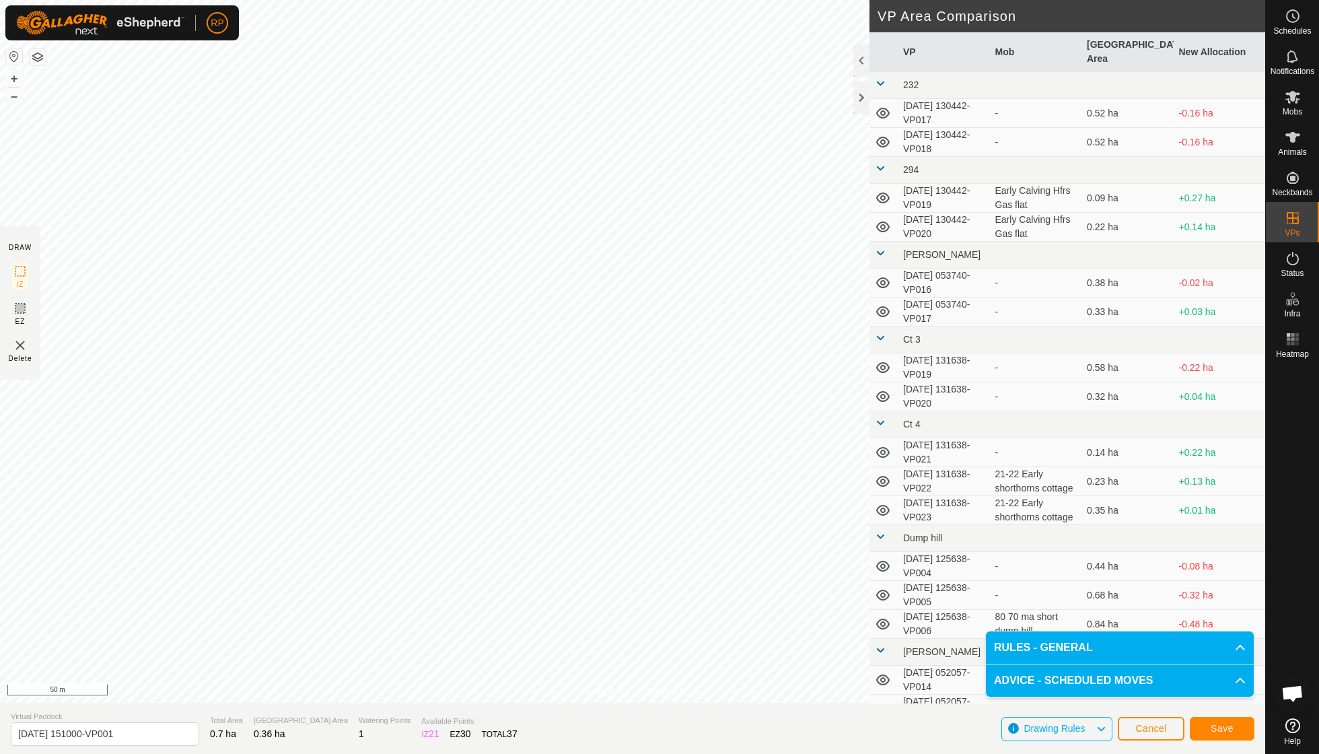
click at [1214, 723] on span "Save" at bounding box center [1222, 728] width 23 height 11
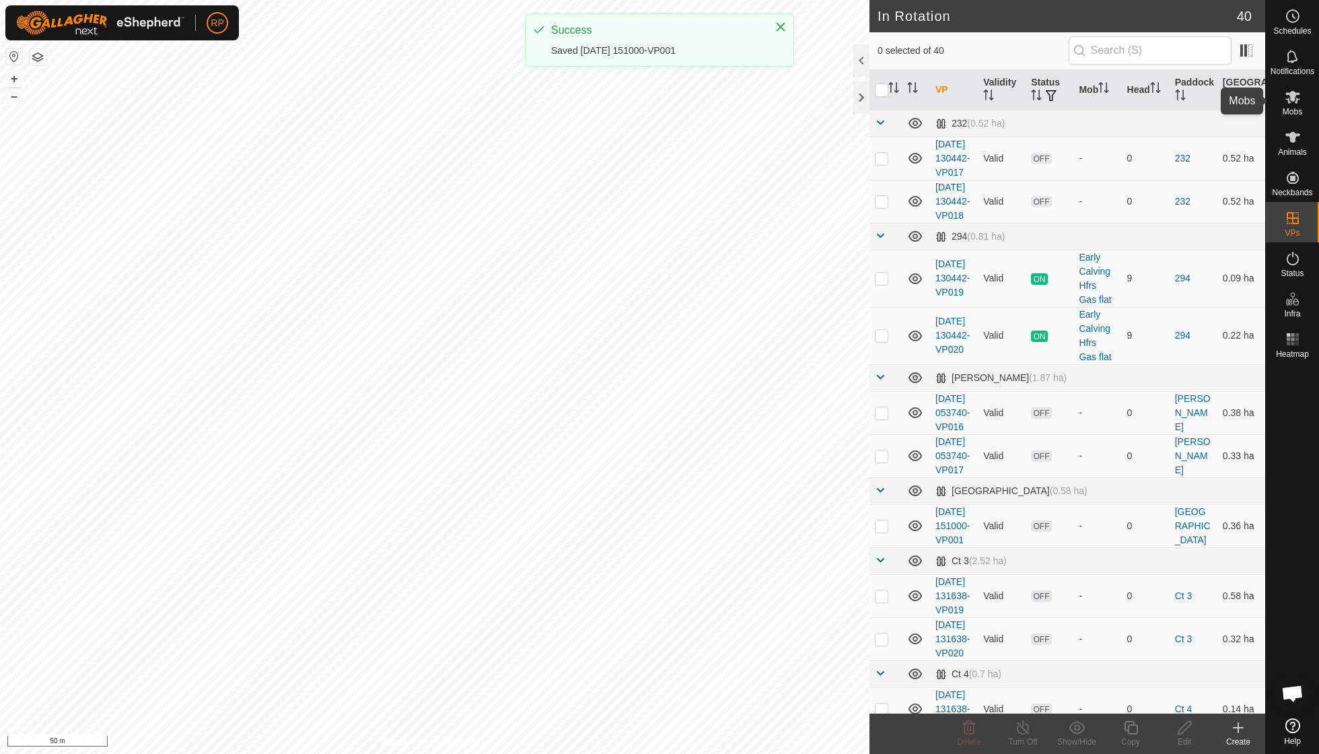
click at [1290, 108] on span "Mobs" at bounding box center [1293, 112] width 20 height 8
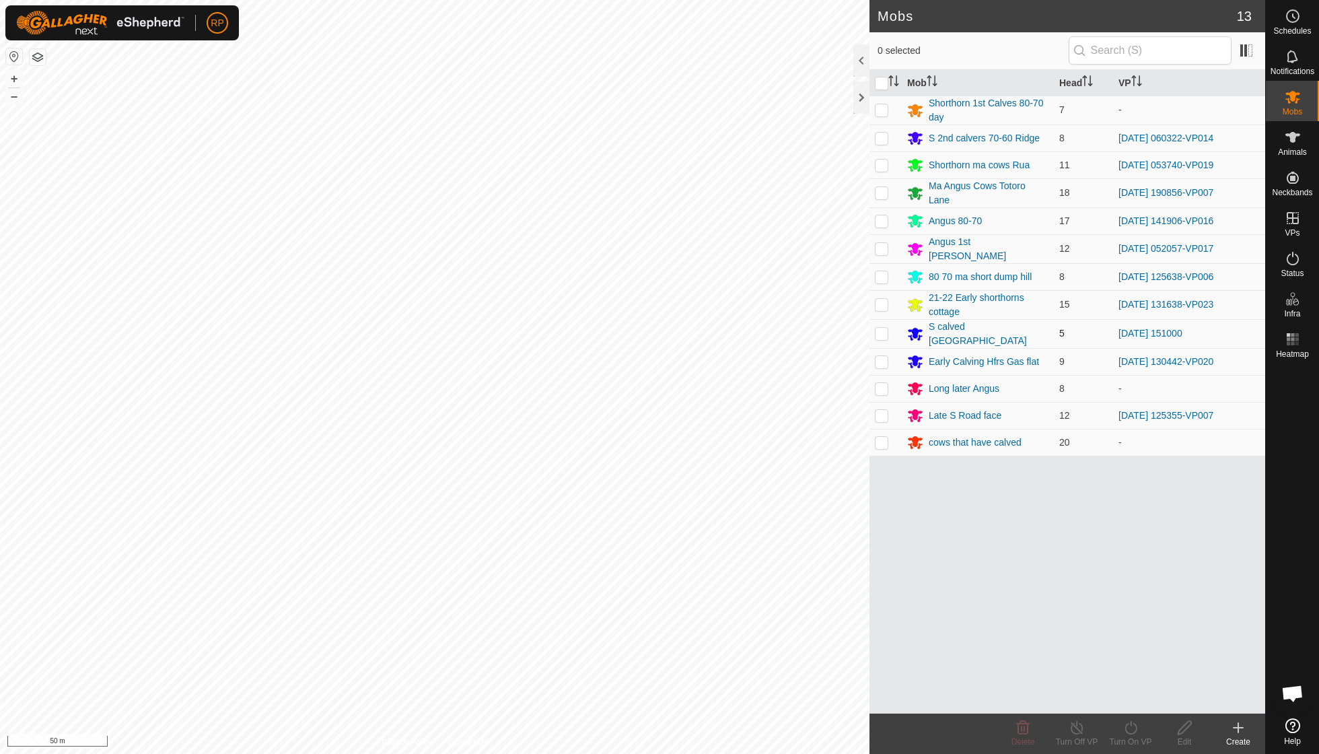
click at [880, 329] on p-checkbox at bounding box center [881, 333] width 13 height 11
checkbox input "true"
click at [1131, 730] on icon at bounding box center [1131, 728] width 17 height 16
click at [1126, 690] on link "Now" at bounding box center [1171, 697] width 133 height 27
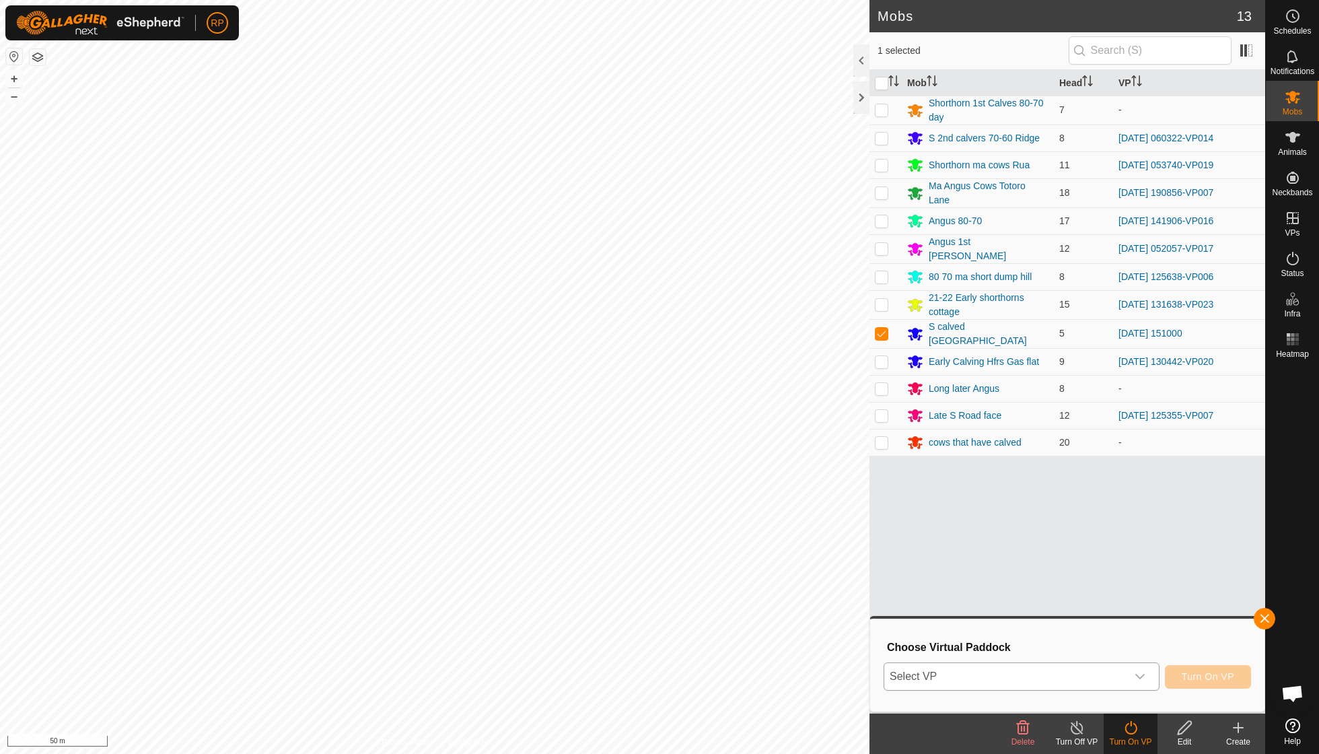
click at [1140, 674] on icon "dropdown trigger" at bounding box center [1140, 676] width 11 height 11
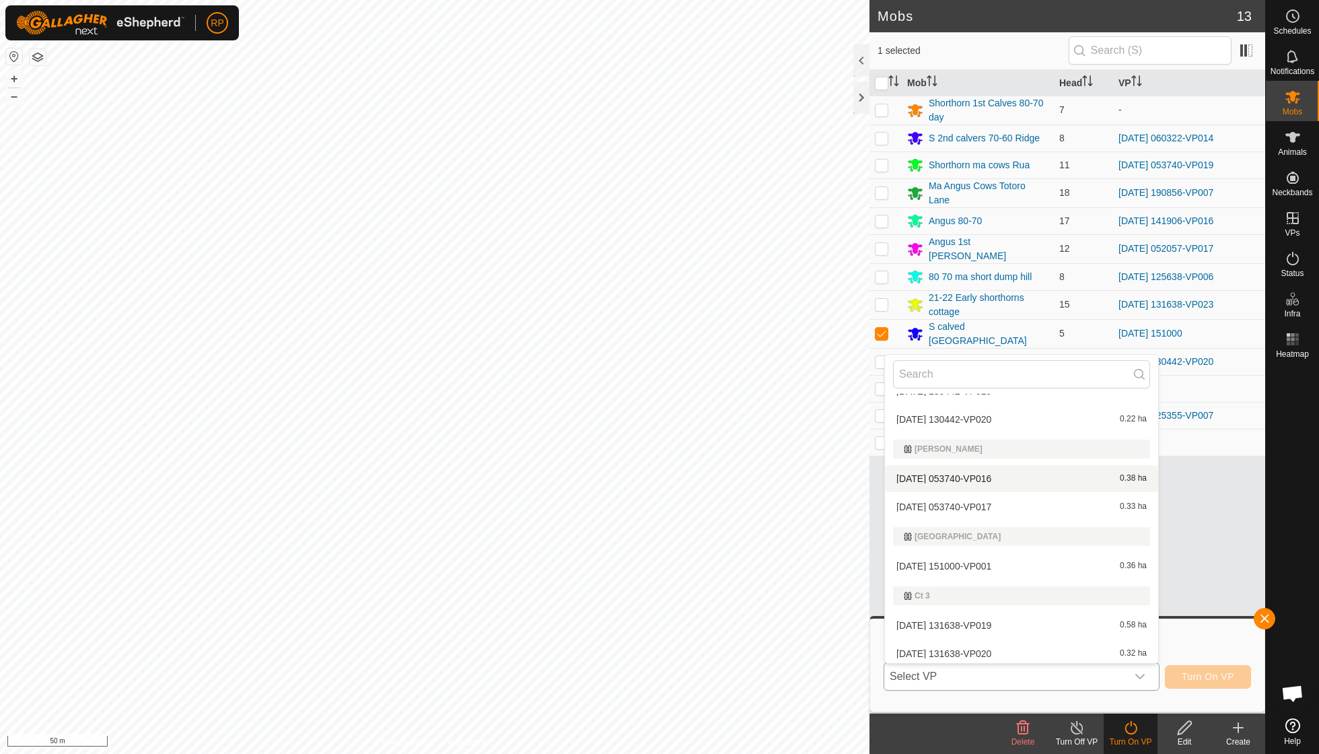
scroll to position [135, 0]
click at [1010, 560] on li "[DATE] 151000-VP001 0.36 ha" at bounding box center [1021, 565] width 273 height 27
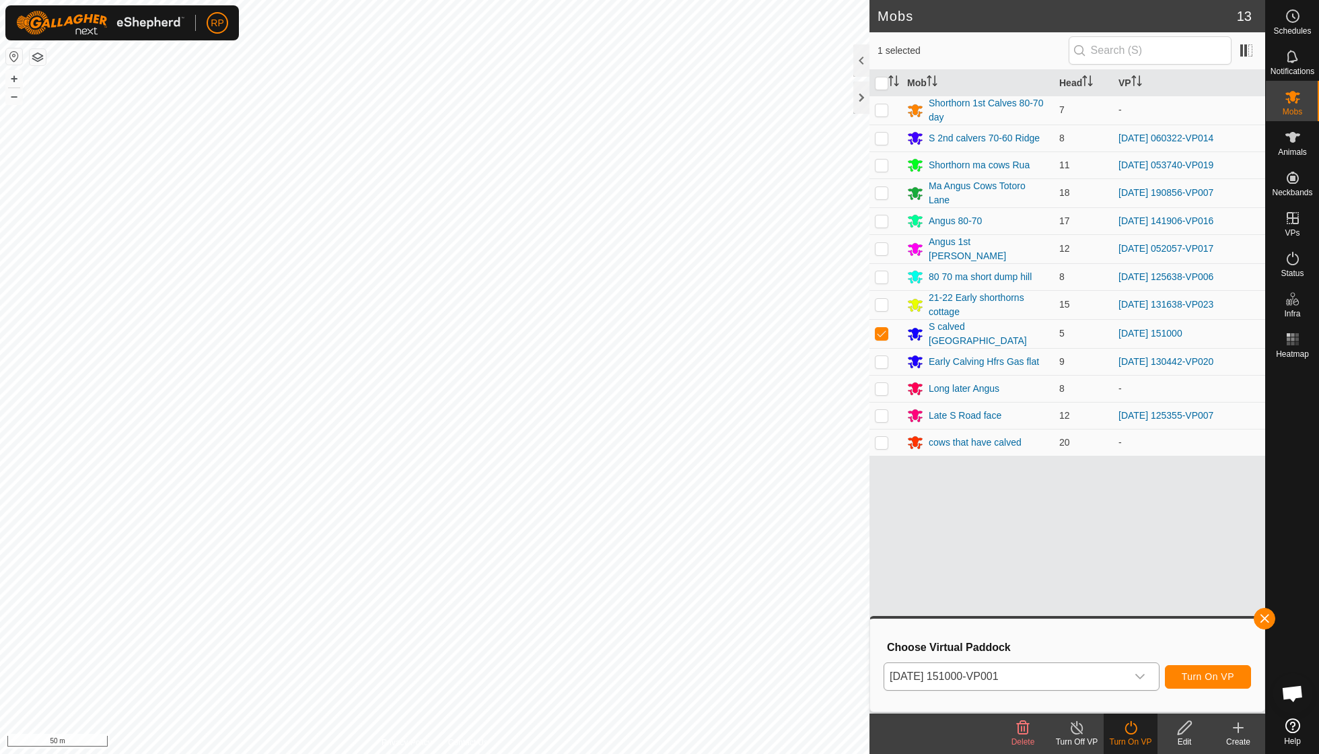
click at [1197, 671] on span "Turn On VP" at bounding box center [1208, 676] width 52 height 11
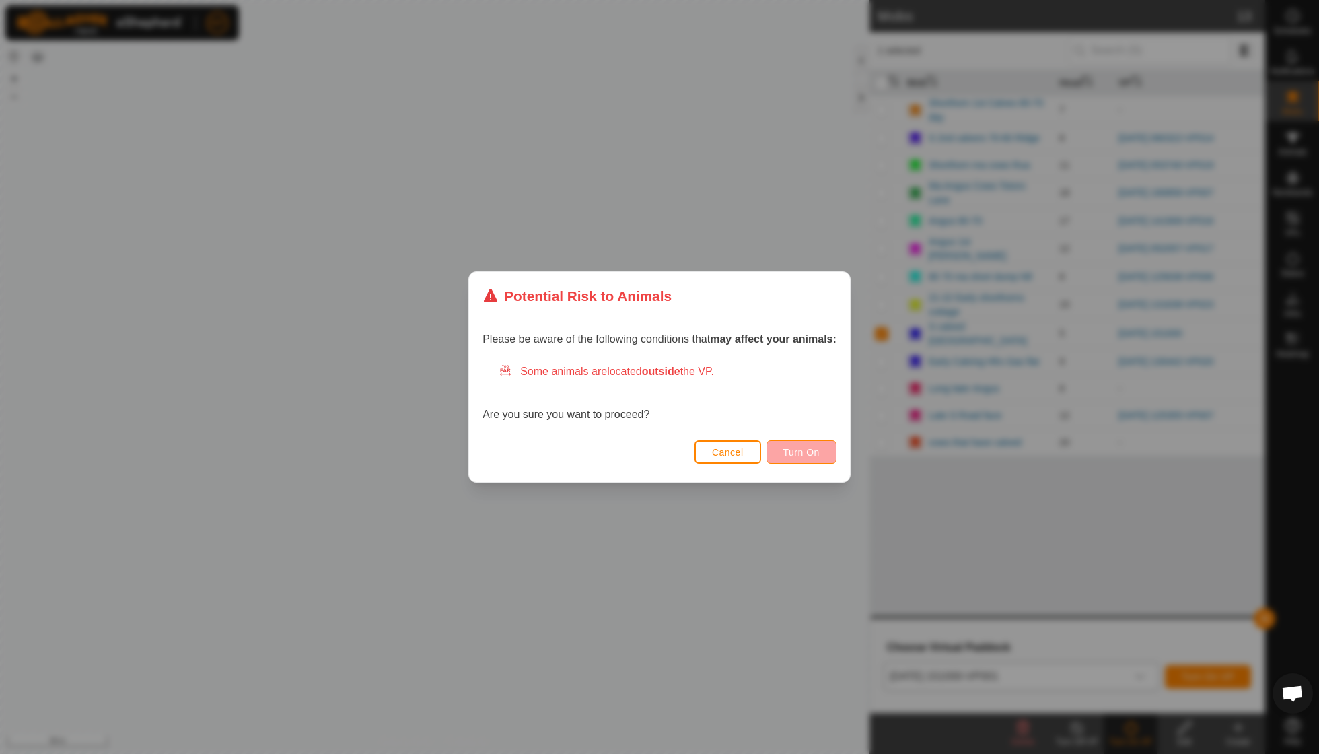
click at [820, 455] on span "Turn On" at bounding box center [801, 452] width 36 height 11
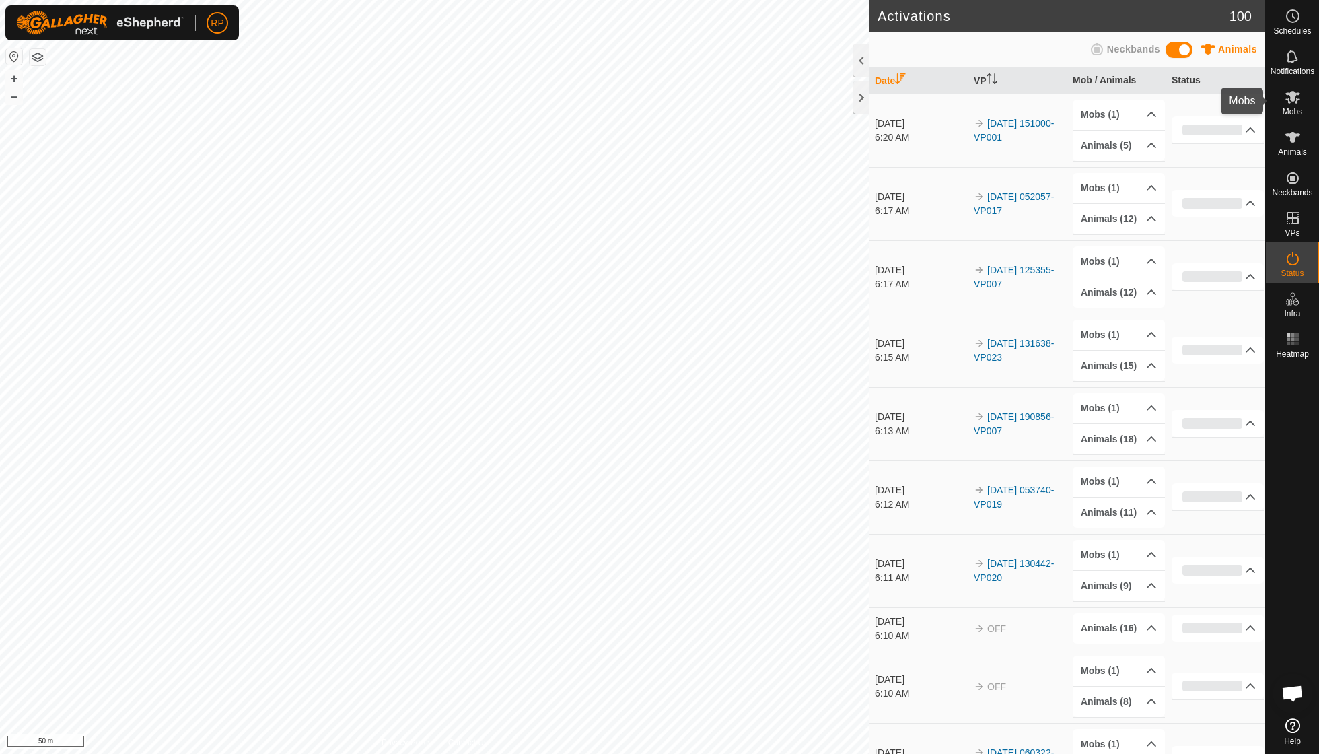
click at [1290, 106] on es-mob-svg-icon at bounding box center [1293, 97] width 24 height 22
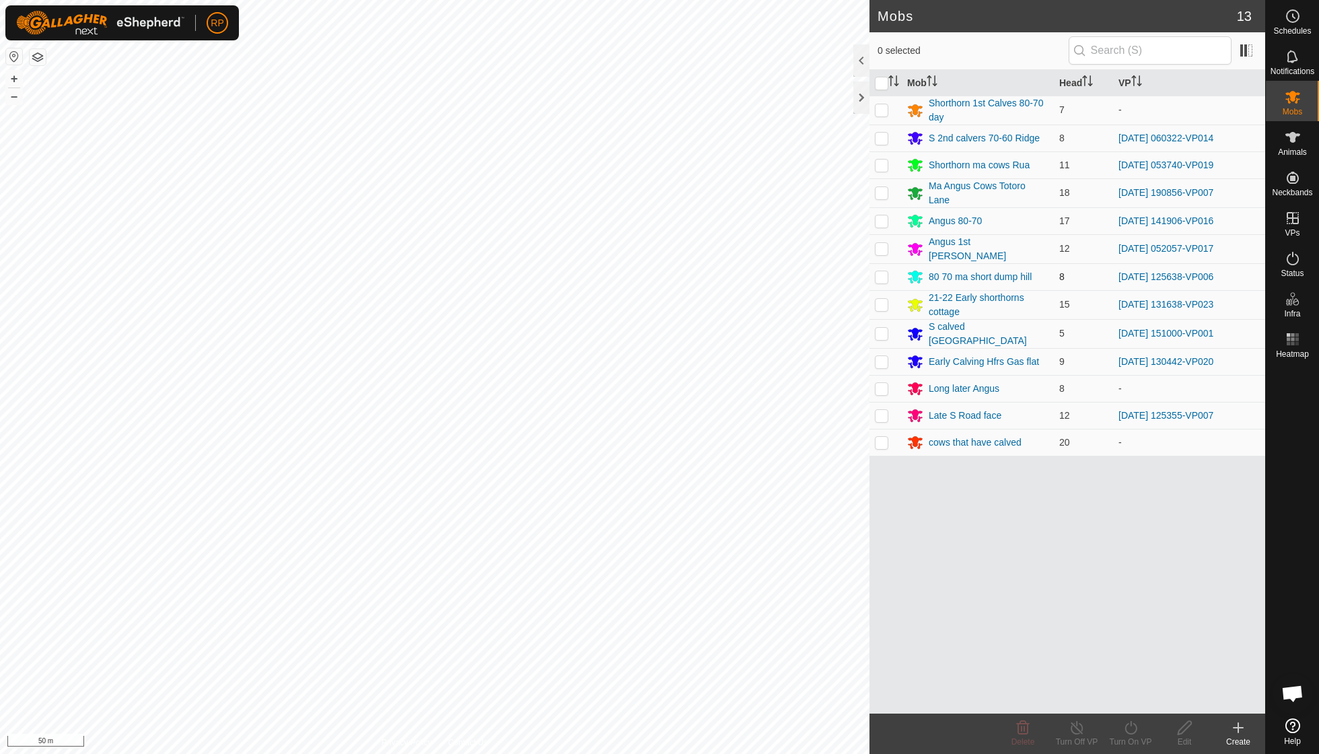
click at [884, 273] on p-checkbox at bounding box center [881, 276] width 13 height 11
checkbox input "true"
click at [1296, 138] on icon at bounding box center [1293, 137] width 15 height 11
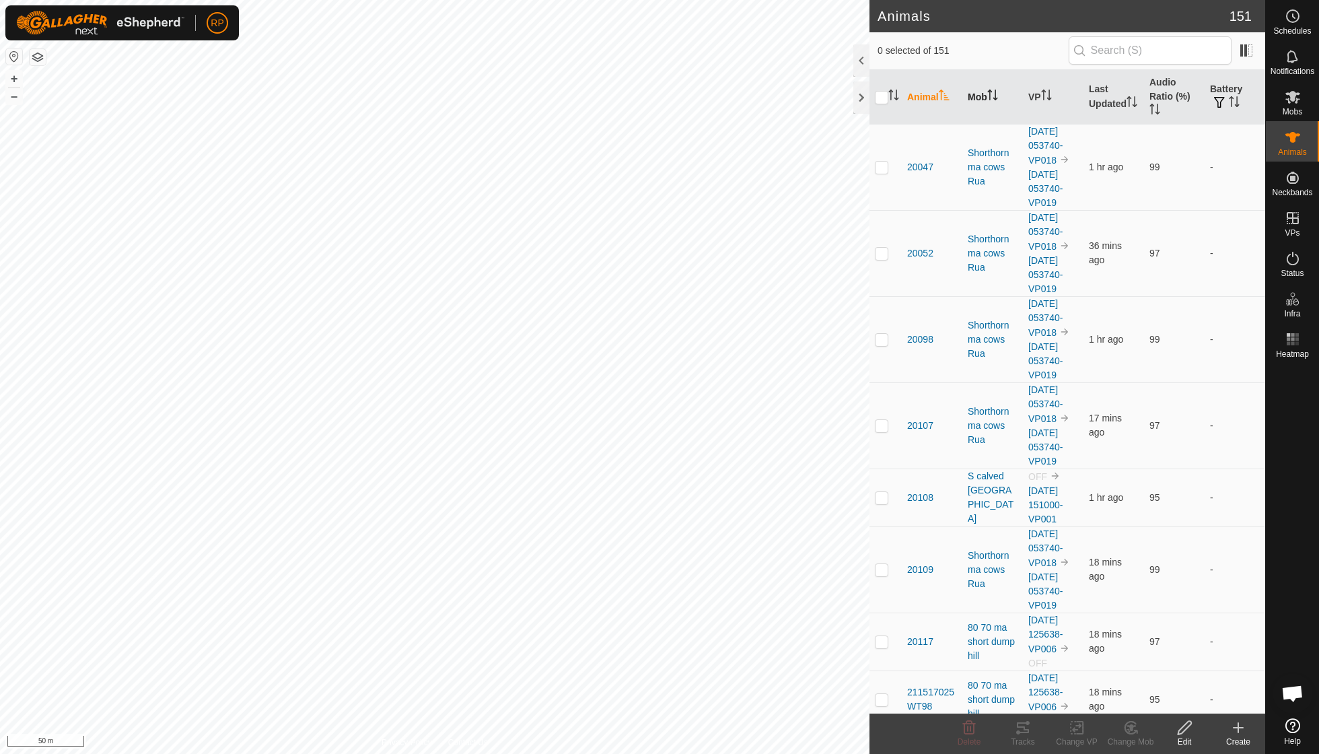
click at [991, 92] on icon "Activate to sort" at bounding box center [989, 91] width 5 height 3
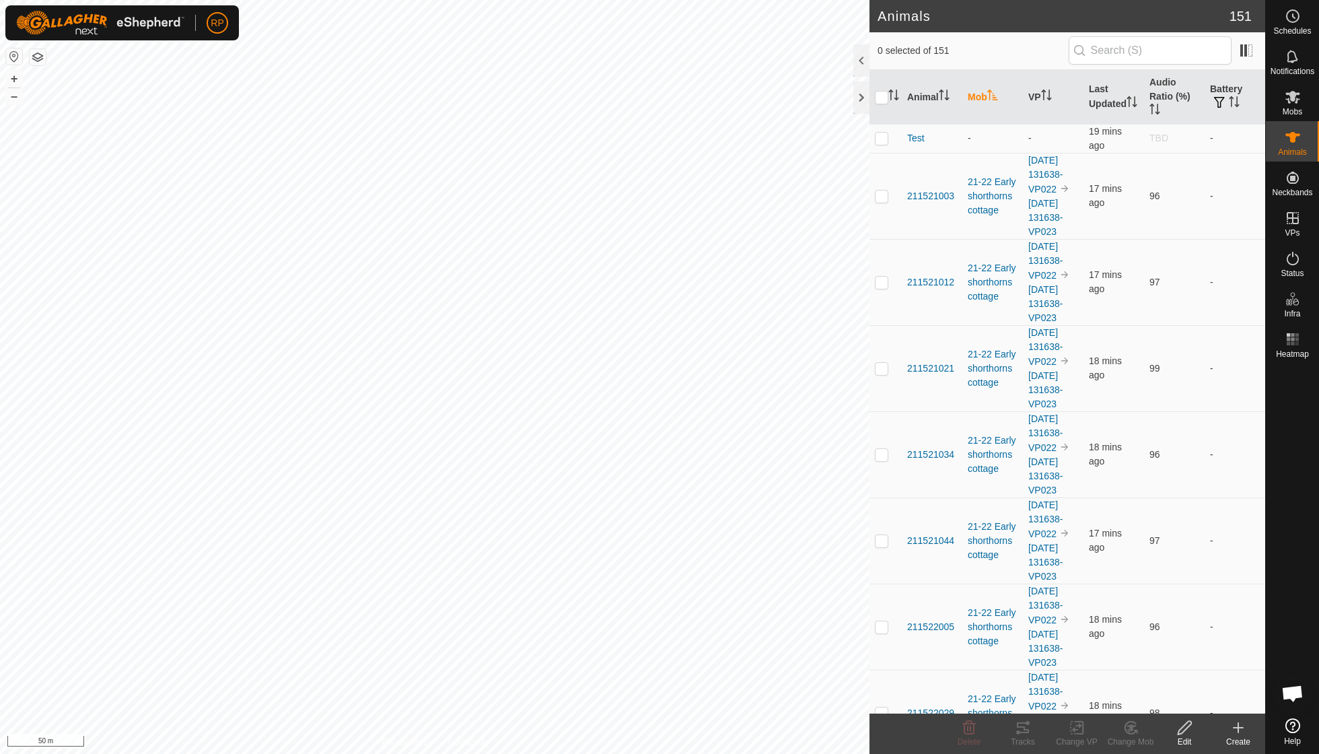
click at [991, 92] on icon "Activate to sort" at bounding box center [992, 95] width 10 height 11
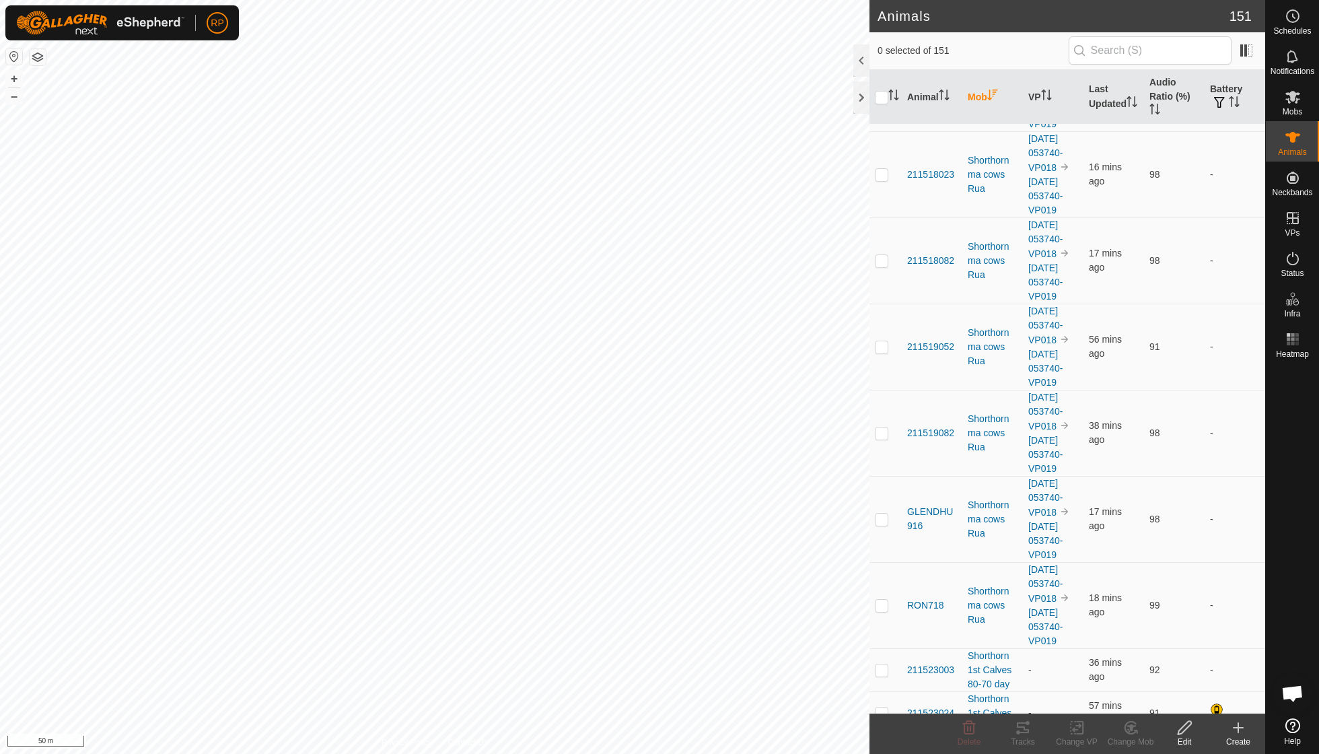
scroll to position [432, 0]
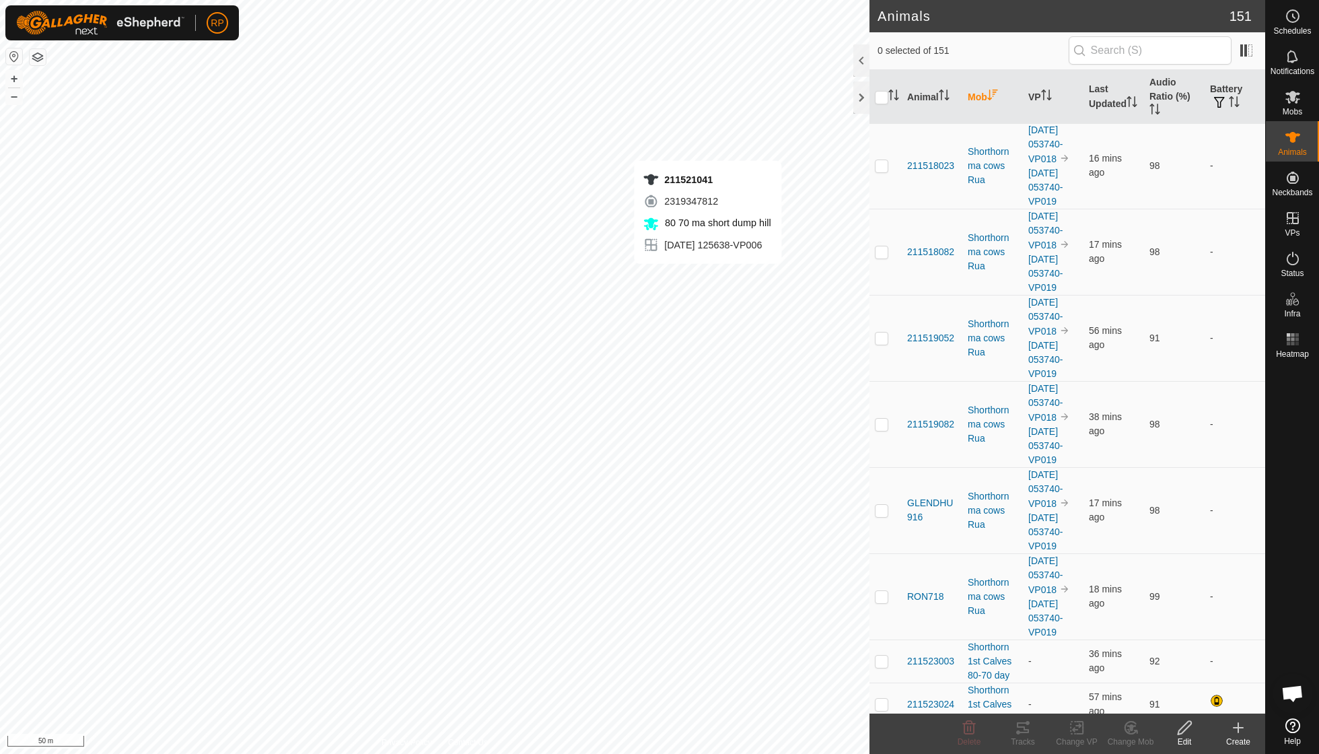
checkbox input "true"
checkbox input "false"
checkbox input "true"
checkbox input "false"
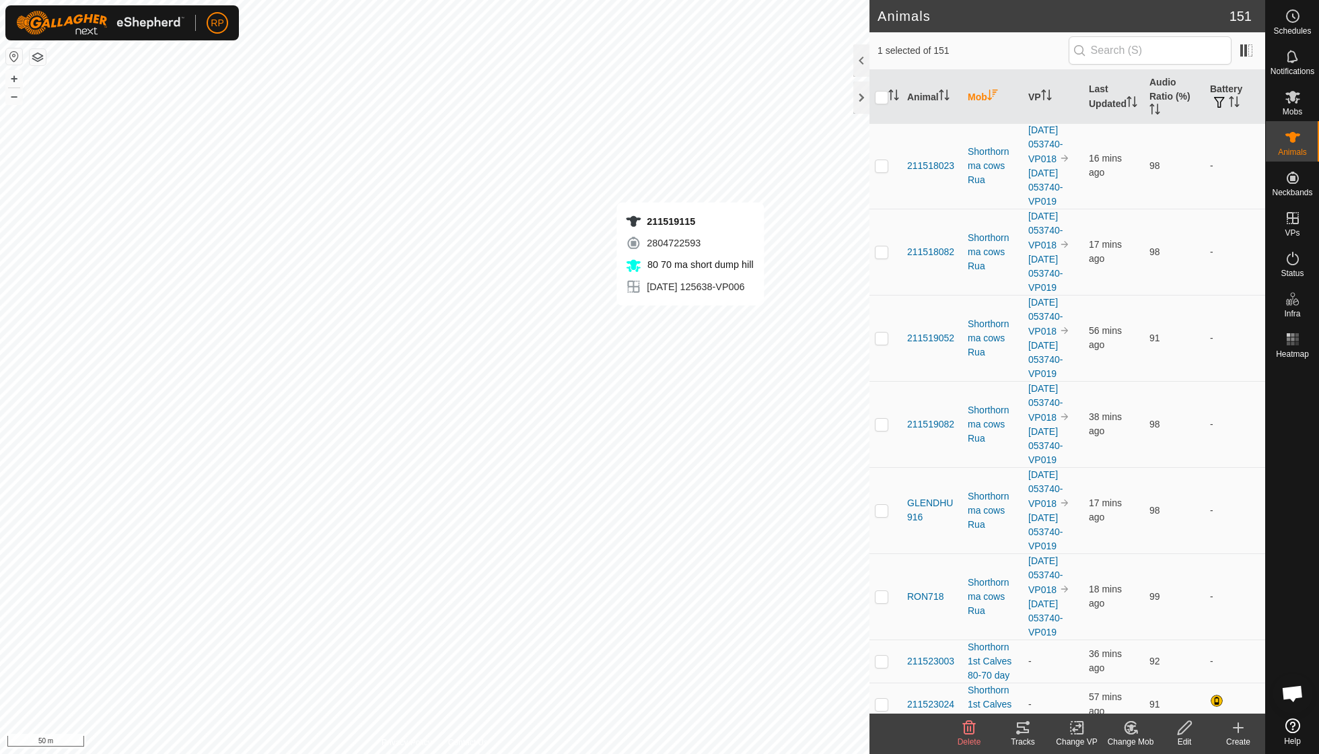
checkbox input "true"
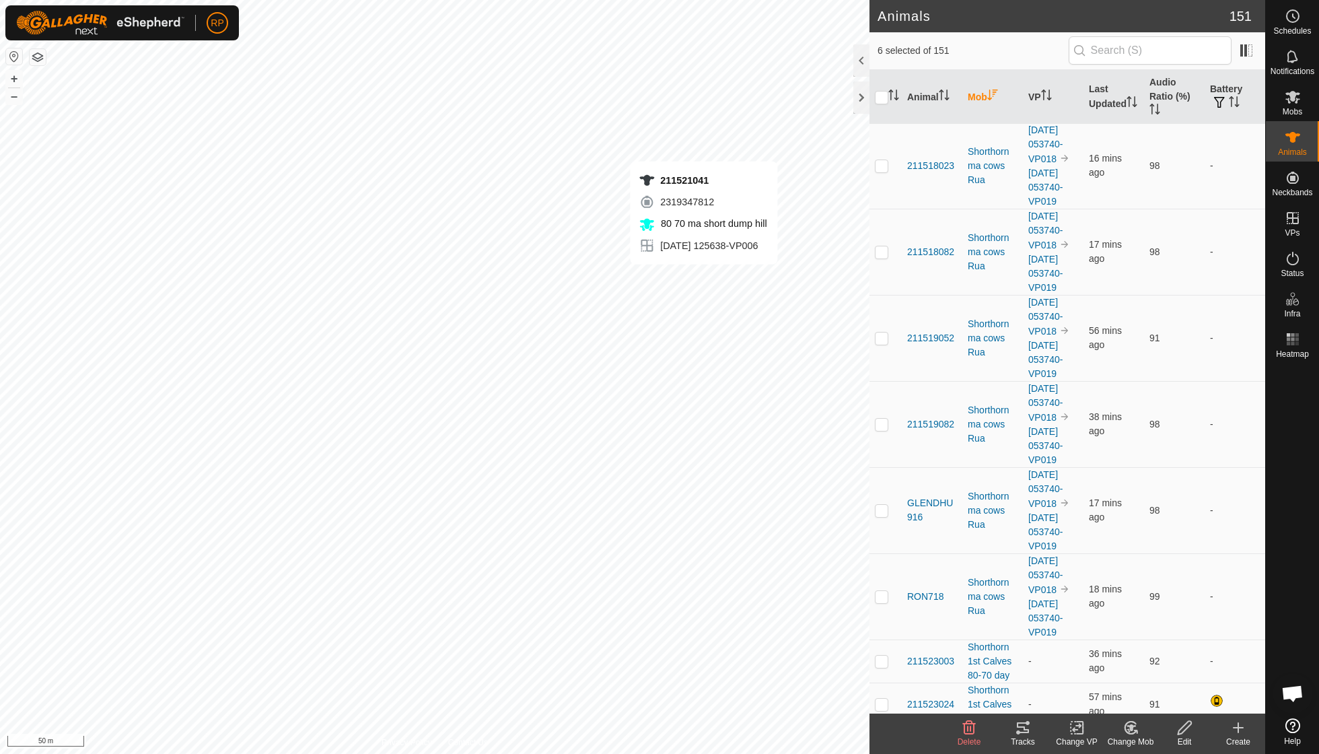
checkbox input "true"
click at [1124, 733] on icon at bounding box center [1131, 728] width 17 height 16
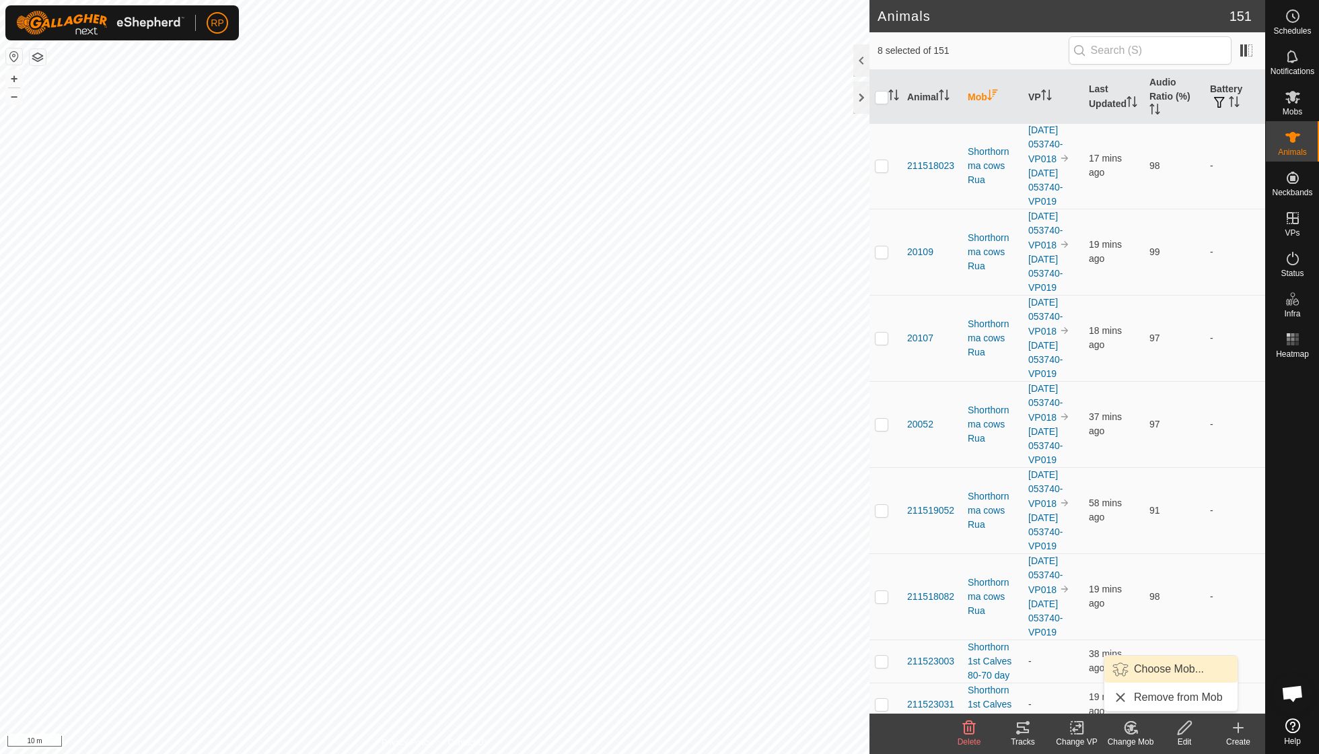
click at [1143, 676] on span "Choose Mob..." at bounding box center [1169, 669] width 70 height 16
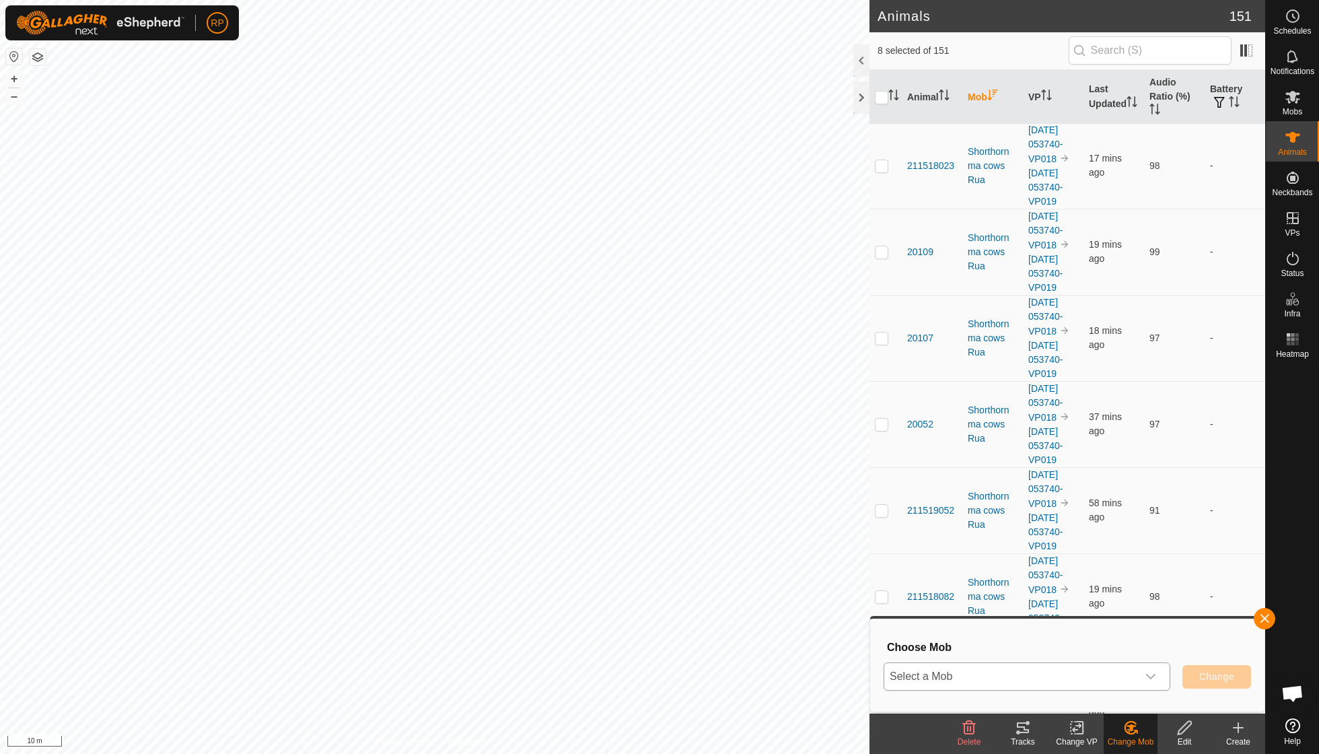
click at [1152, 676] on icon "dropdown trigger" at bounding box center [1150, 676] width 9 height 5
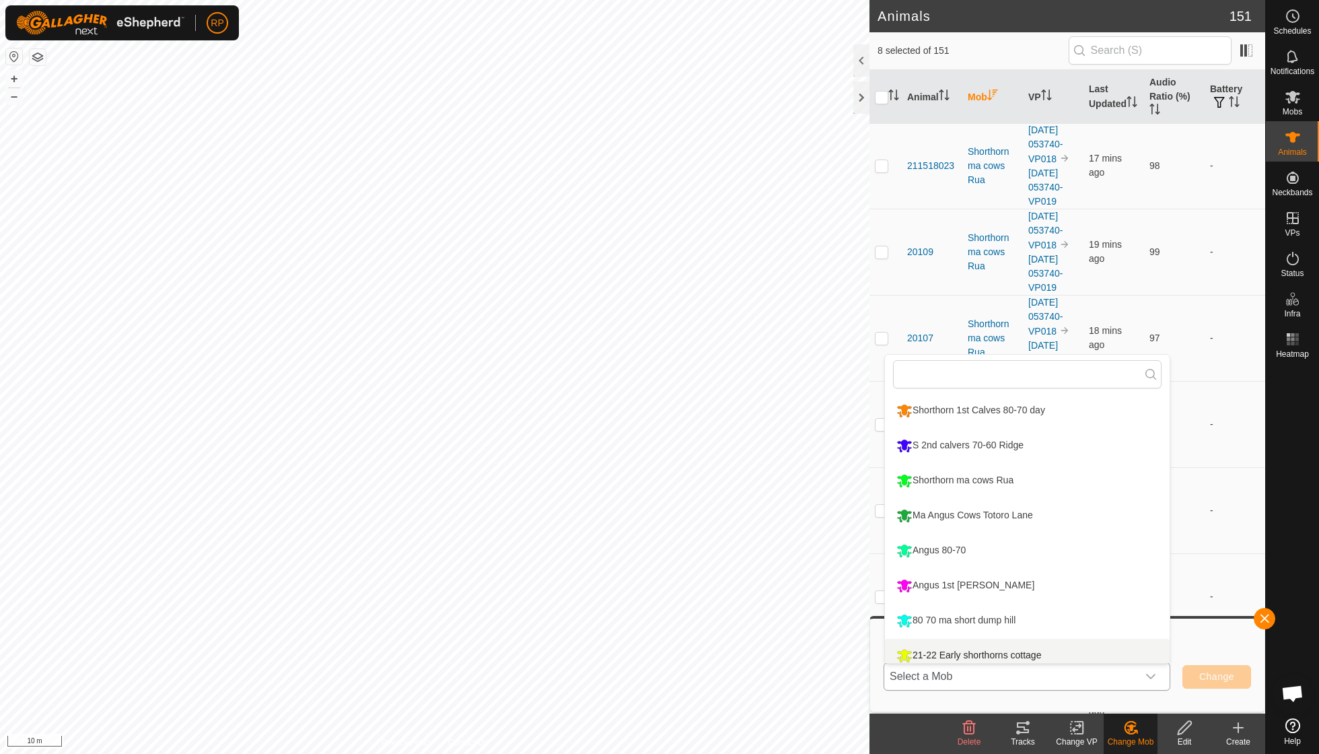
scroll to position [9, 0]
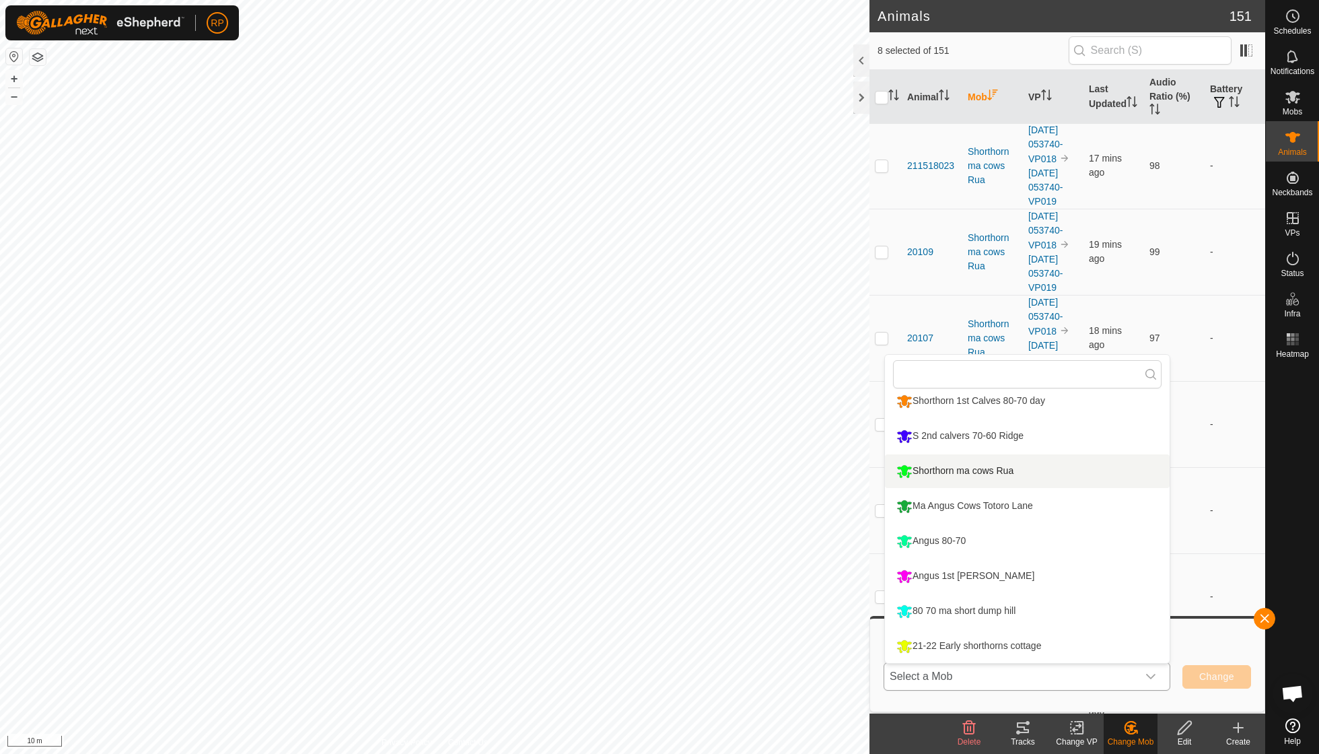
click at [980, 475] on div "Shorthorn ma cows Rua" at bounding box center [955, 471] width 124 height 23
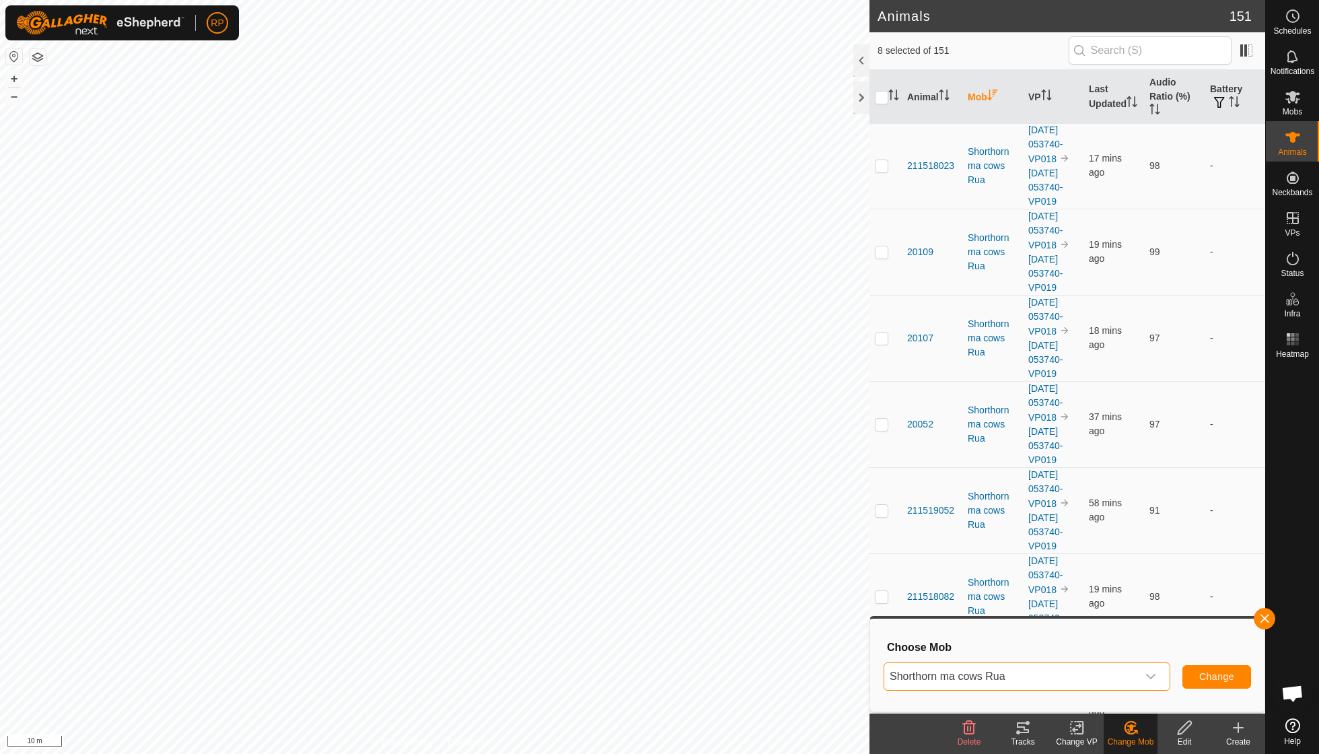
click at [1213, 672] on span "Change" at bounding box center [1216, 676] width 35 height 11
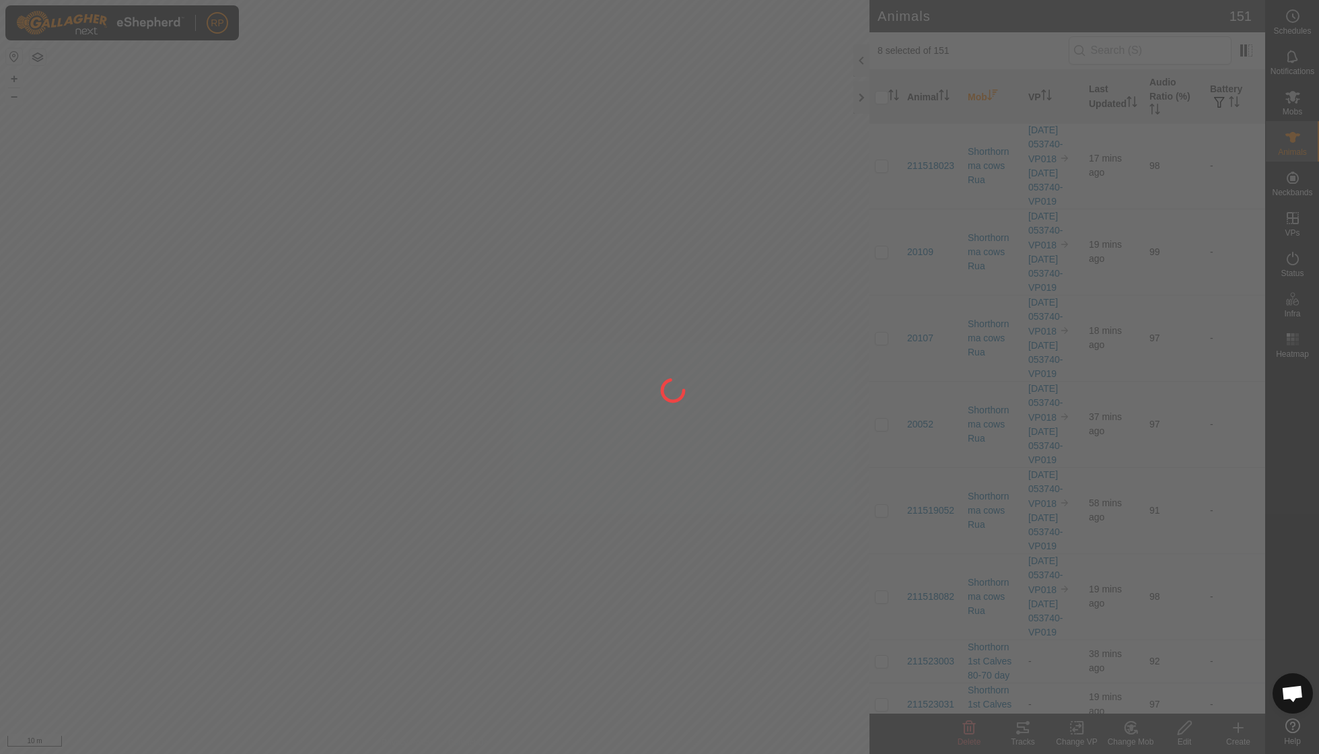
checkbox input "false"
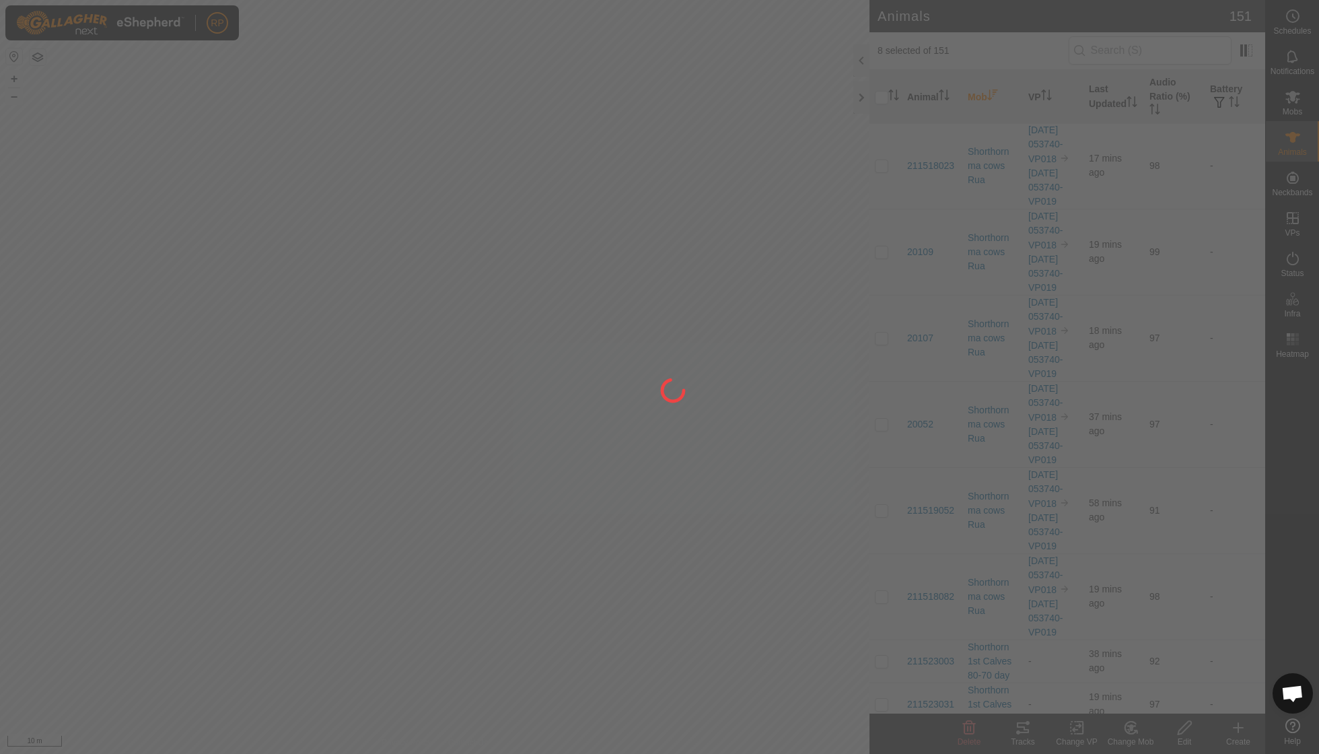
checkbox input "false"
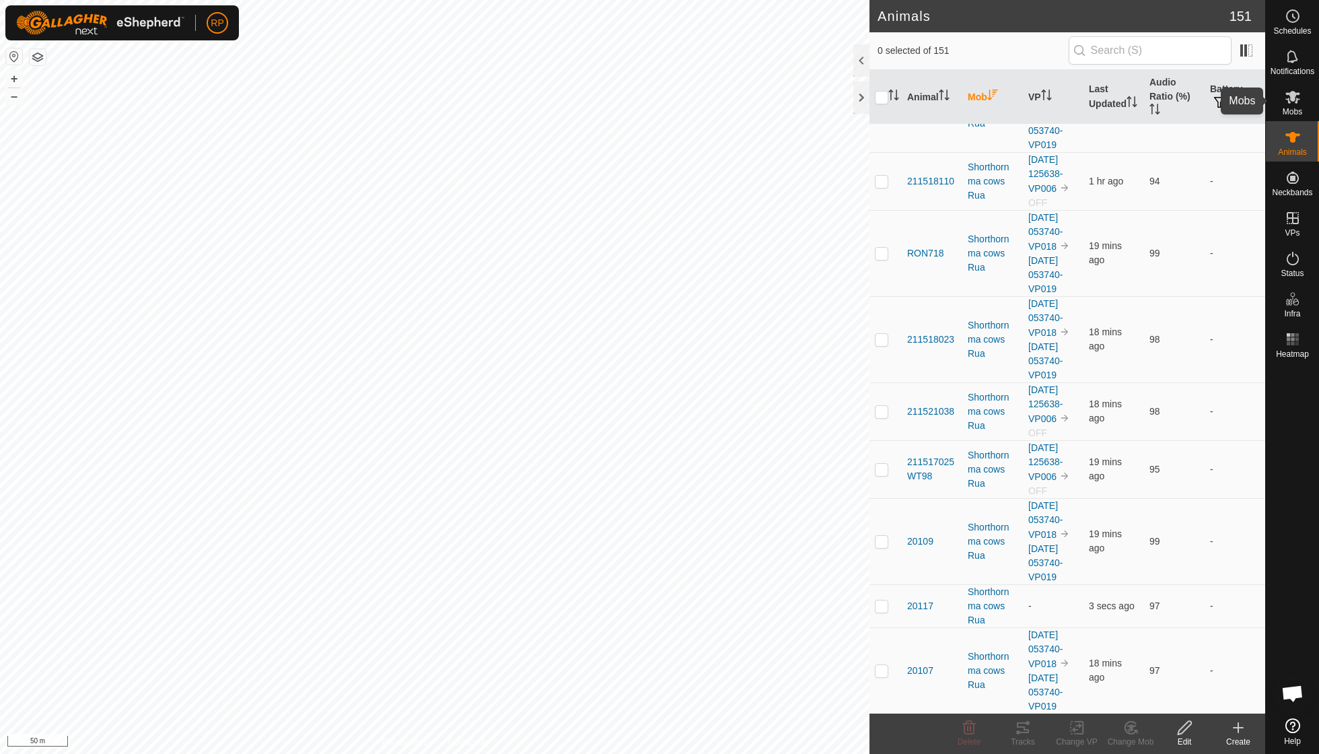
click at [1293, 108] on span "Mobs" at bounding box center [1293, 112] width 20 height 8
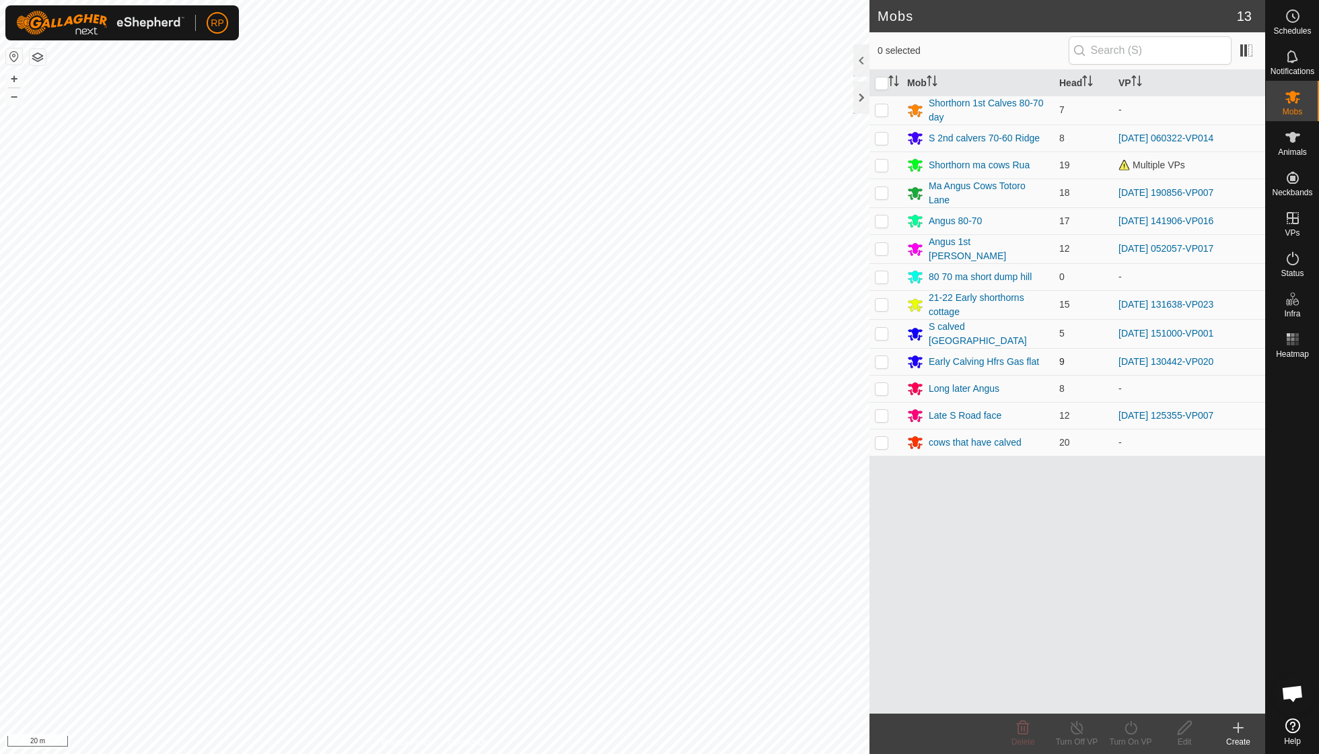
click at [882, 356] on p-checkbox at bounding box center [881, 361] width 13 height 11
checkbox input "true"
click at [1129, 727] on icon at bounding box center [1131, 728] width 17 height 16
click at [1132, 697] on span "Now" at bounding box center [1124, 697] width 22 height 16
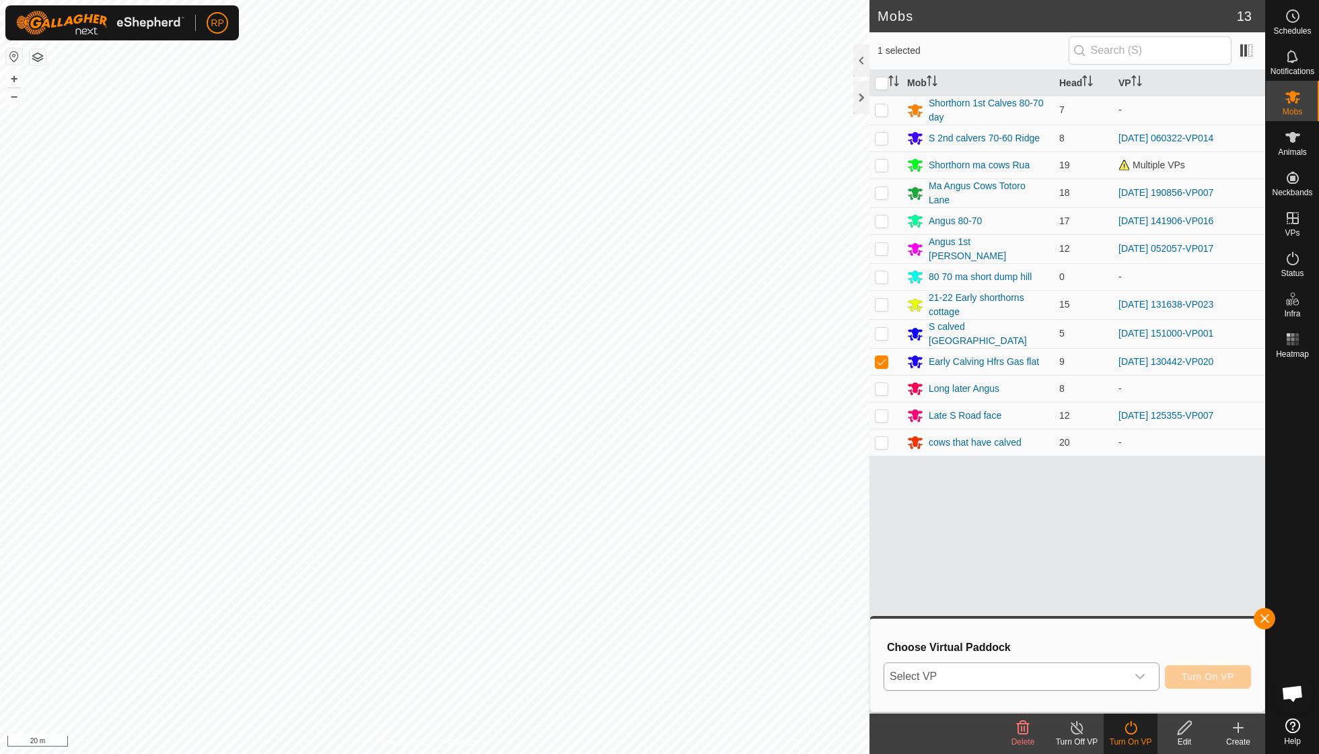
click at [1140, 671] on icon "dropdown trigger" at bounding box center [1140, 676] width 11 height 11
click at [1137, 676] on icon "dropdown trigger" at bounding box center [1140, 676] width 11 height 11
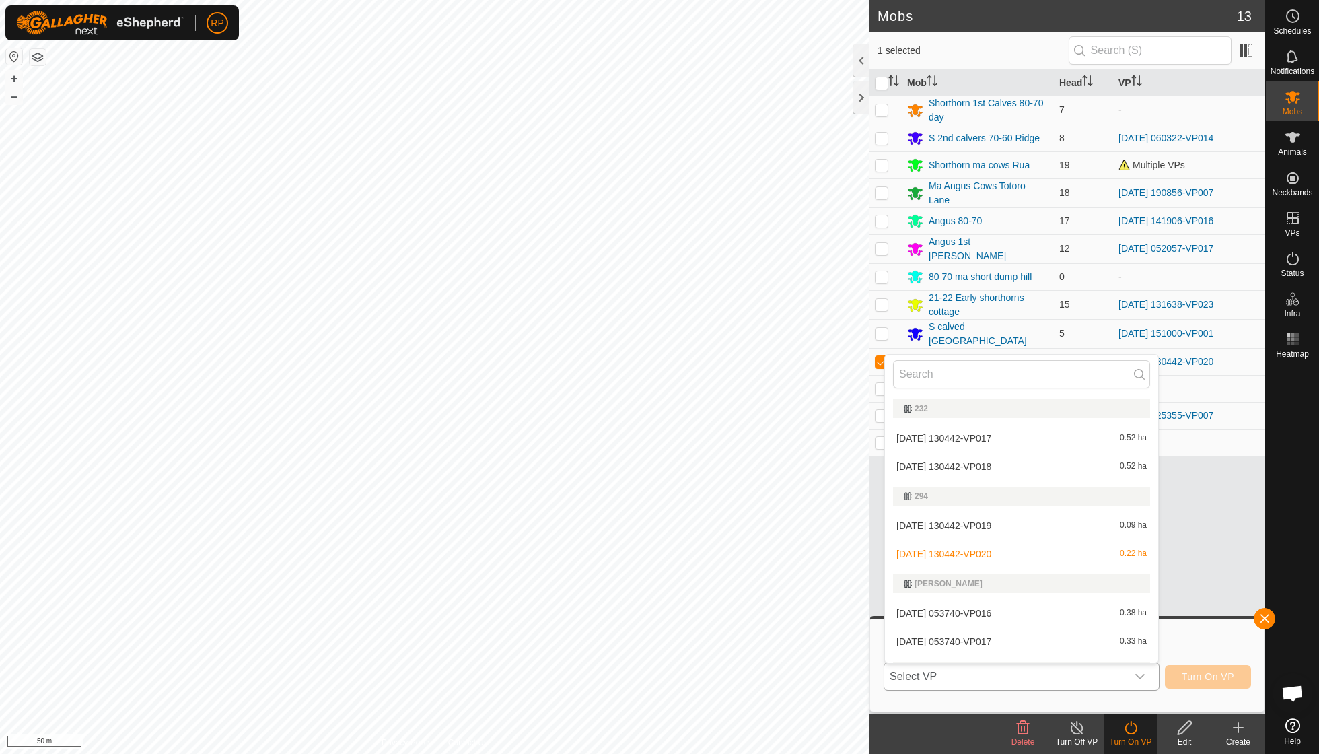
click at [1002, 552] on li "[DATE] 130442-VP020 0.22 ha" at bounding box center [1021, 553] width 273 height 27
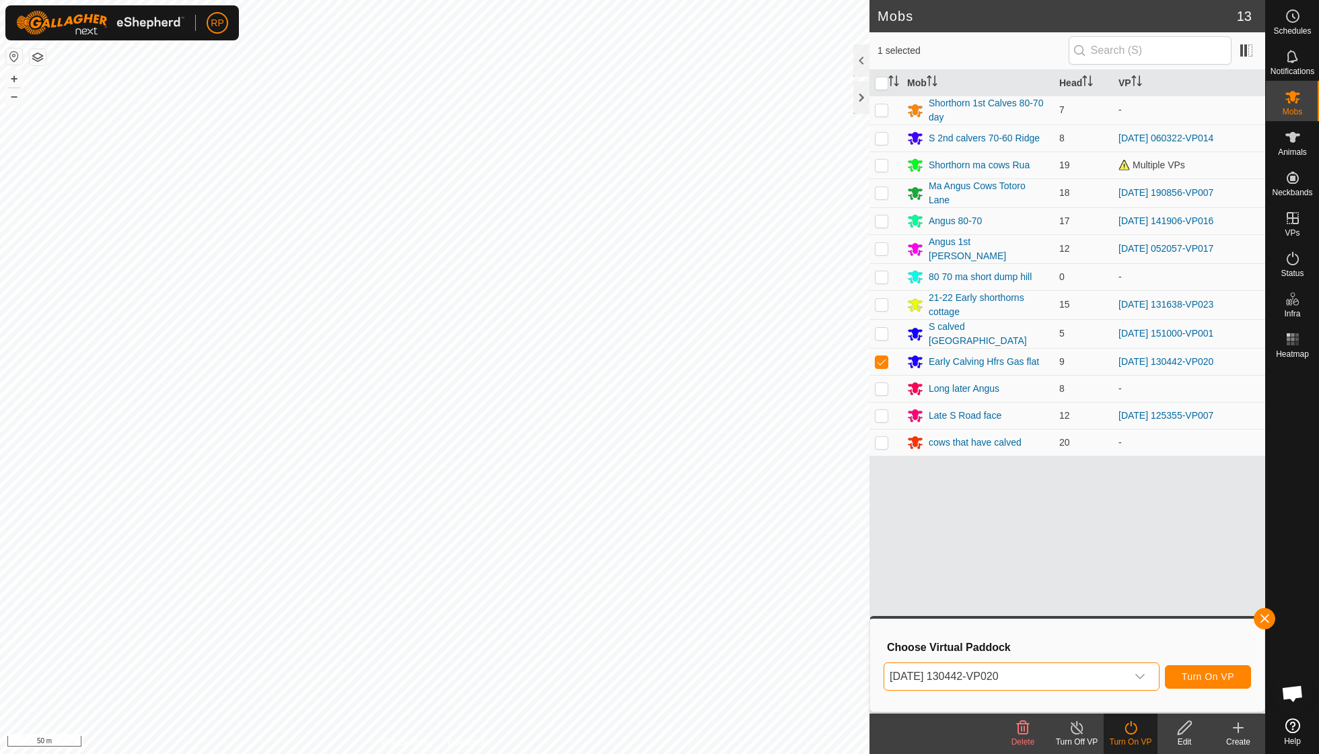
click at [1205, 677] on span "Turn On VP" at bounding box center [1208, 676] width 52 height 11
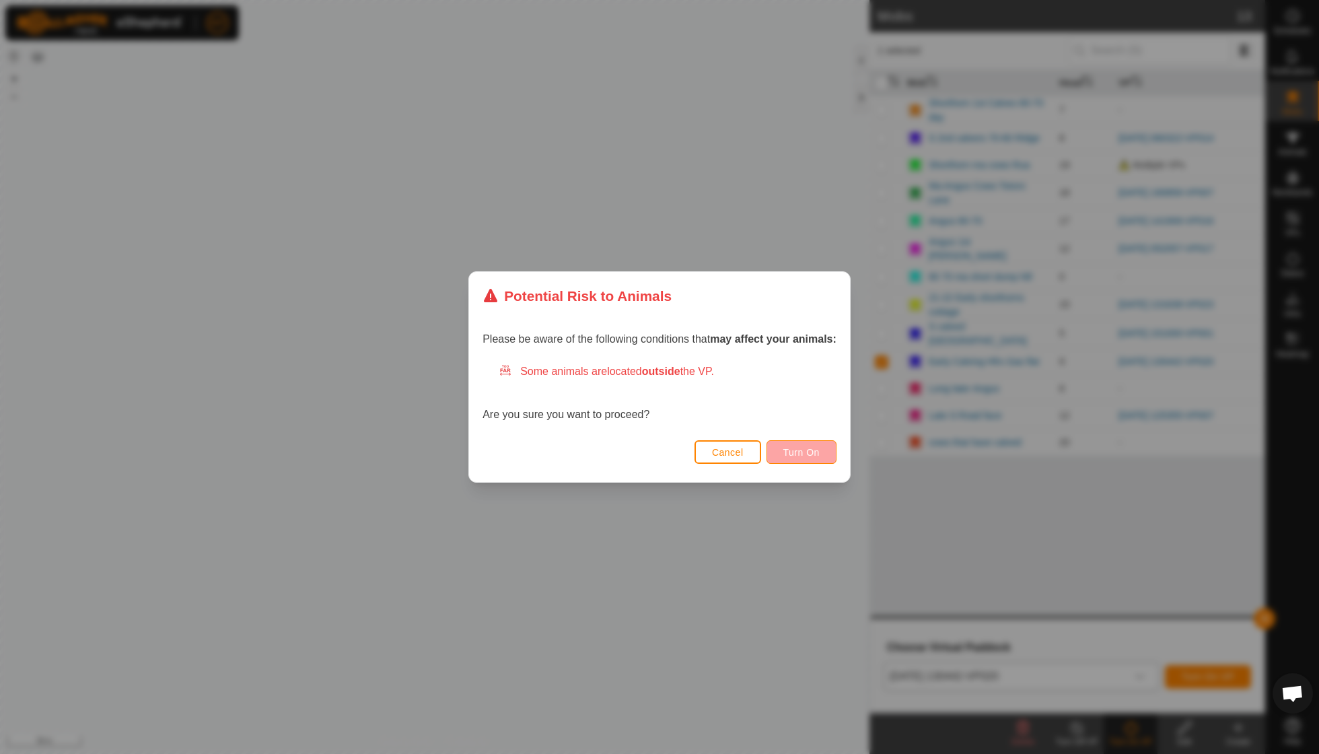
click at [803, 451] on span "Turn On" at bounding box center [801, 452] width 36 height 11
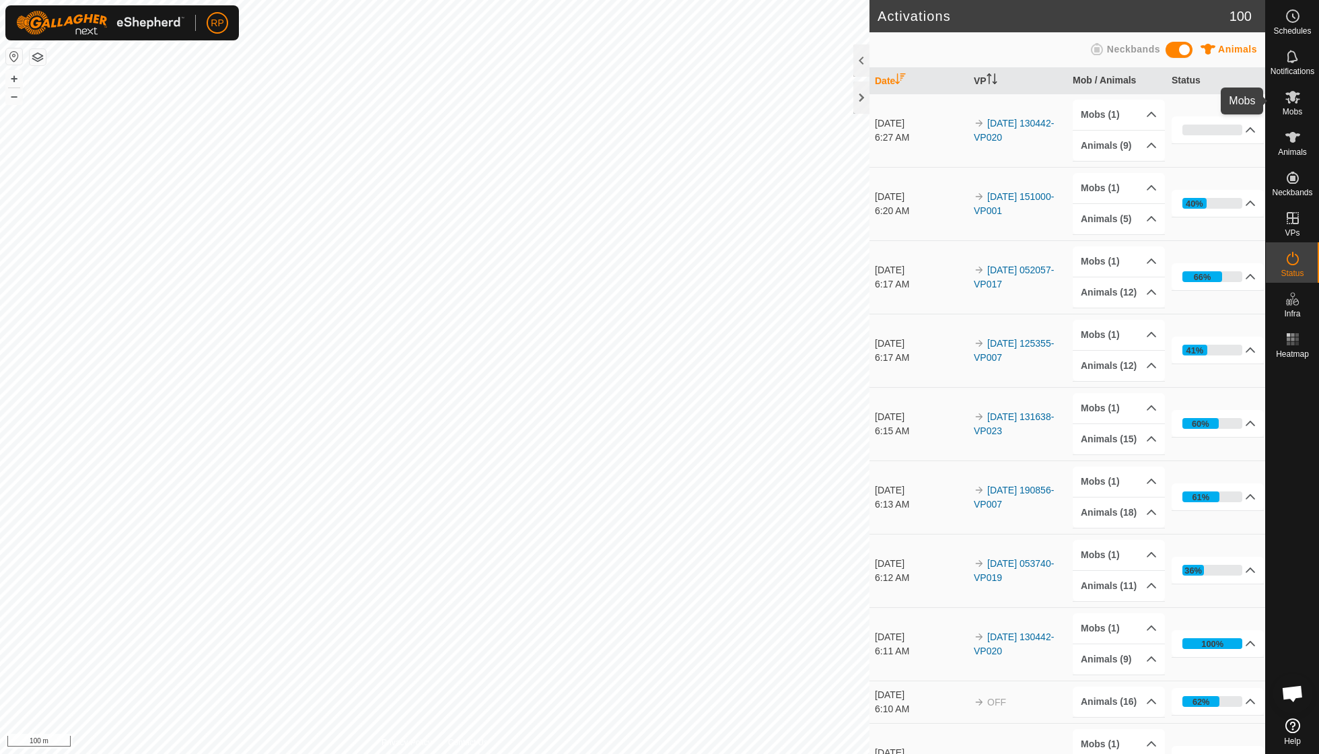
click at [1298, 100] on icon at bounding box center [1293, 97] width 15 height 13
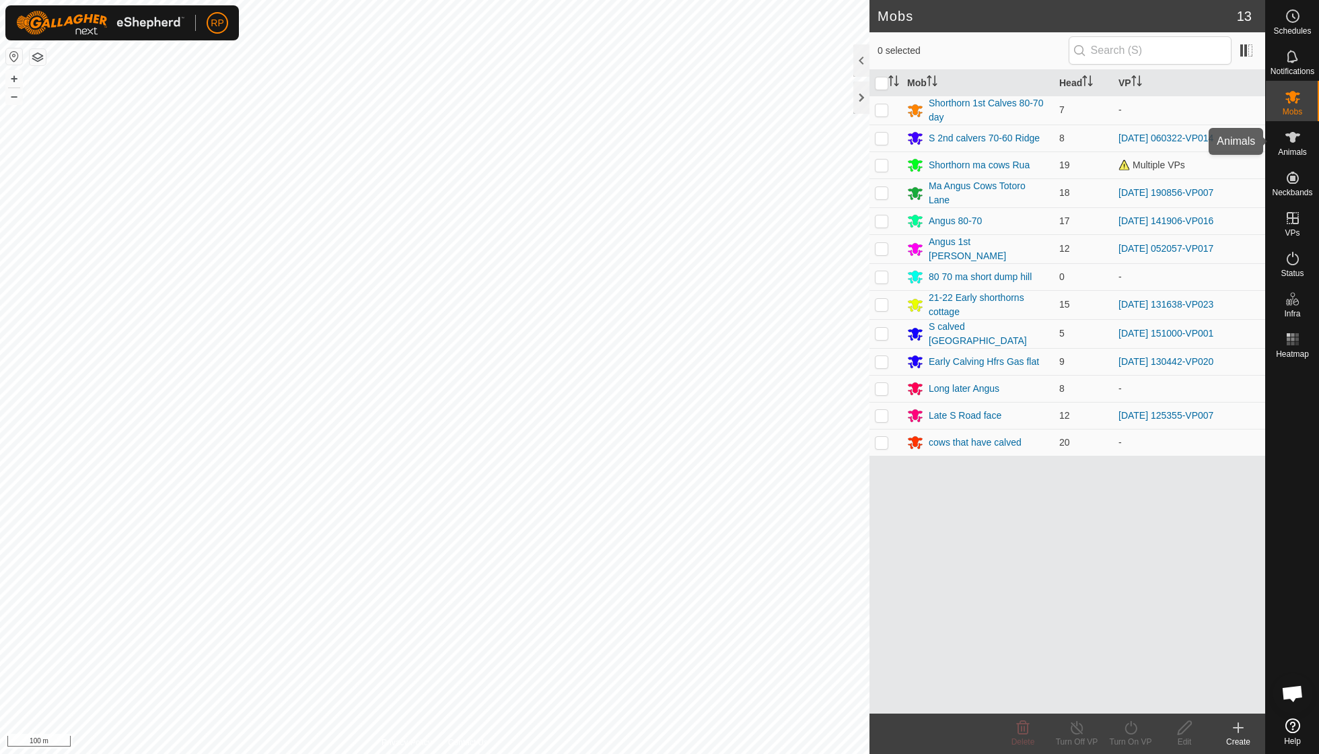
click at [1292, 145] on es-animals-svg-icon at bounding box center [1293, 138] width 24 height 22
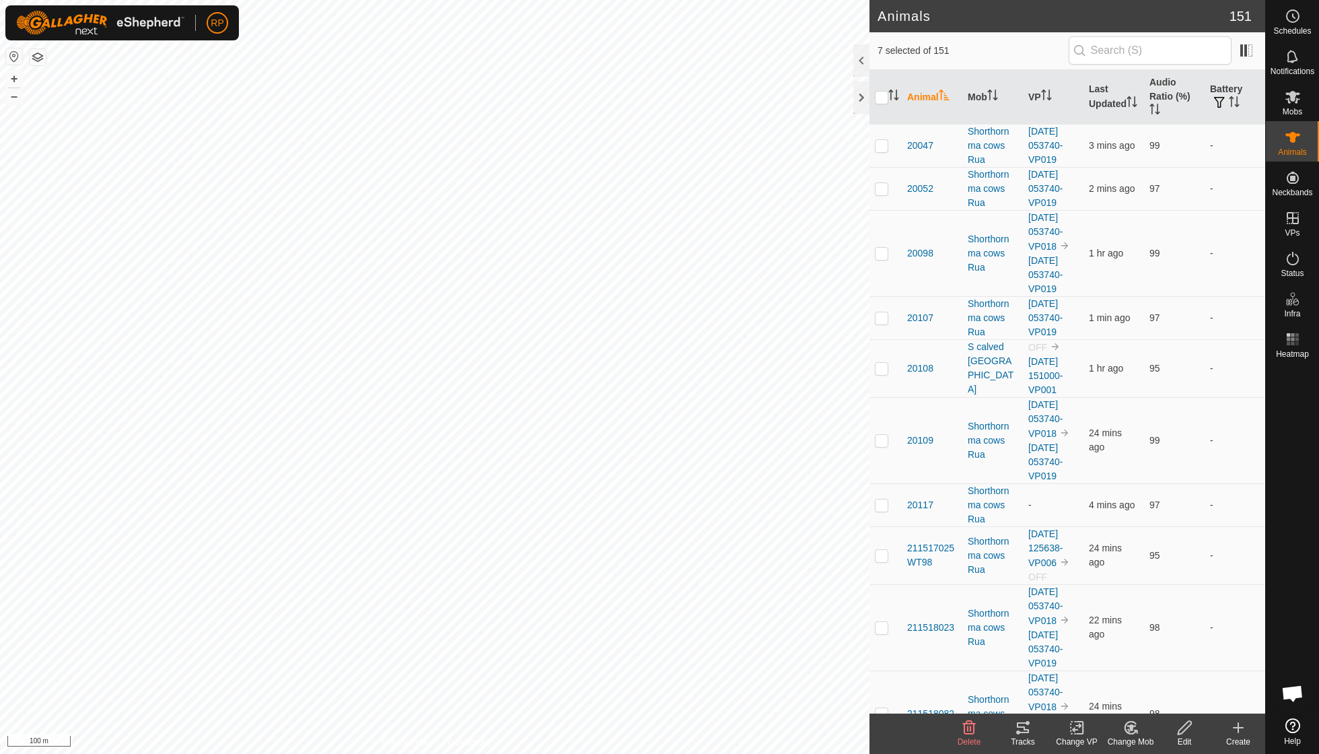
click at [932, 92] on th "Animal" at bounding box center [932, 97] width 61 height 55
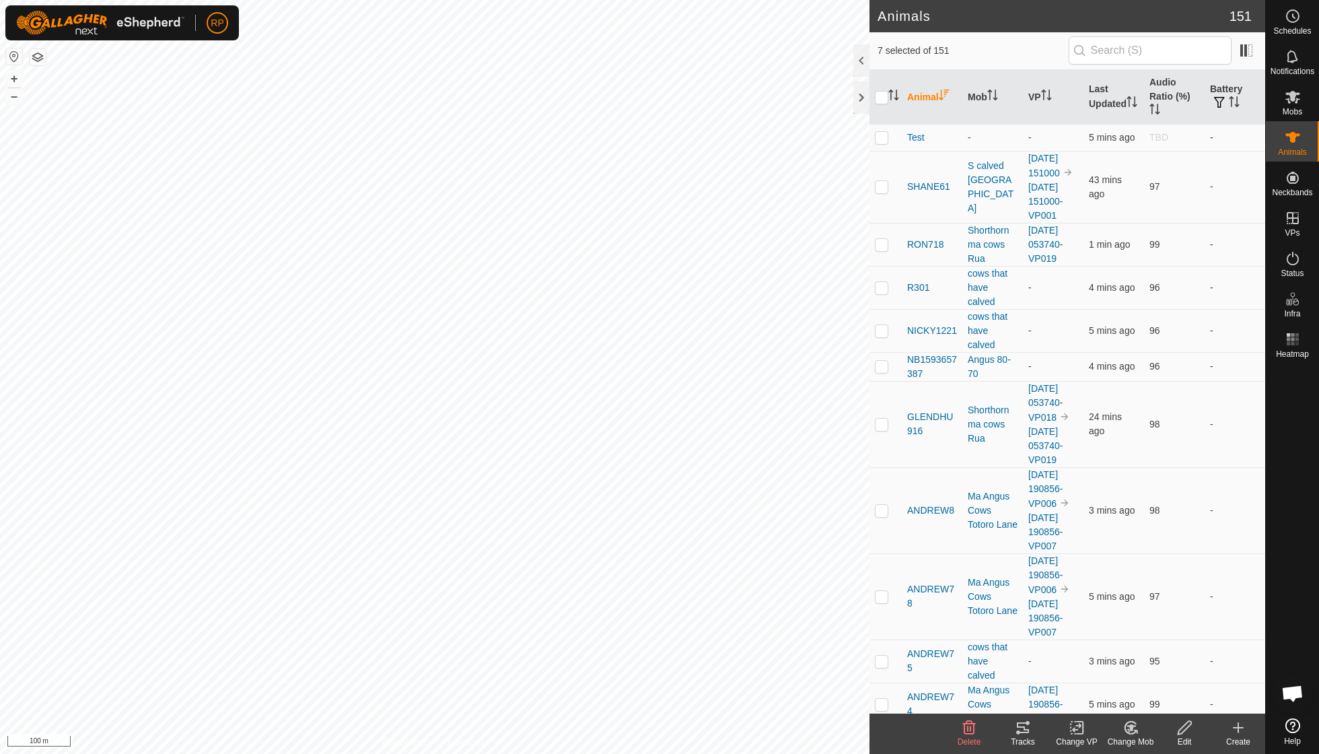
click at [937, 96] on th "Animal" at bounding box center [932, 97] width 61 height 55
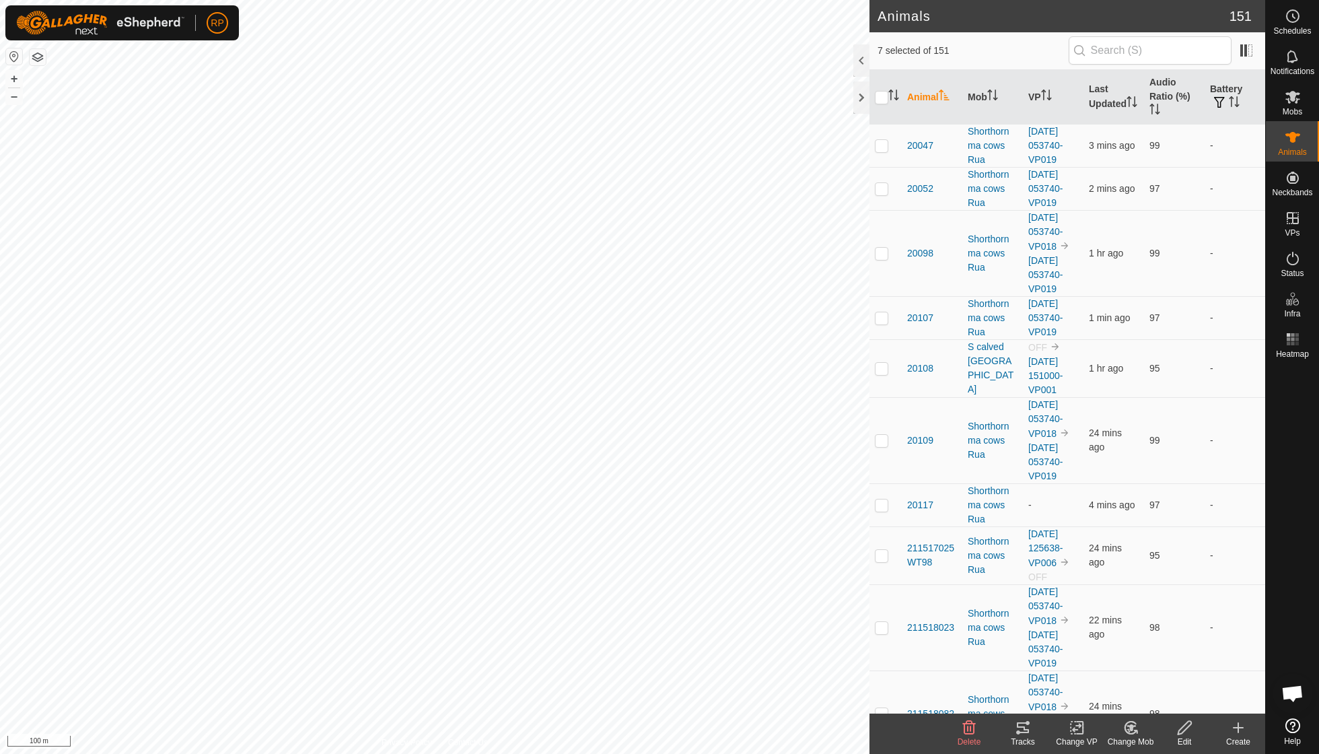
click at [882, 85] on th at bounding box center [886, 97] width 32 height 55
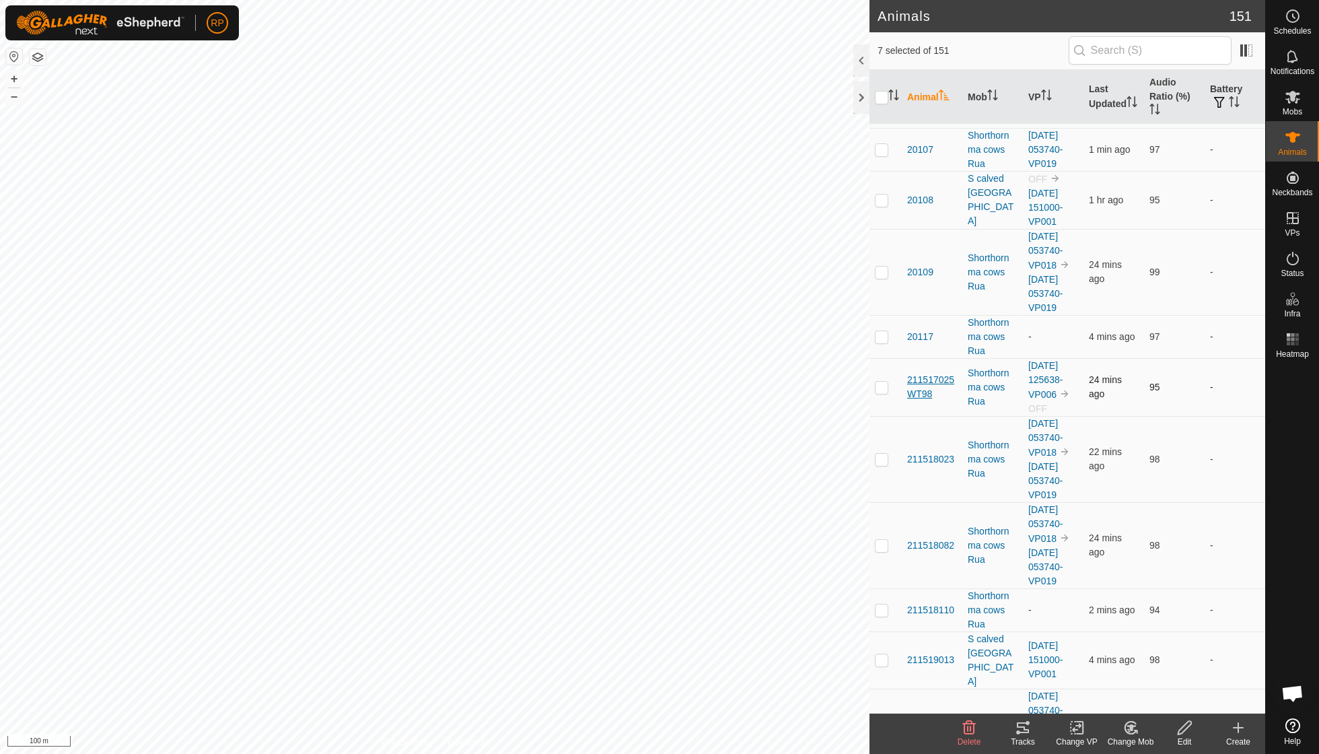
scroll to position [170, 0]
click at [1131, 730] on icon at bounding box center [1131, 727] width 9 height 7
click at [1148, 673] on link "Choose Mob..." at bounding box center [1171, 669] width 133 height 27
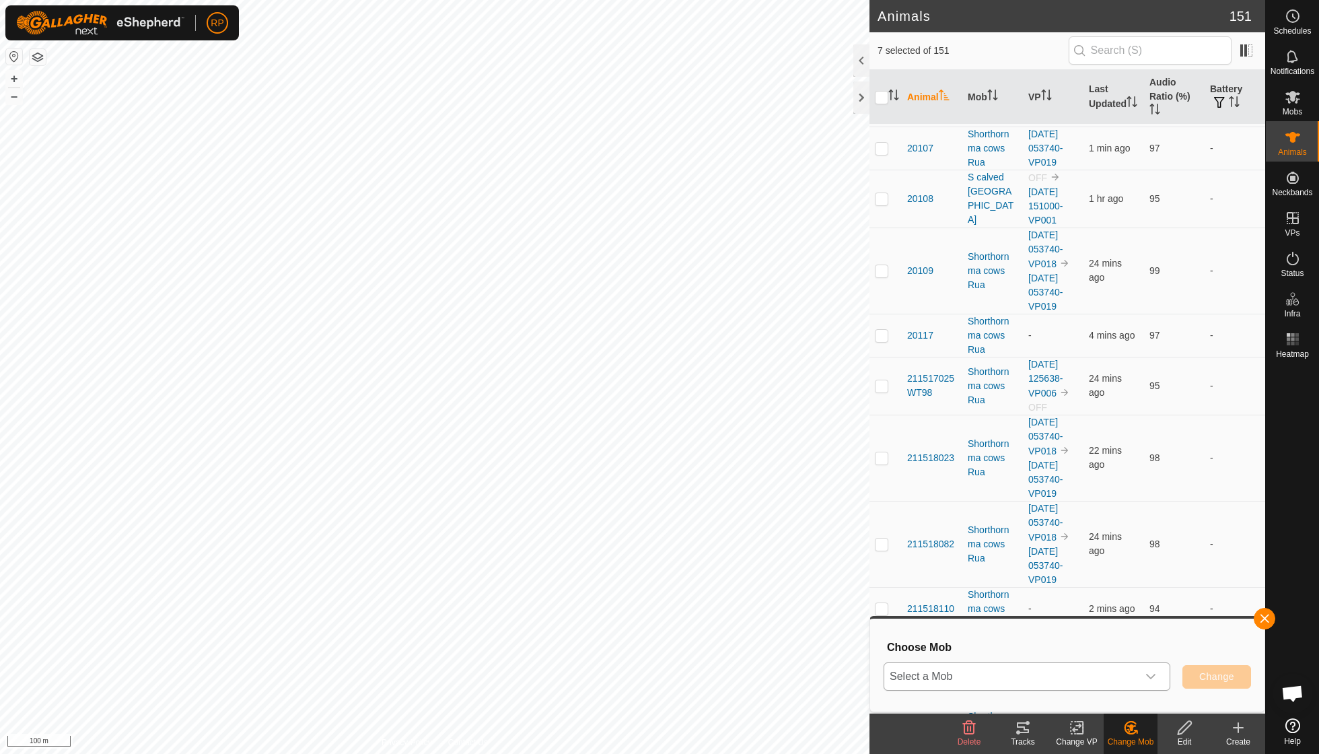
click at [1155, 676] on icon "dropdown trigger" at bounding box center [1151, 676] width 11 height 11
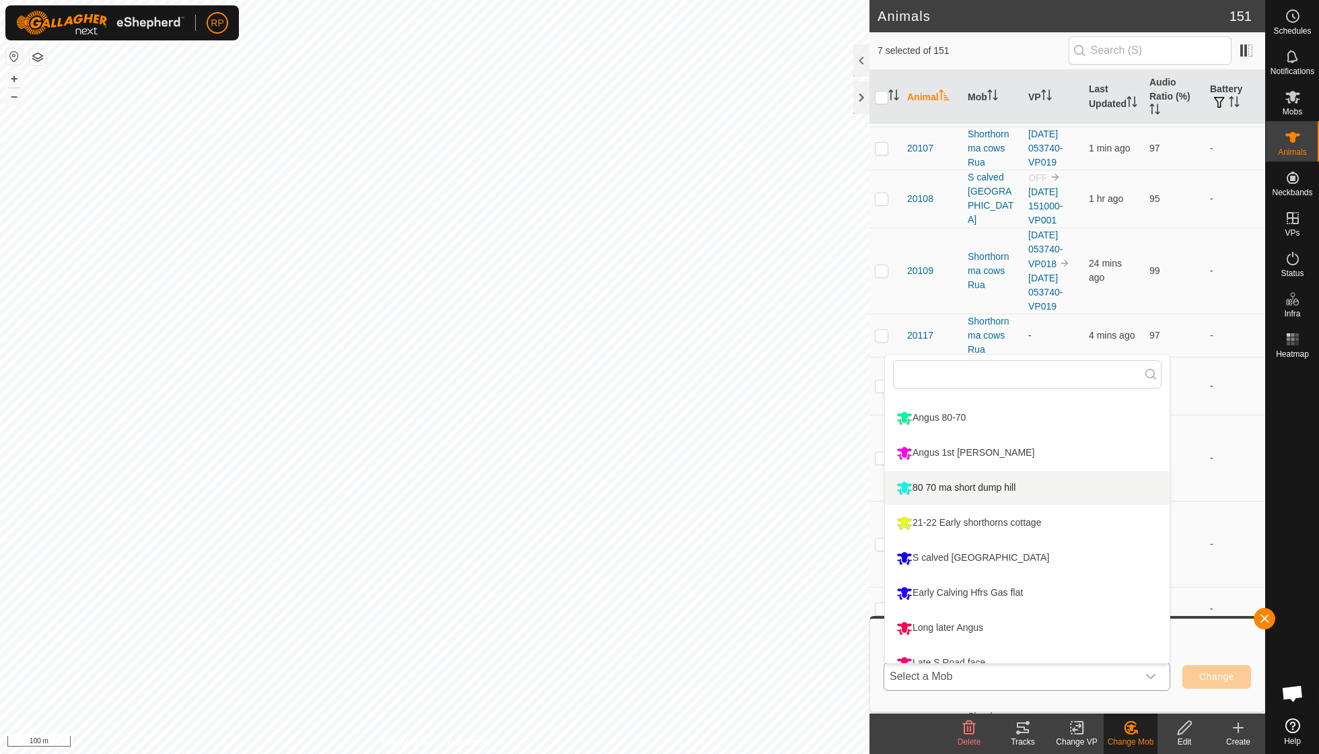
scroll to position [138, 0]
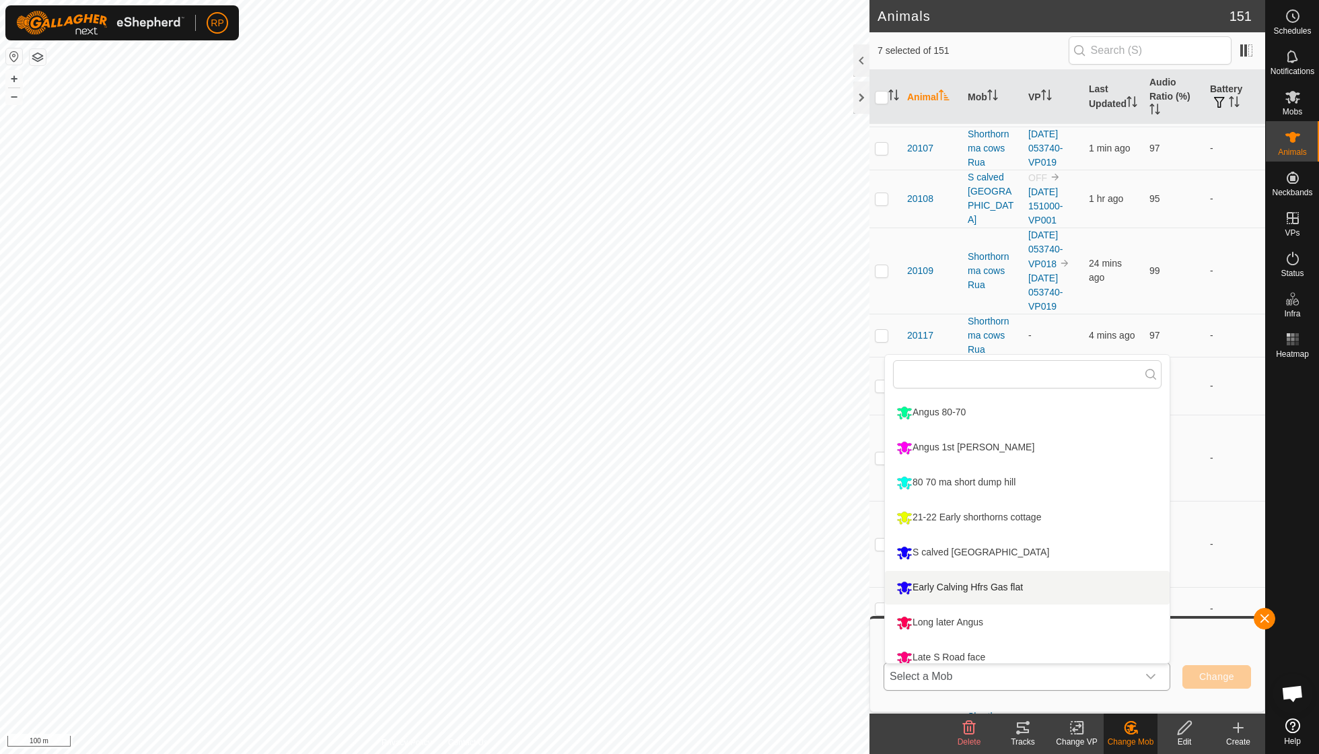
click at [1012, 582] on li "Early Calving Hfrs Gas flat" at bounding box center [1027, 588] width 285 height 34
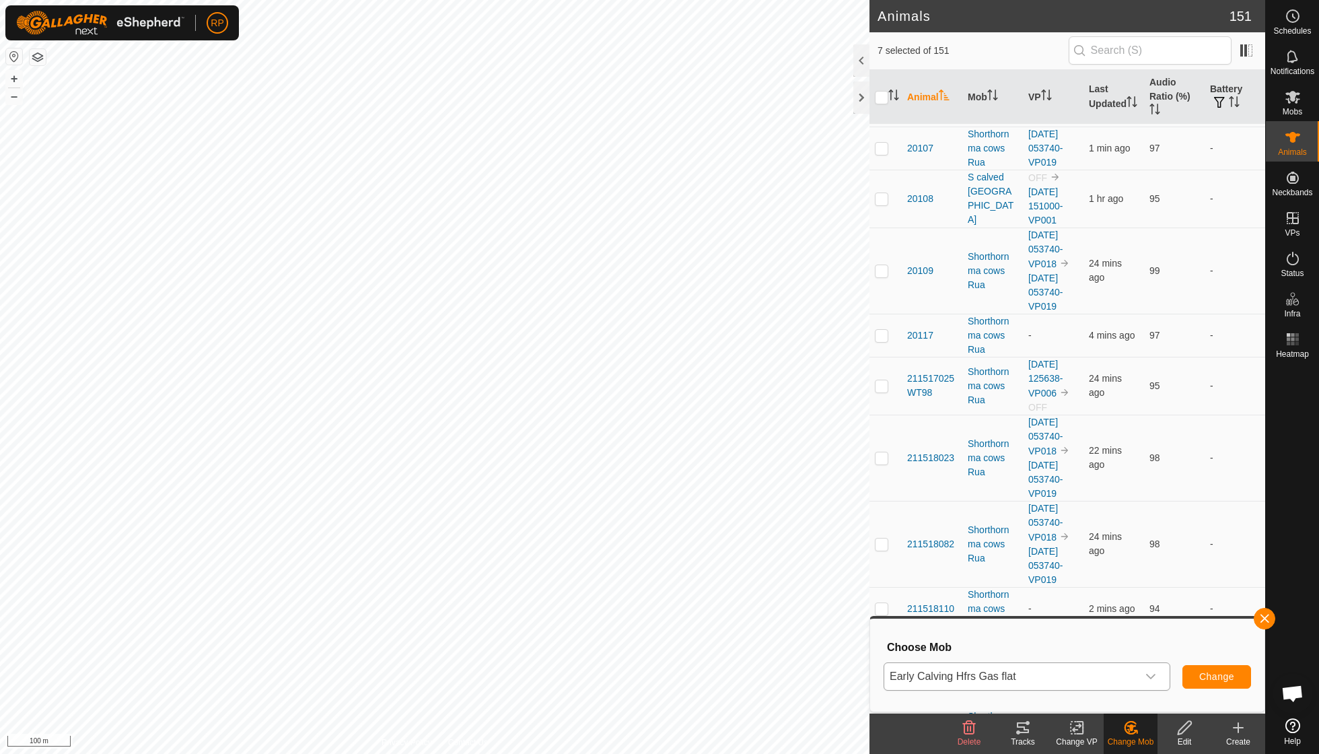
click at [1199, 674] on span "Change" at bounding box center [1216, 676] width 35 height 11
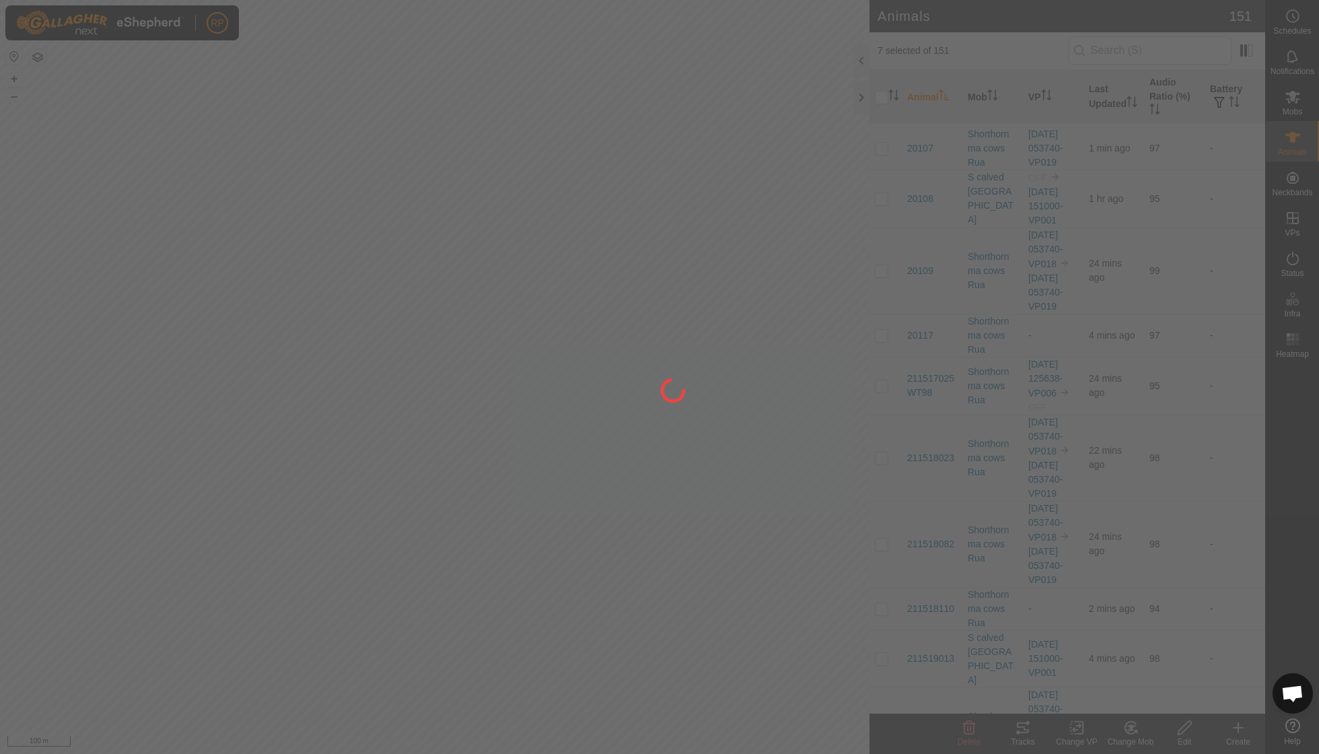
checkbox input "false"
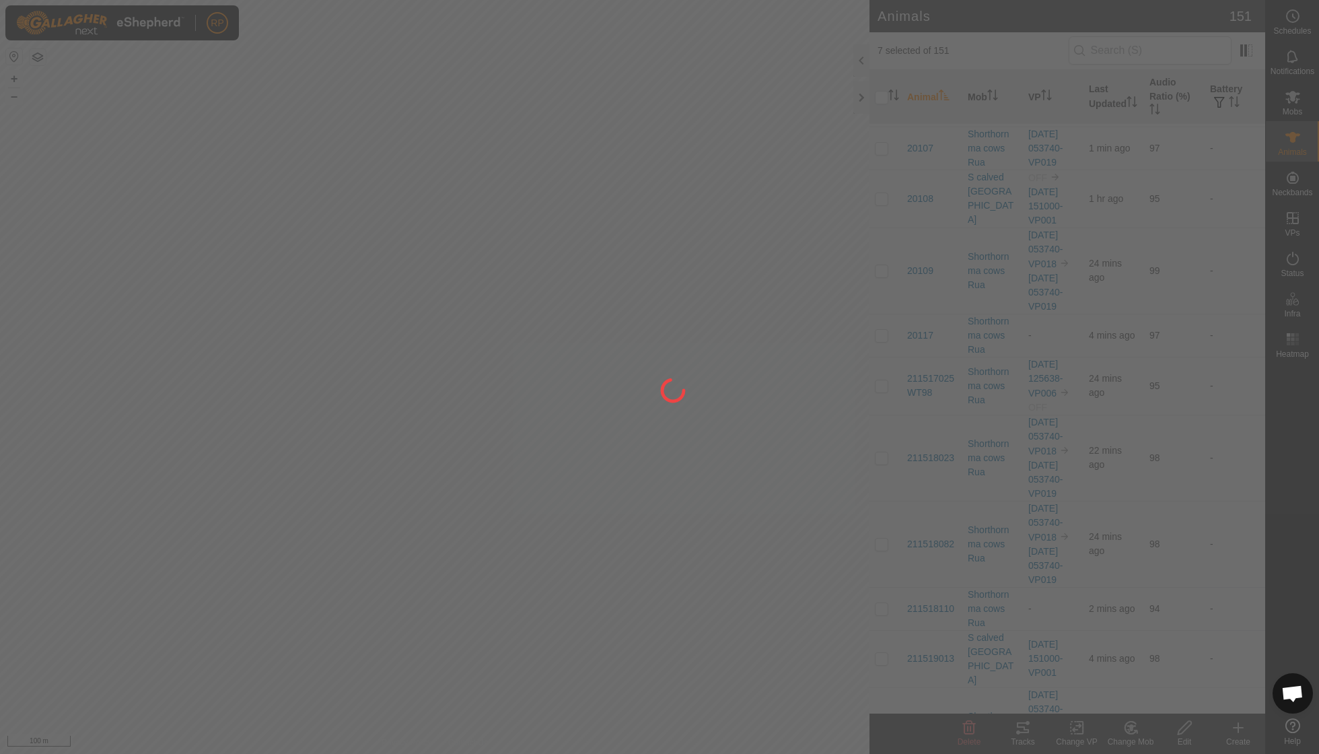
checkbox input "false"
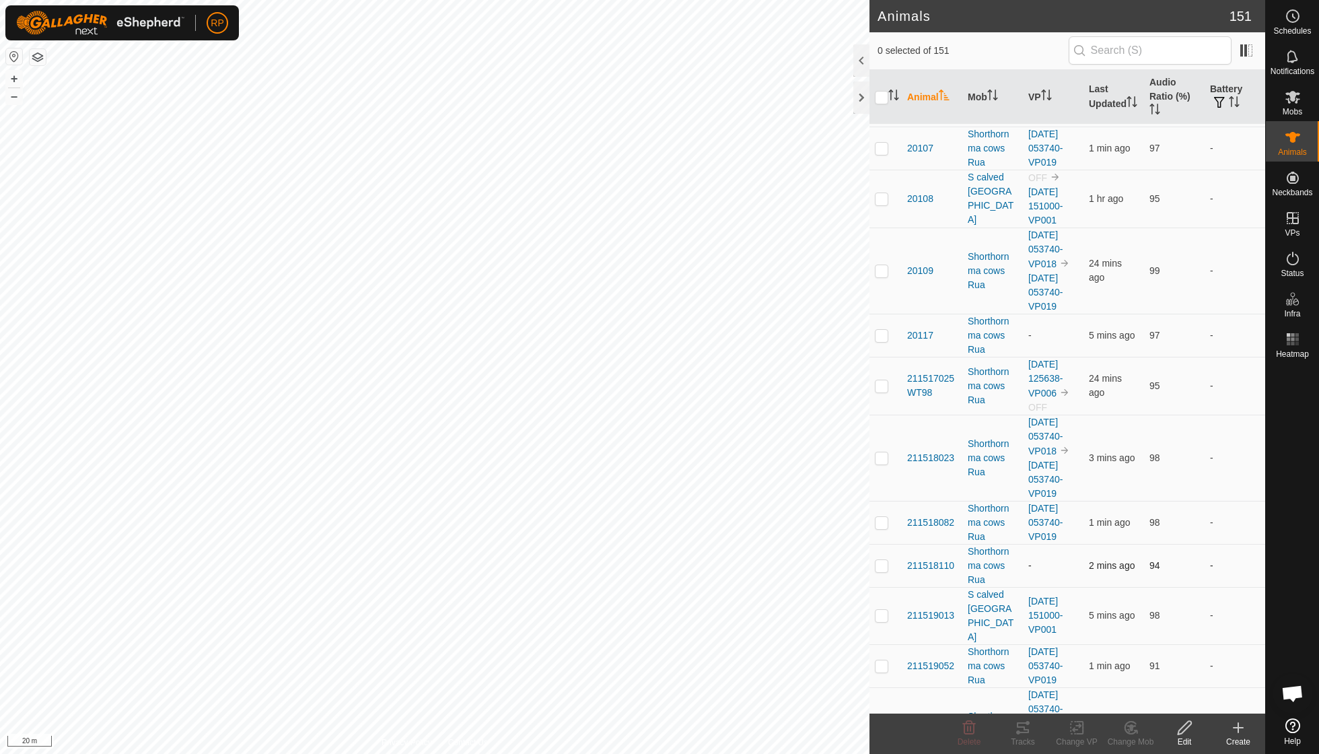
scroll to position [170, 0]
checkbox input "true"
